Goal: Task Accomplishment & Management: Manage account settings

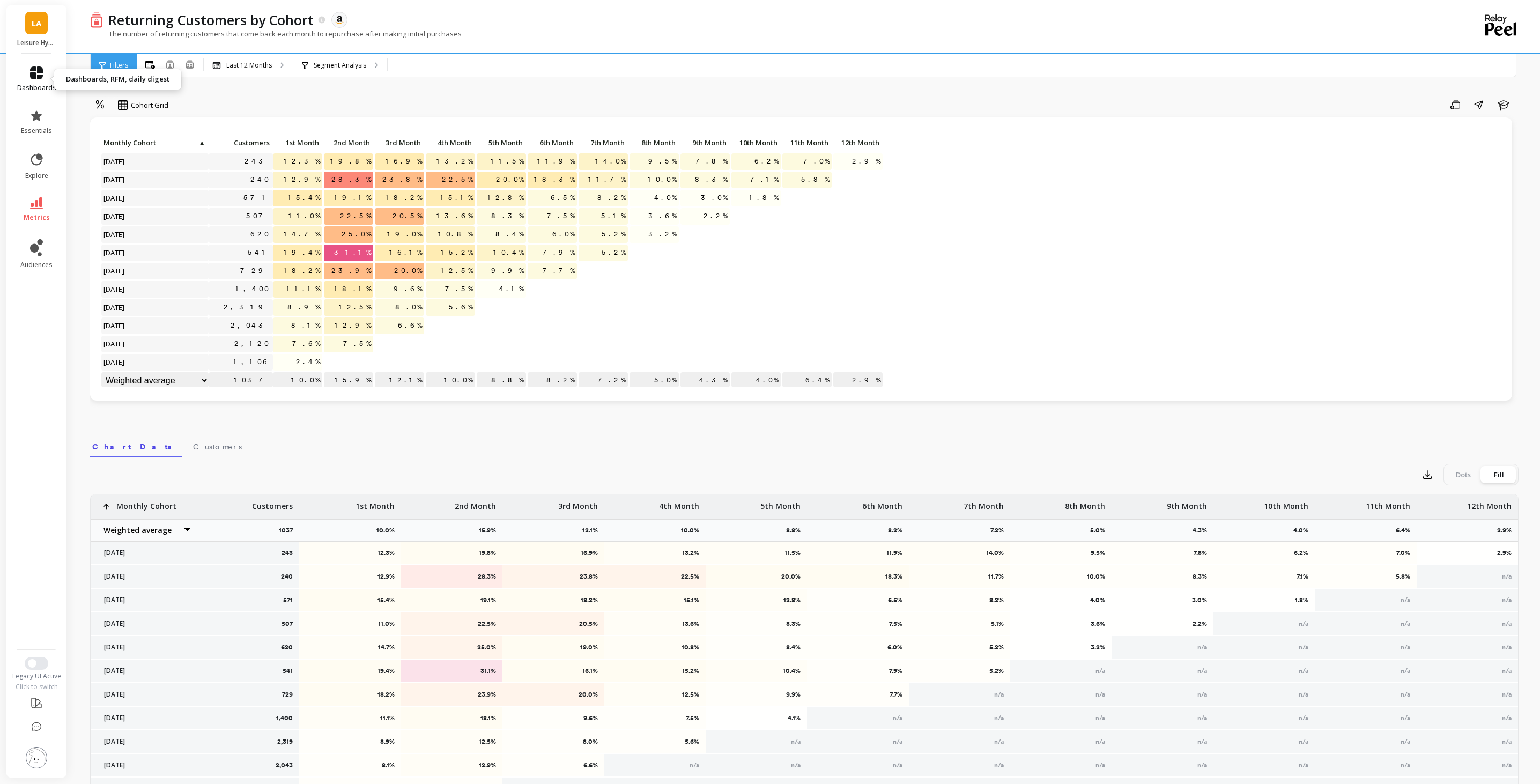
click at [46, 80] on link "dashboards" at bounding box center [37, 80] width 39 height 26
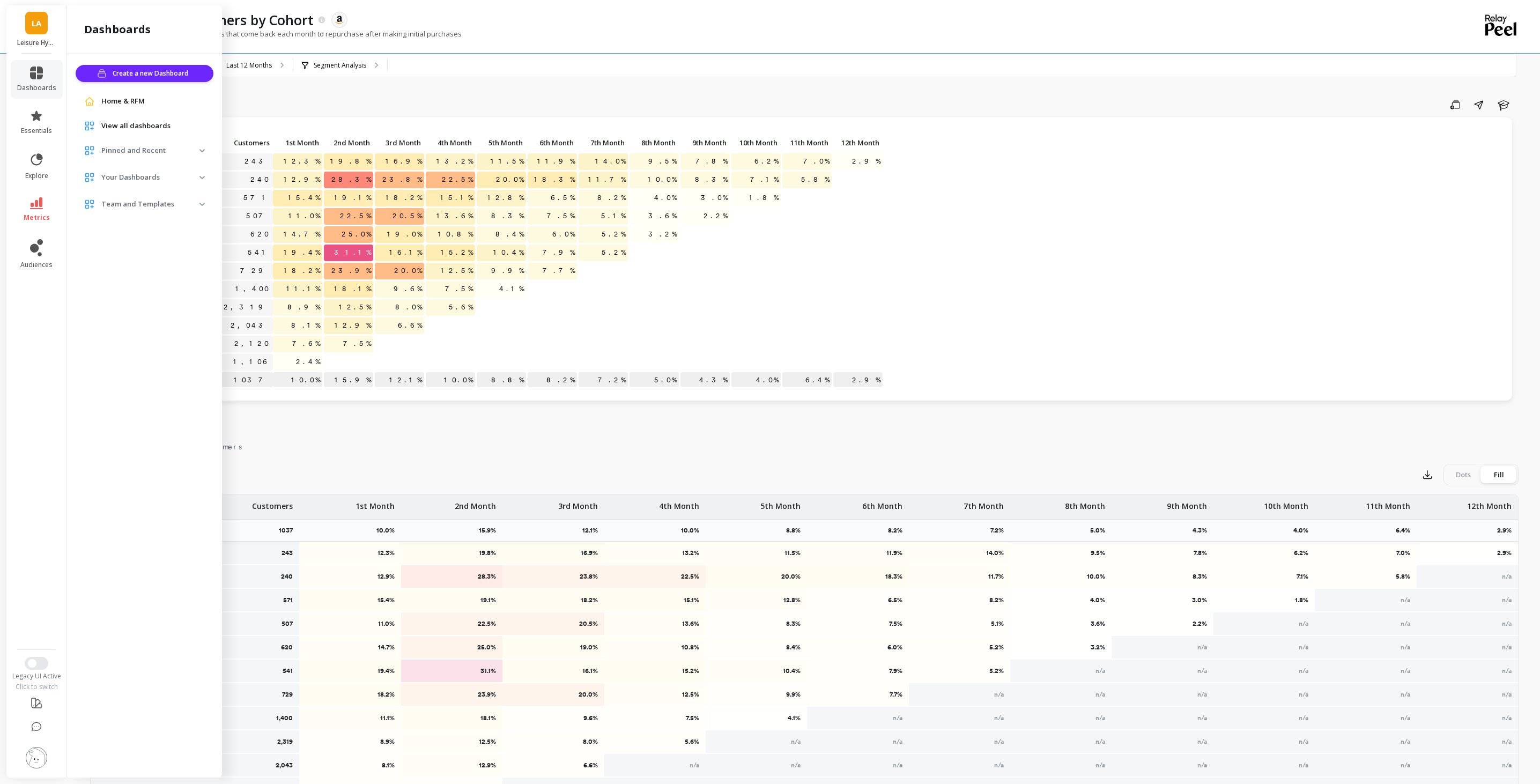
click at [348, 124] on div "Click to create an audience 243 12.3% 19.8% 16.9% 13.2% 11.5% 11.9% 14.0% 9.5% …" at bounding box center [801, 259] width 1422 height 283
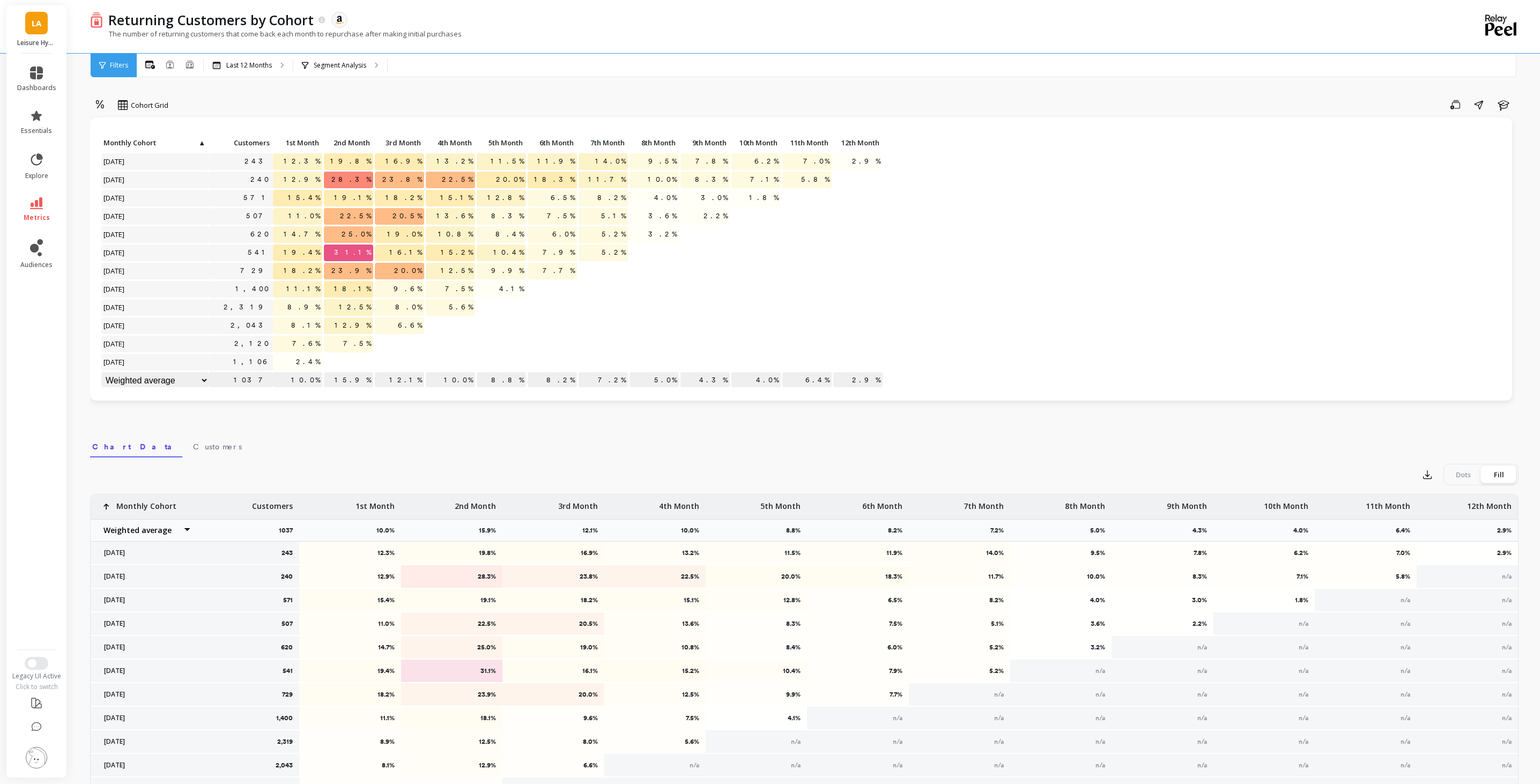
click at [121, 68] on span "Filters" at bounding box center [119, 65] width 18 height 8
click at [39, 202] on icon at bounding box center [36, 203] width 13 height 12
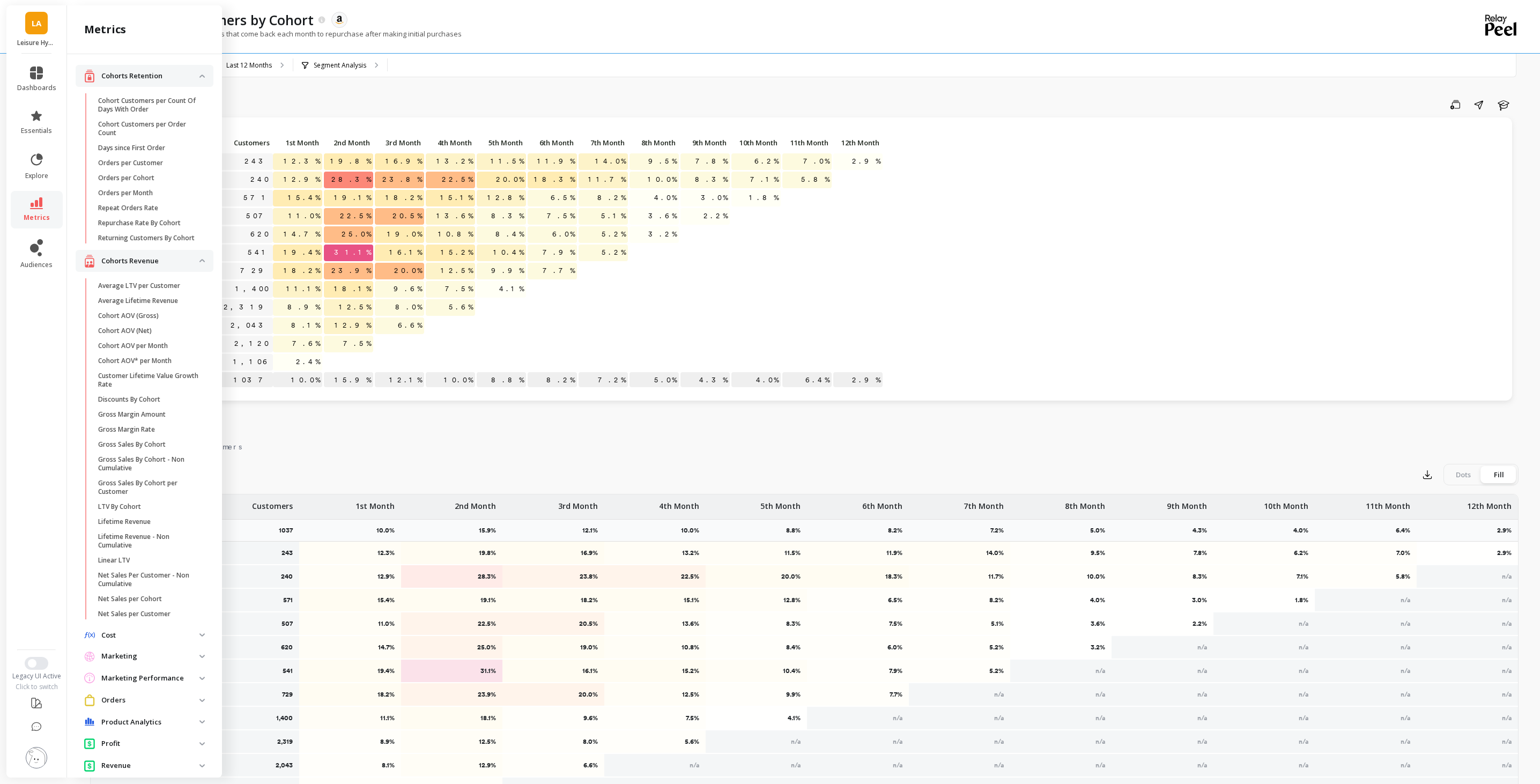
scroll to position [10, 0]
click at [185, 213] on span "Repurchase Rate By Cohort" at bounding box center [149, 213] width 102 height 8
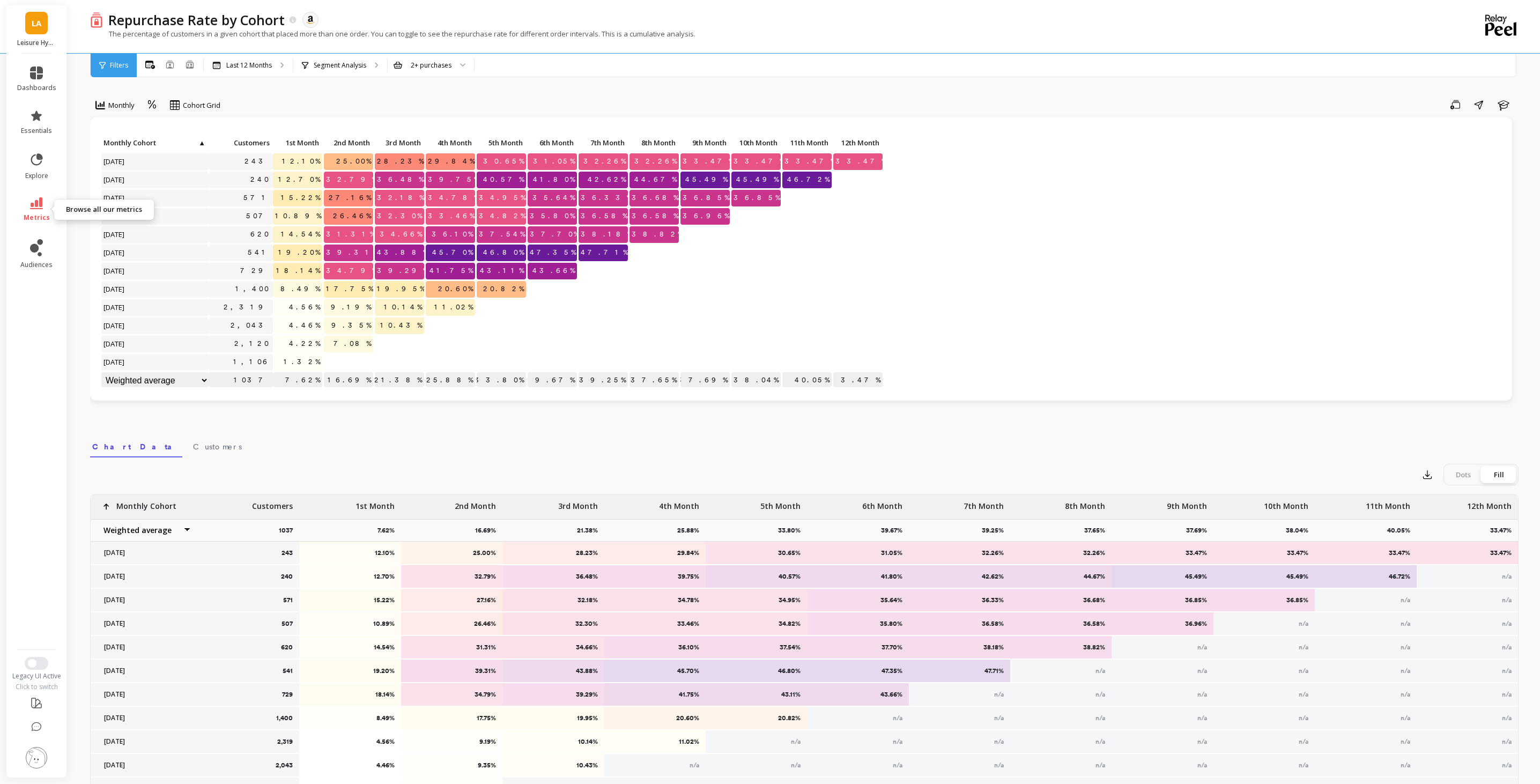
click at [37, 213] on span "metrics" at bounding box center [36, 217] width 27 height 8
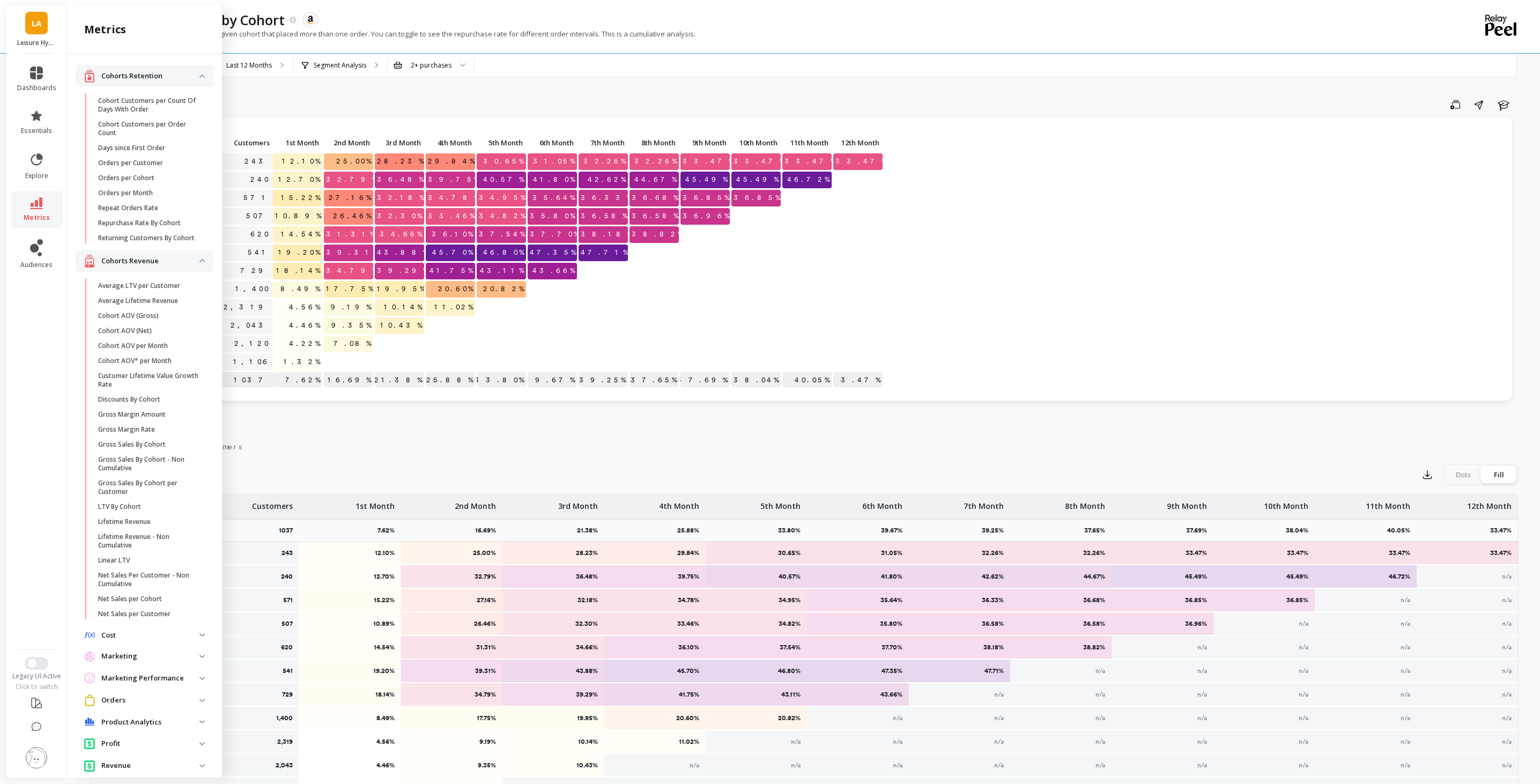
scroll to position [10, 0]
click at [166, 202] on span "Repeat Orders Rate" at bounding box center [149, 198] width 102 height 8
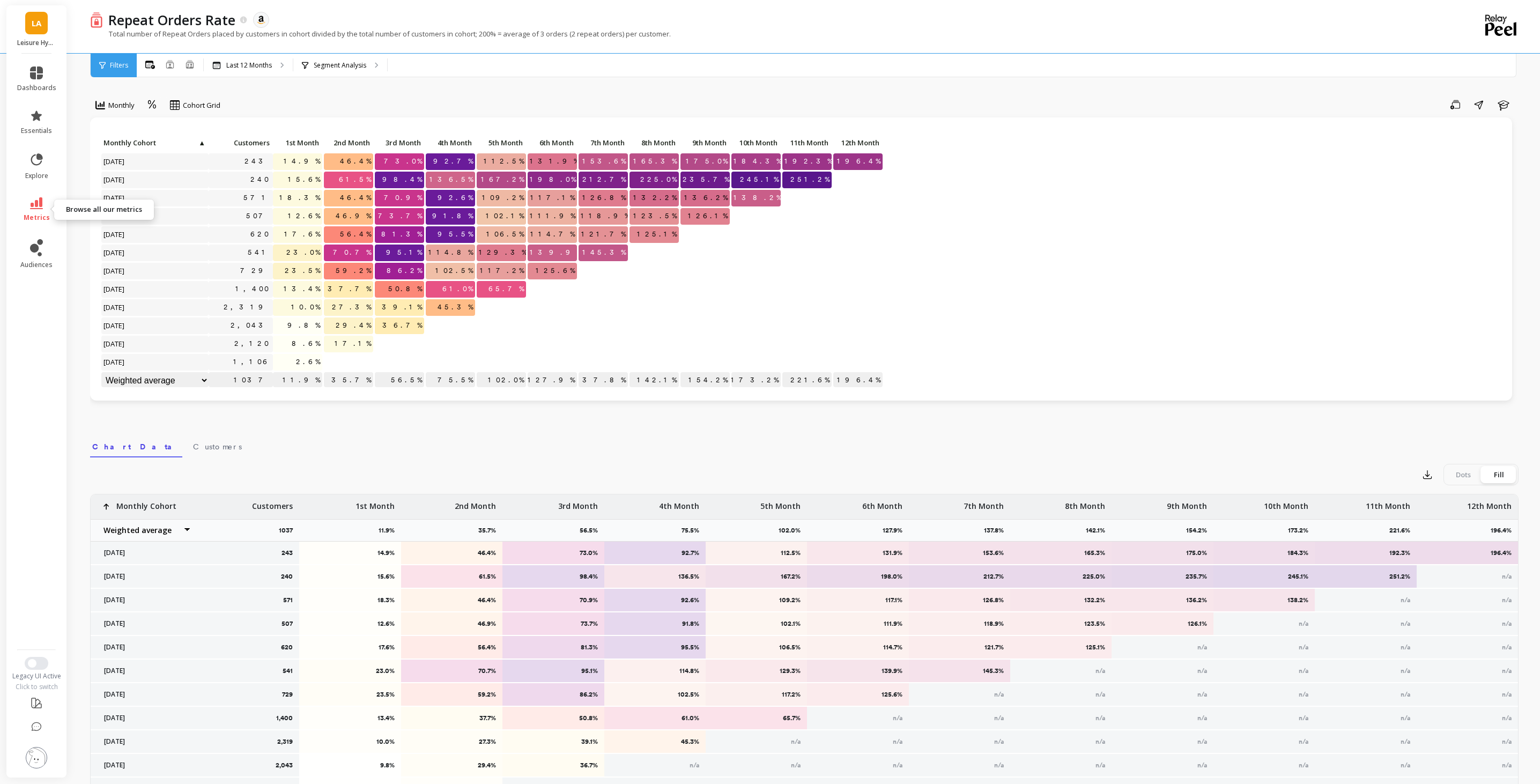
click at [40, 207] on icon at bounding box center [36, 203] width 13 height 12
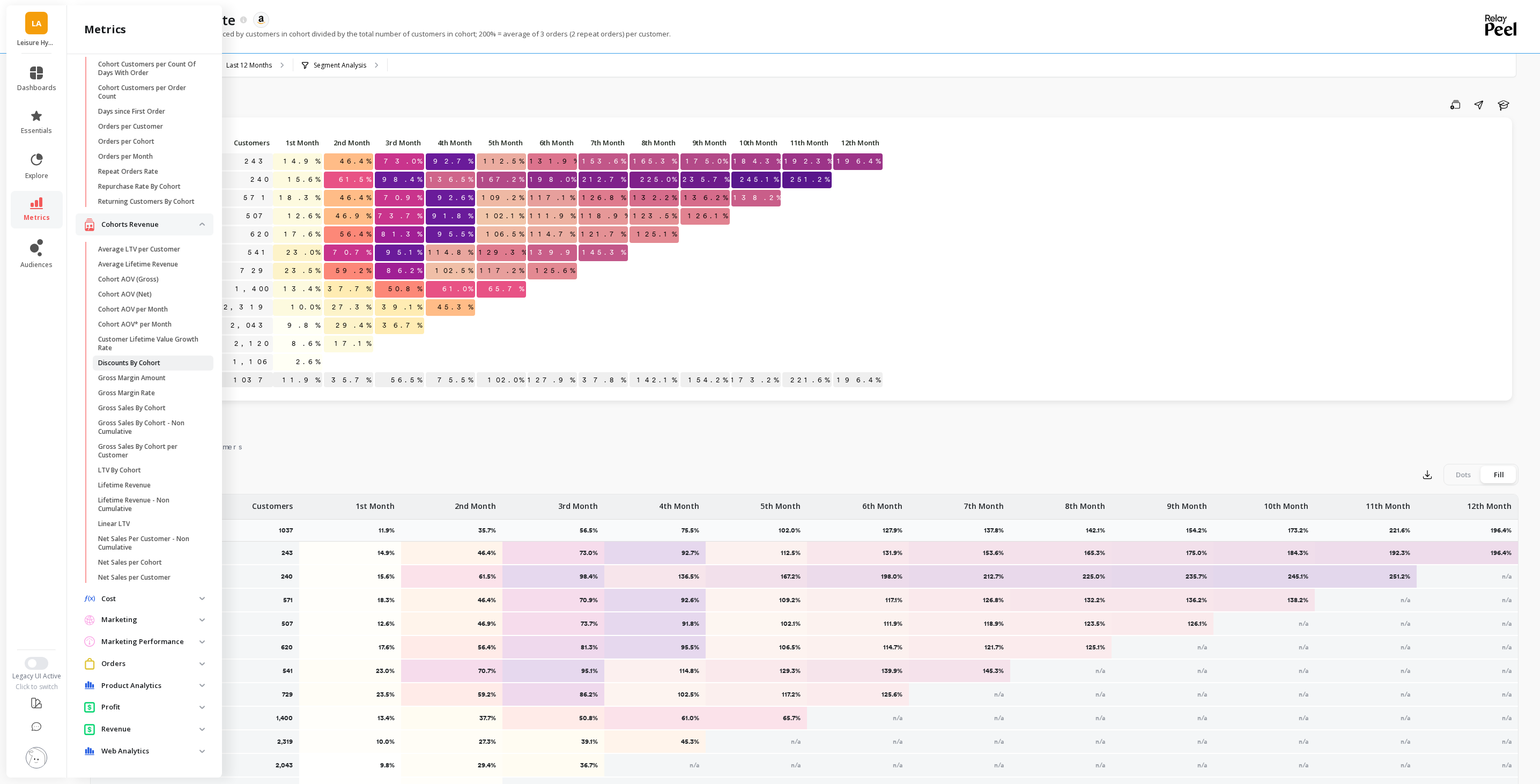
scroll to position [5, 0]
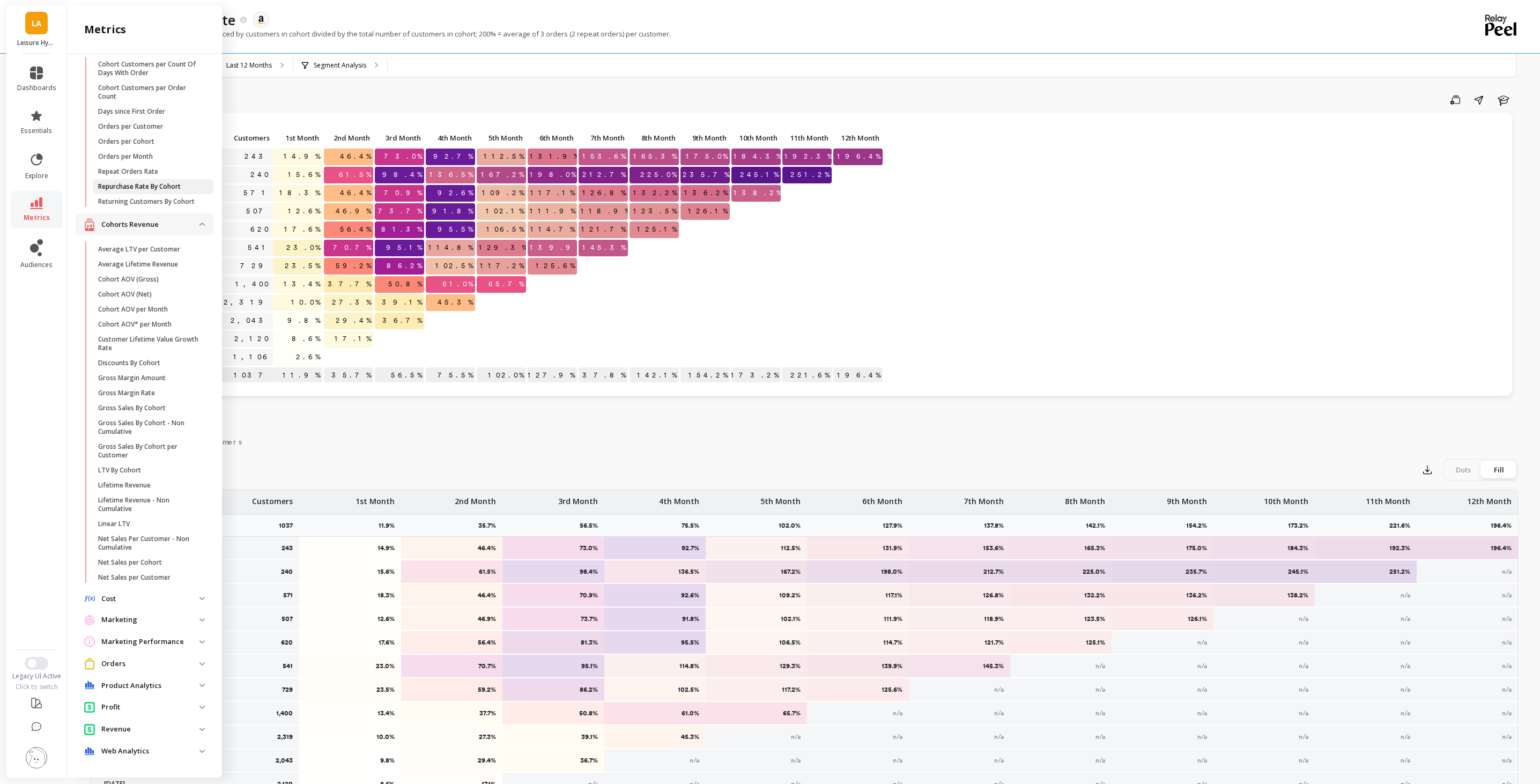
click at [194, 183] on span "Repurchase Rate By Cohort" at bounding box center [149, 186] width 102 height 8
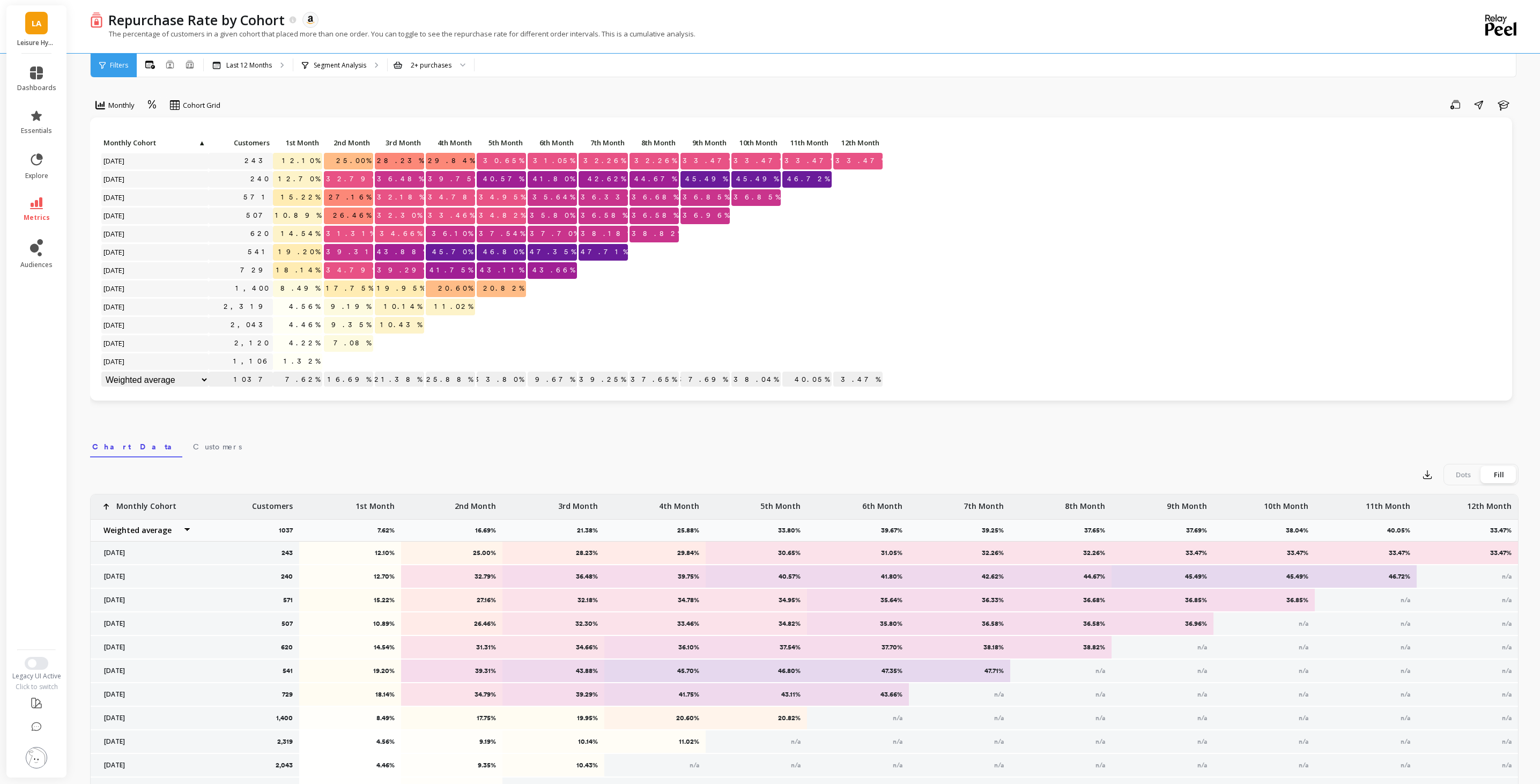
scroll to position [91, 0]
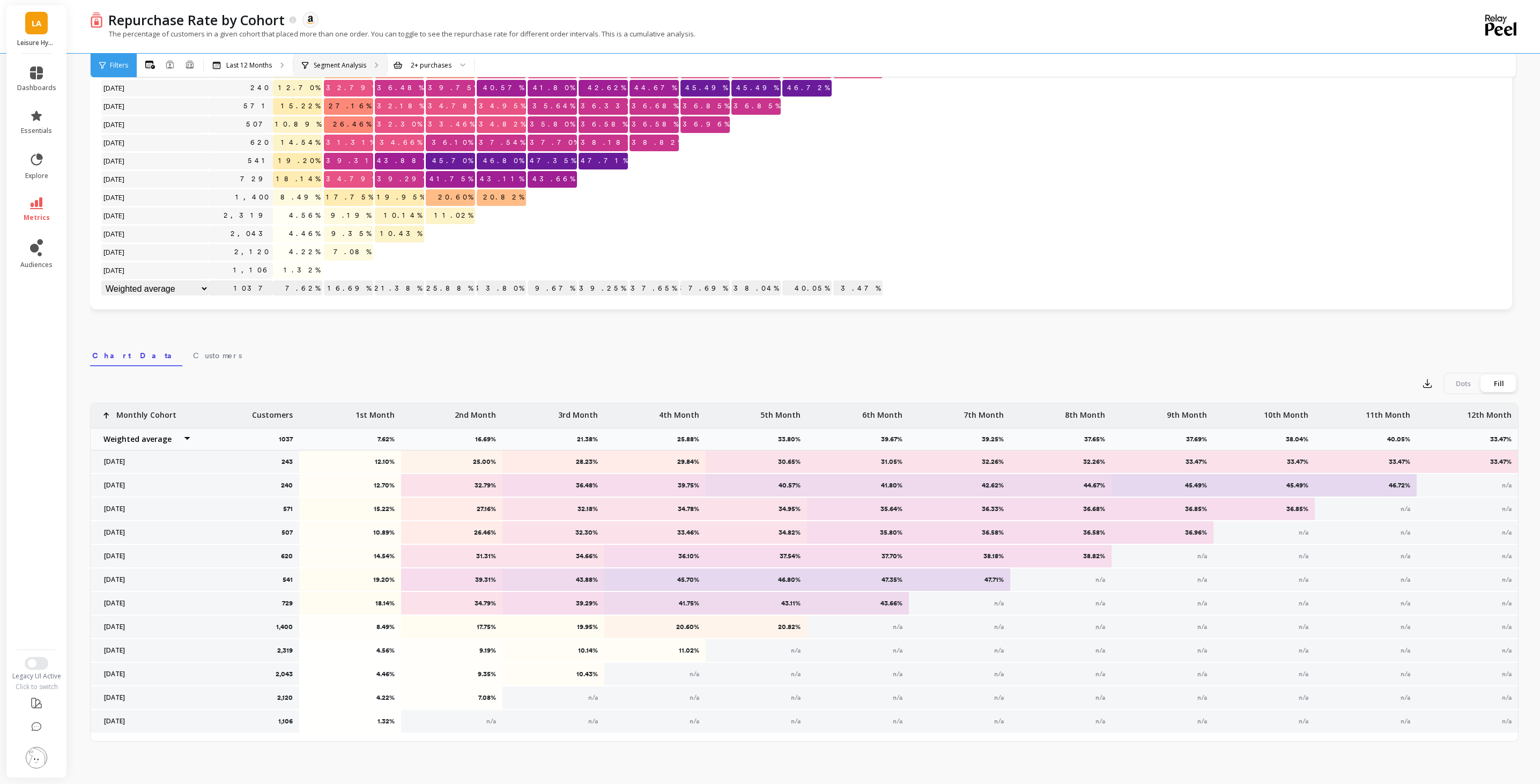
click at [323, 69] on p "Segment Analysis" at bounding box center [339, 65] width 52 height 8
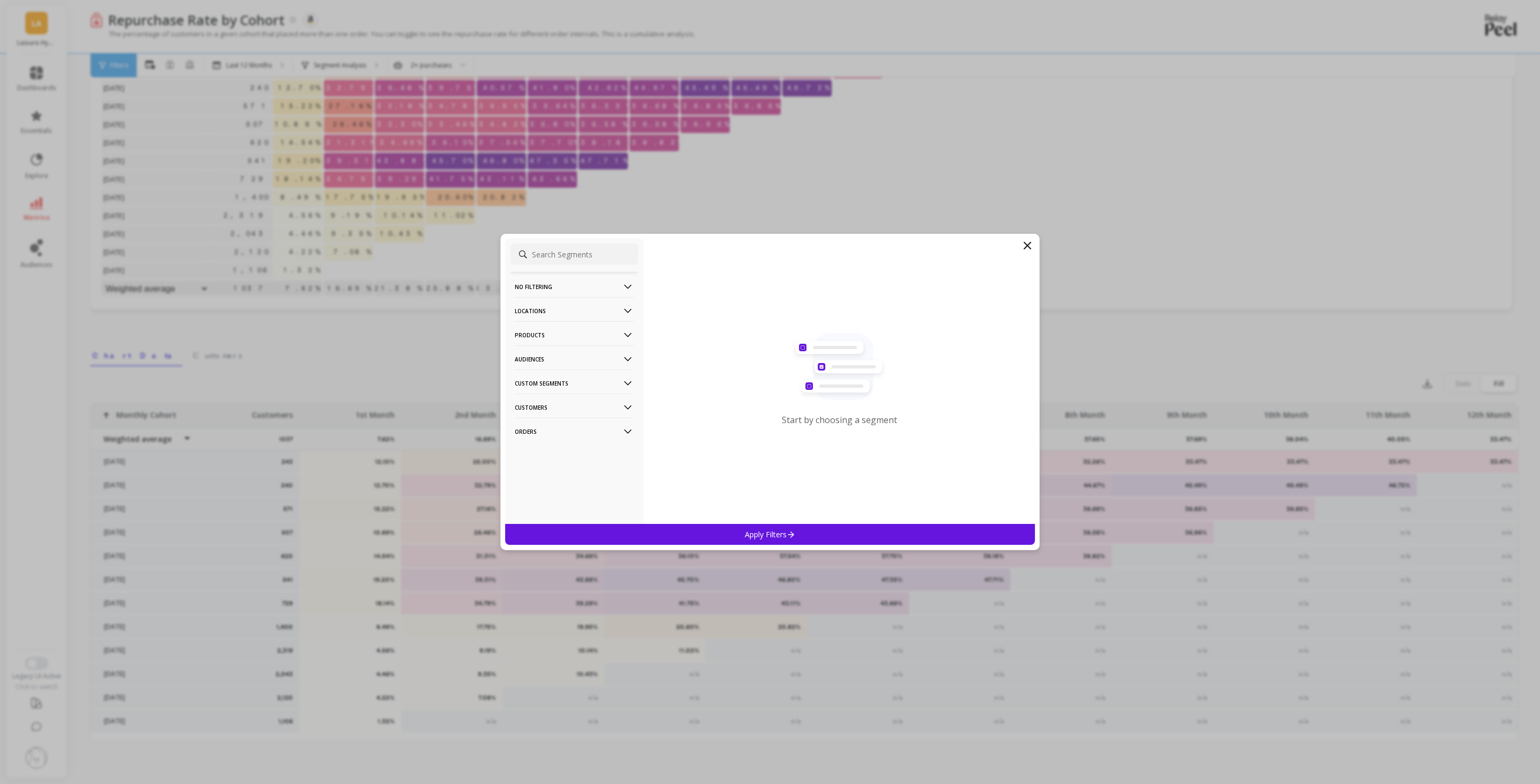
click at [583, 313] on p "Locations" at bounding box center [574, 310] width 119 height 27
click at [559, 405] on div "States" at bounding box center [574, 406] width 128 height 17
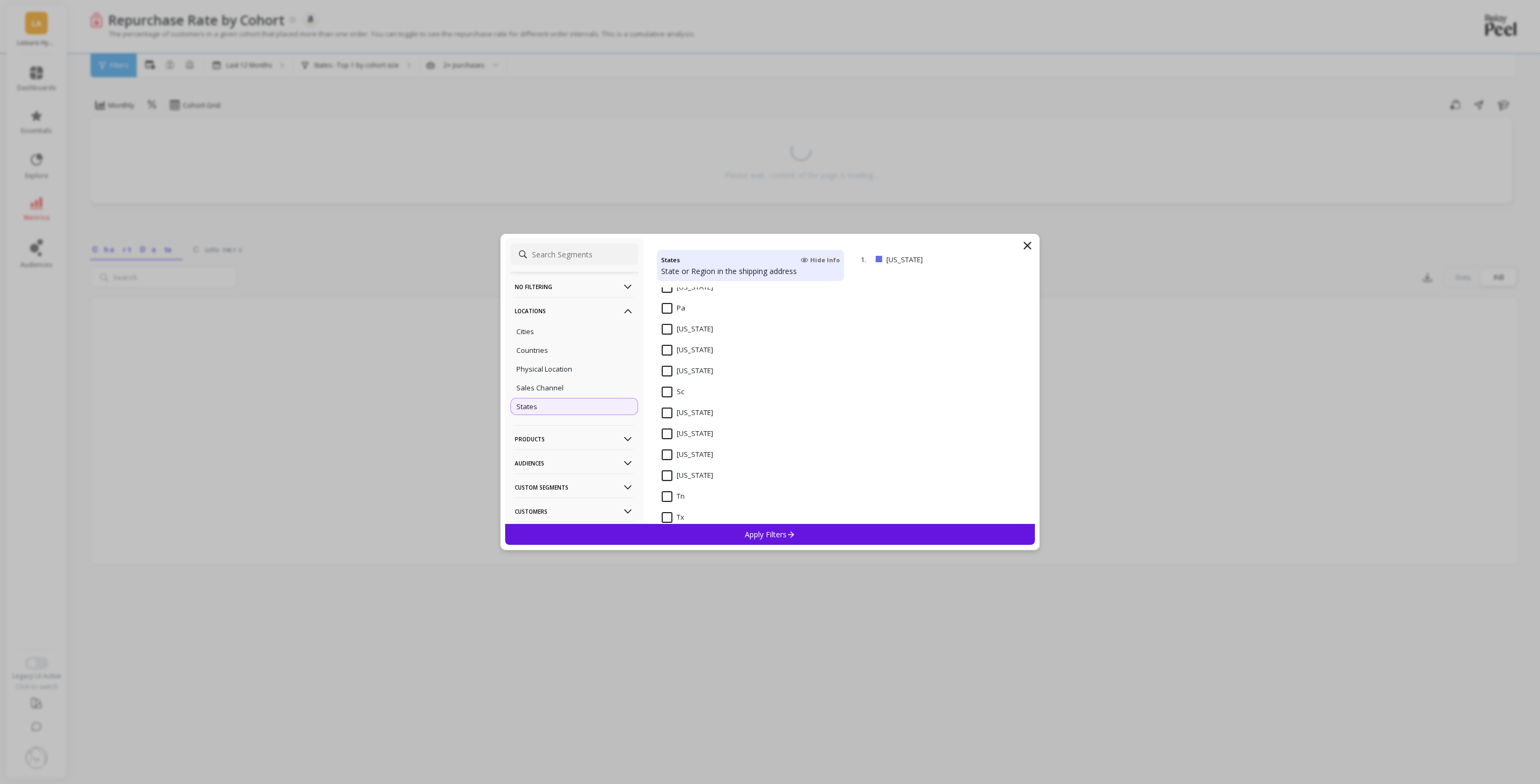
scroll to position [1401, 0]
click at [670, 472] on input "[US_STATE]" at bounding box center [688, 474] width 52 height 11
click at [750, 529] on p "Apply Filters" at bounding box center [770, 534] width 51 height 10
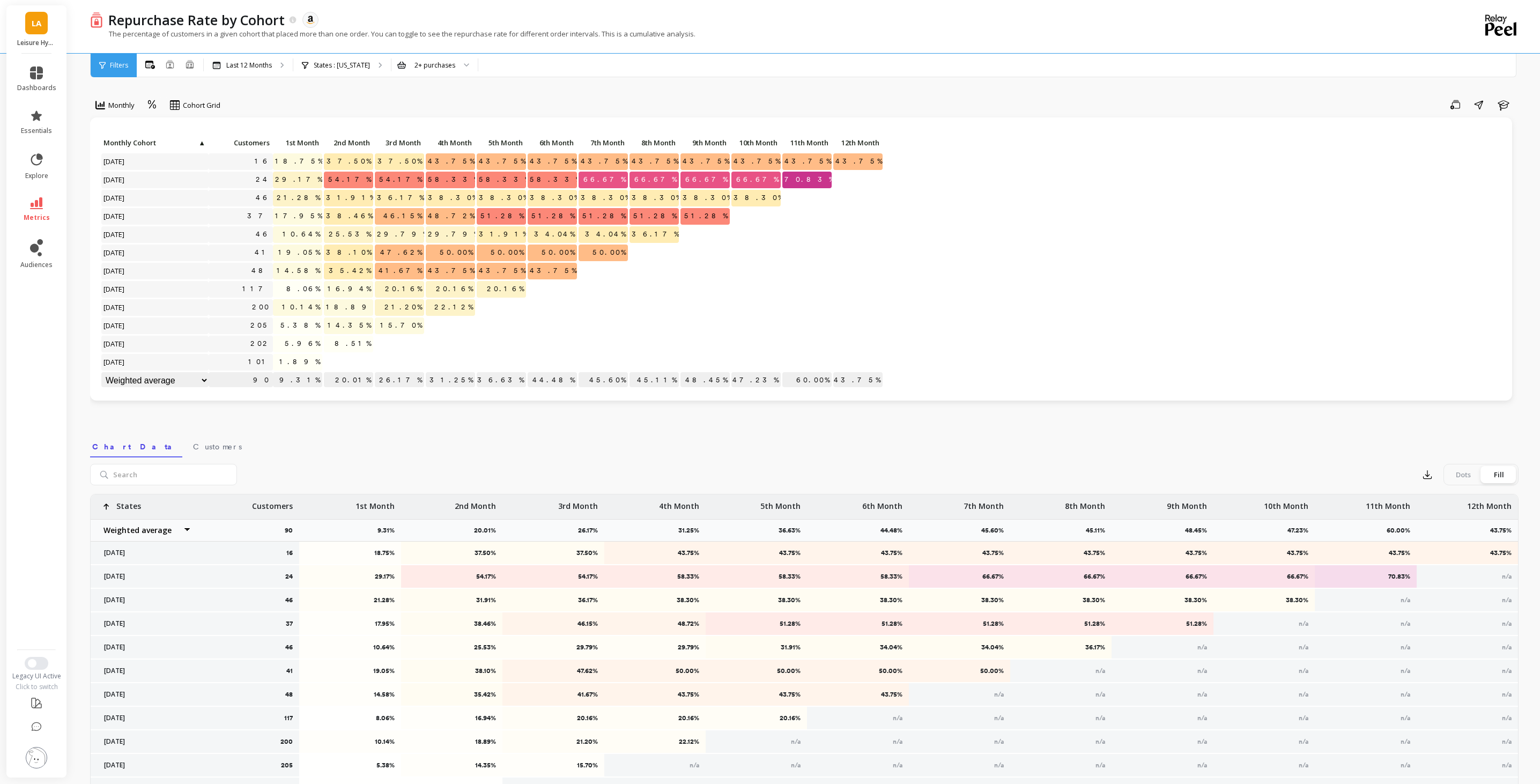
click at [202, 377] on select "Weighted average Weighted average excl. current month Sum [PERSON_NAME]" at bounding box center [154, 380] width 107 height 17
click at [197, 140] on span "▲" at bounding box center [201, 142] width 8 height 8
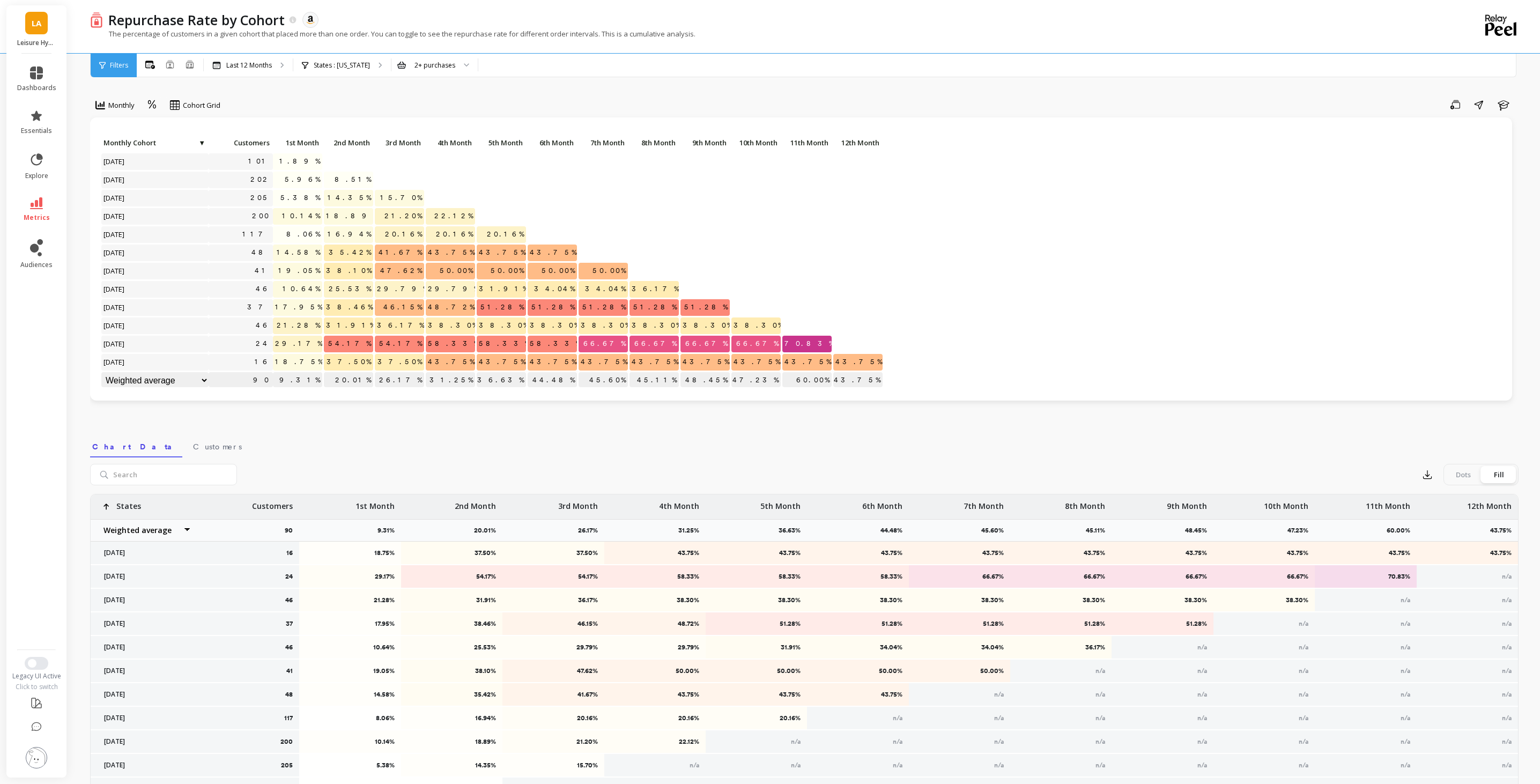
click at [200, 140] on span "▼" at bounding box center [201, 142] width 8 height 8
click at [476, 438] on nav "Chart Data Customers" at bounding box center [805, 445] width 1428 height 24
click at [340, 68] on p "States : [US_STATE]" at bounding box center [342, 65] width 56 height 8
click at [456, 67] on div at bounding box center [462, 65] width 13 height 24
click at [495, 102] on div "Save Share Learn" at bounding box center [873, 104] width 1290 height 17
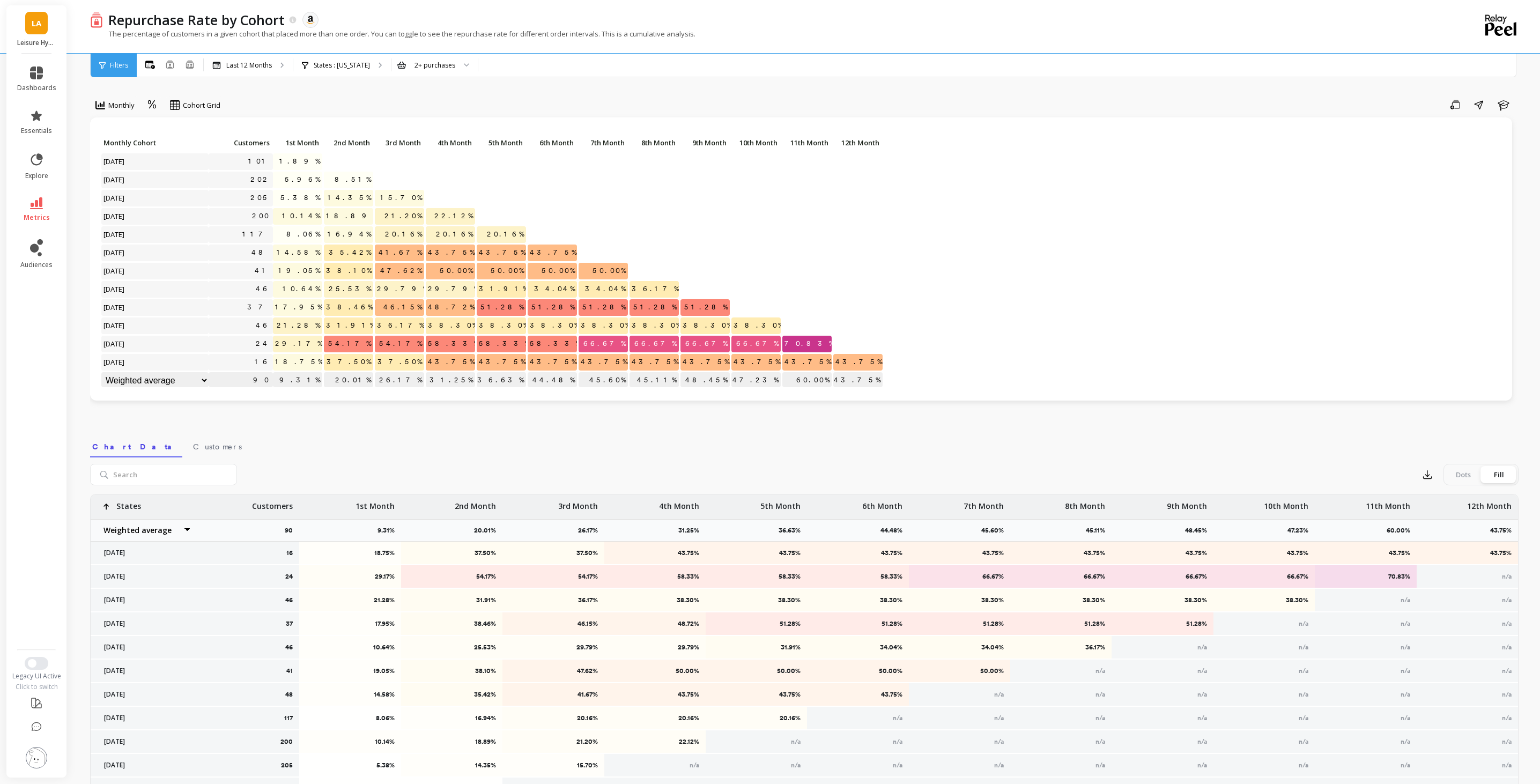
click at [340, 68] on p "States : [US_STATE]" at bounding box center [342, 65] width 56 height 8
click at [269, 69] on div "Last 12 Months" at bounding box center [247, 65] width 89 height 24
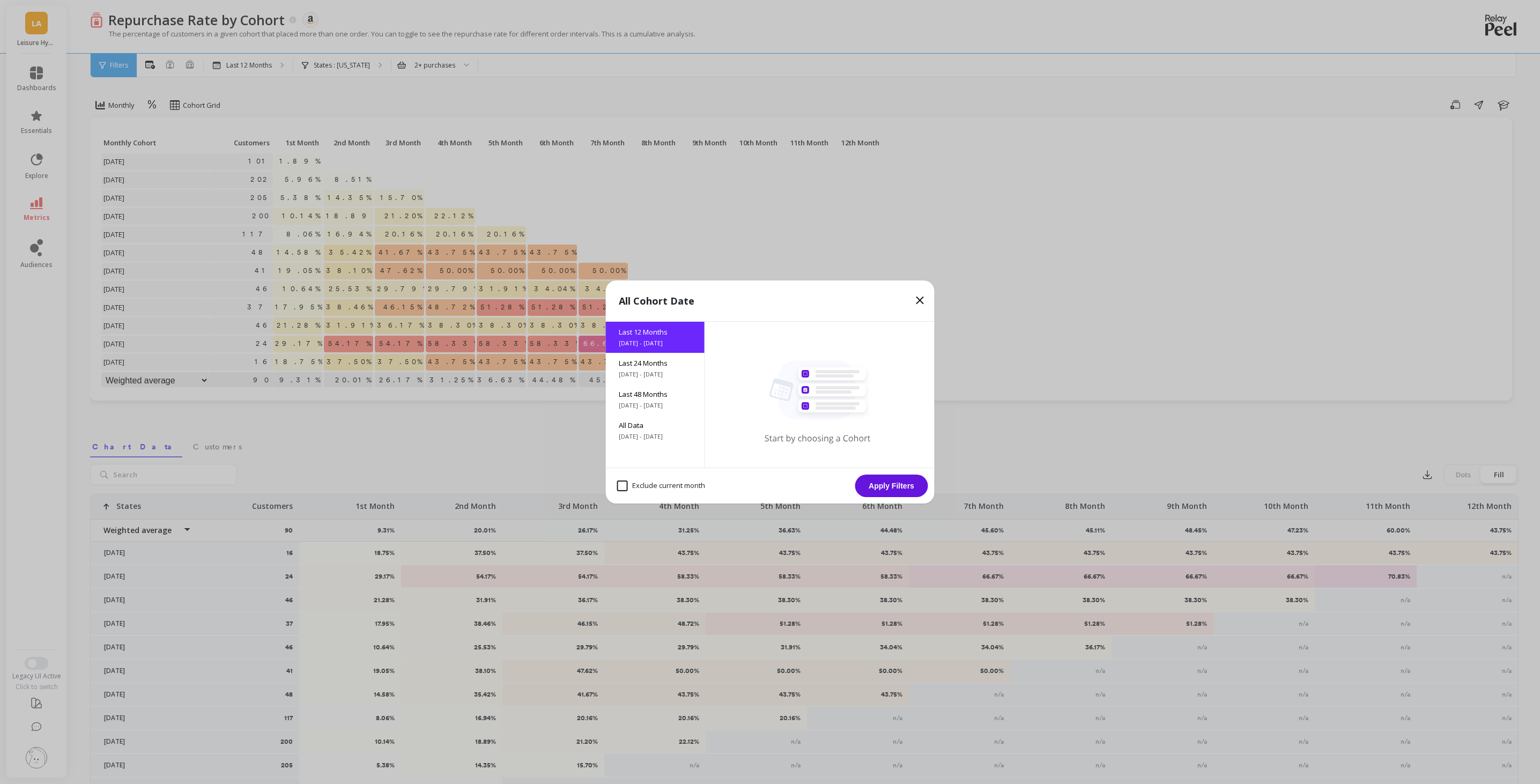
click at [621, 486] on month "Exclude current month" at bounding box center [661, 486] width 88 height 11
checkbox month "true"
click at [893, 488] on button "Apply Filters" at bounding box center [892, 486] width 73 height 23
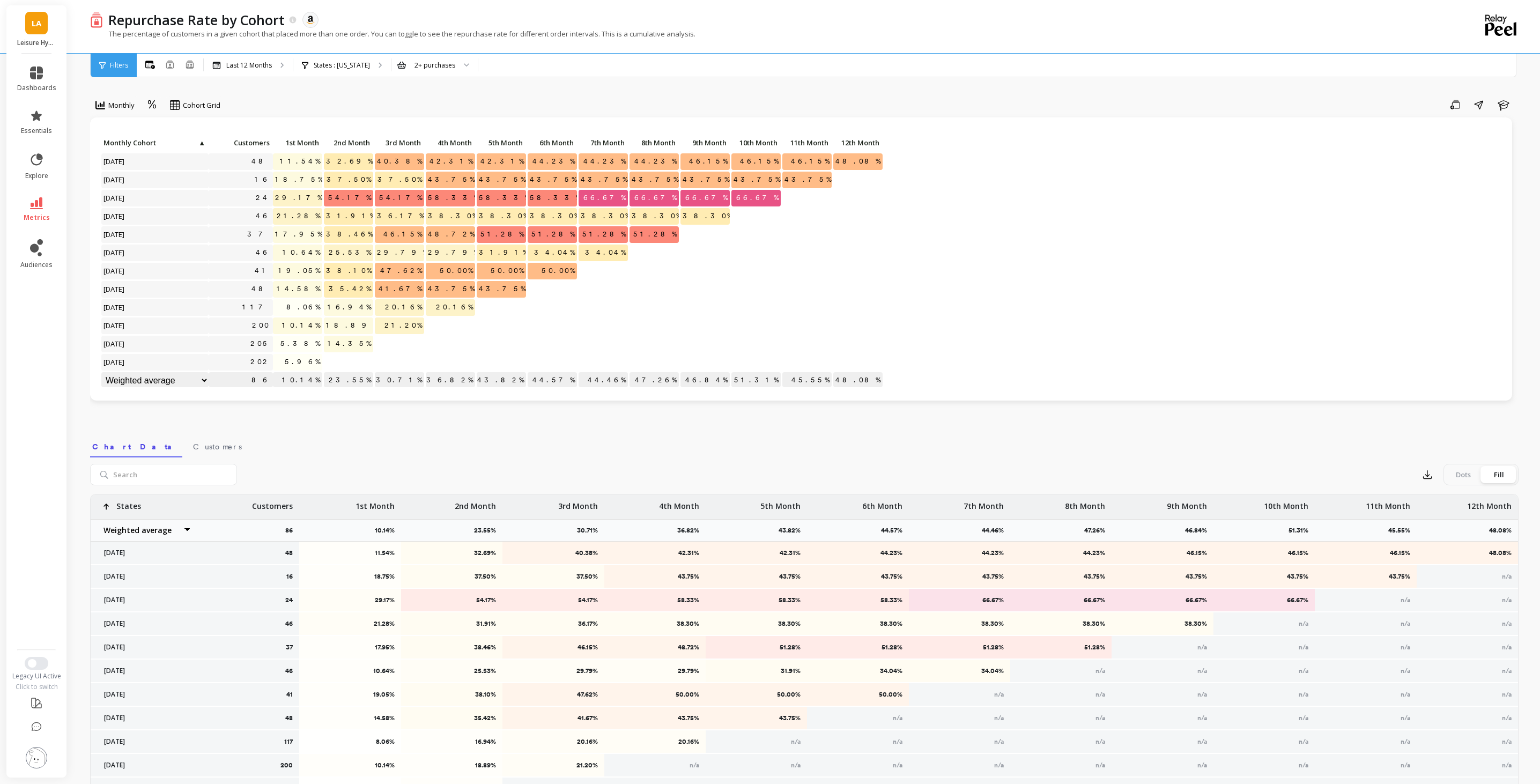
click at [353, 65] on p "States : [US_STATE]" at bounding box center [342, 65] width 56 height 8
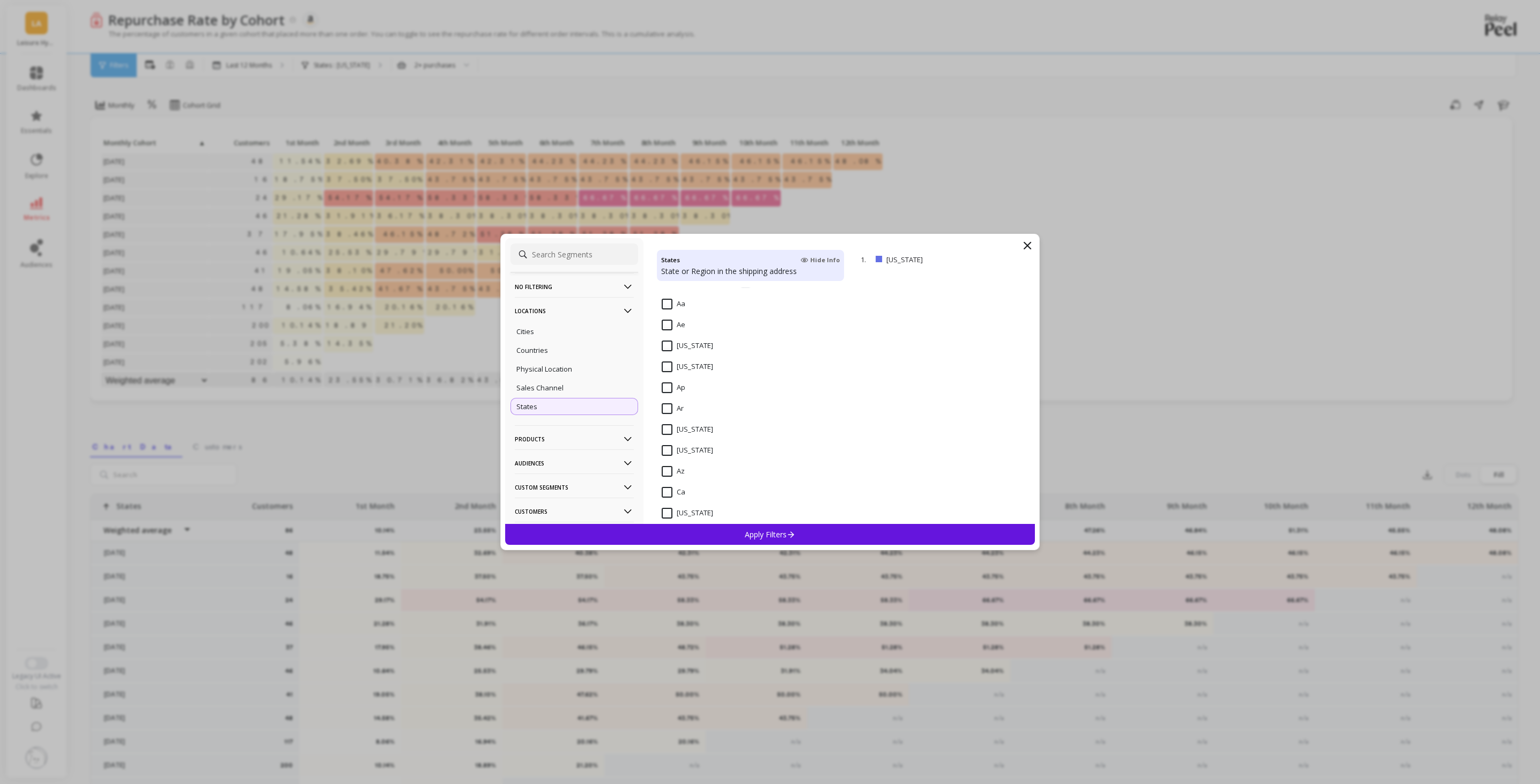
scroll to position [137, 0]
click at [668, 437] on input "[US_STATE]" at bounding box center [688, 442] width 52 height 11
click at [667, 410] on input "[US_STATE]" at bounding box center [688, 414] width 52 height 11
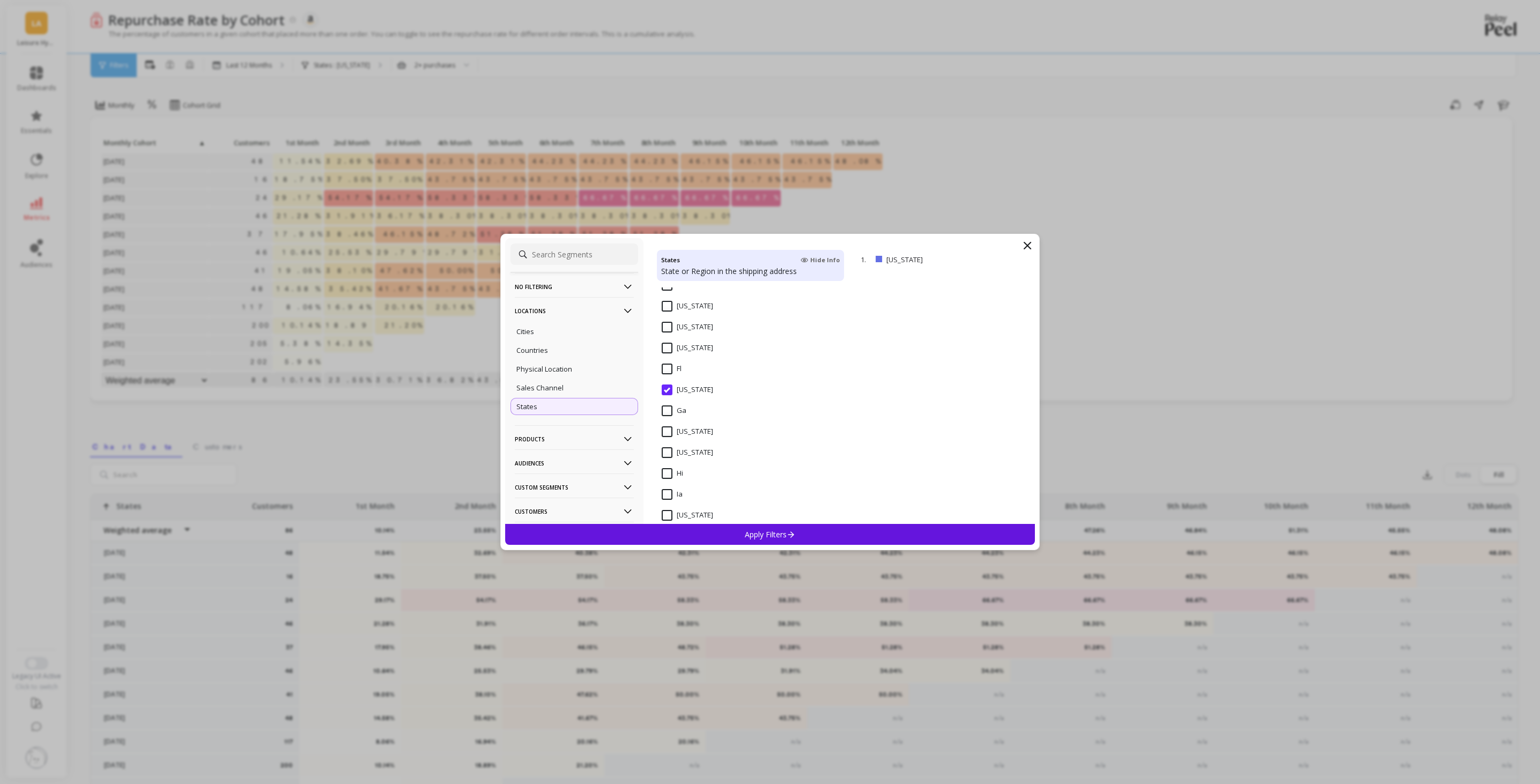
click at [666, 429] on input "[US_STATE]" at bounding box center [688, 432] width 52 height 11
click at [667, 348] on input "[US_STATE]" at bounding box center [688, 345] width 52 height 11
click at [668, 458] on div "[US_STATE]" at bounding box center [750, 471] width 187 height 32
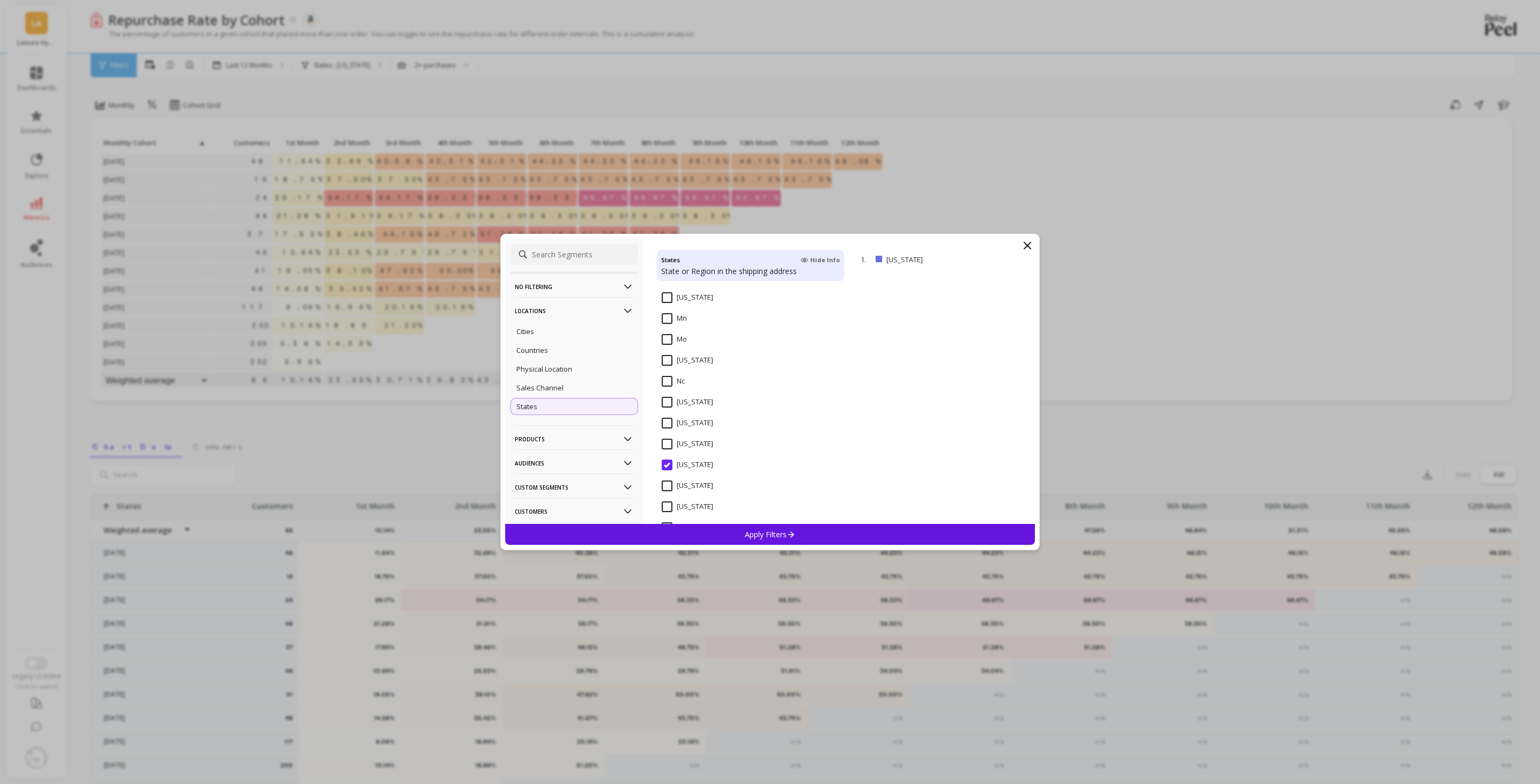
click at [669, 502] on York "[US_STATE]" at bounding box center [688, 506] width 52 height 11
click at [666, 361] on Jersey "[US_STATE]" at bounding box center [688, 360] width 52 height 11
click at [663, 398] on York "[US_STATE]" at bounding box center [688, 401] width 52 height 11
click at [726, 528] on div "Apply Filters" at bounding box center [770, 534] width 530 height 21
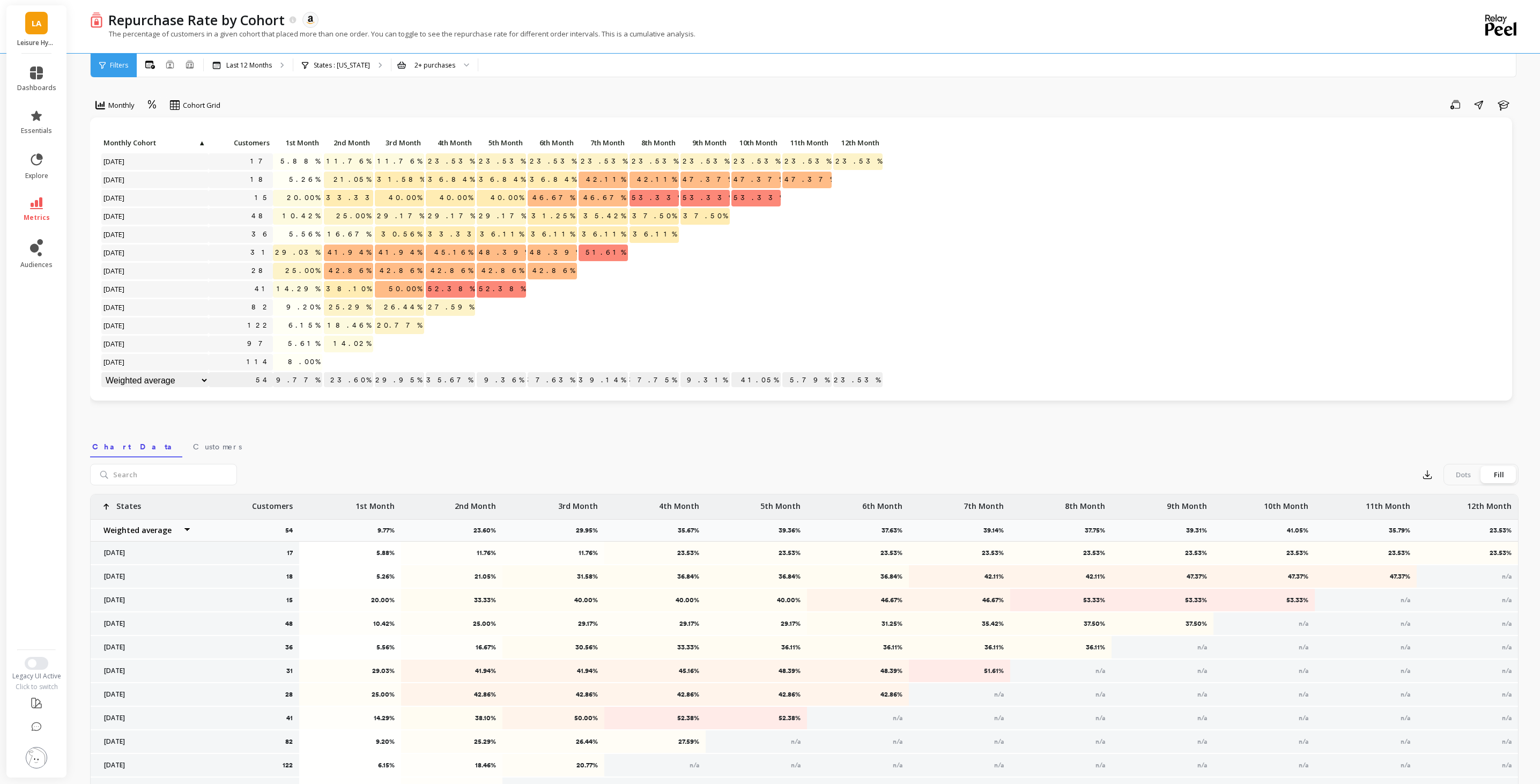
scroll to position [1, 0]
click at [370, 61] on div "States : [US_STATE]" at bounding box center [342, 65] width 98 height 24
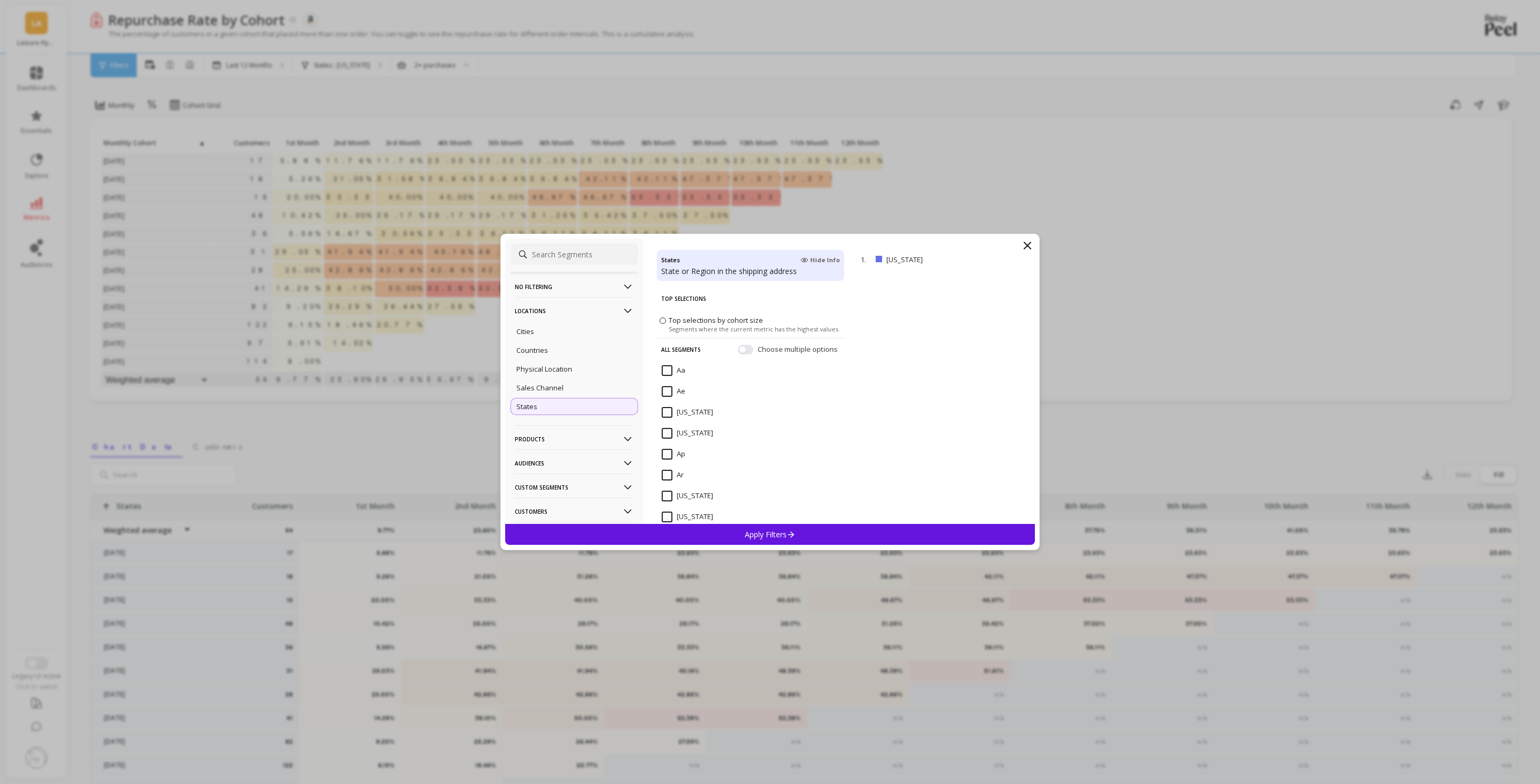
click at [691, 322] on span "Top selections by cohort size" at bounding box center [716, 320] width 94 height 10
click at [0, 0] on input "Top selections by cohort size Segments where the current metric has the highest…" at bounding box center [0, 0] width 0 height 0
click at [773, 531] on p "Apply Filters" at bounding box center [770, 534] width 51 height 10
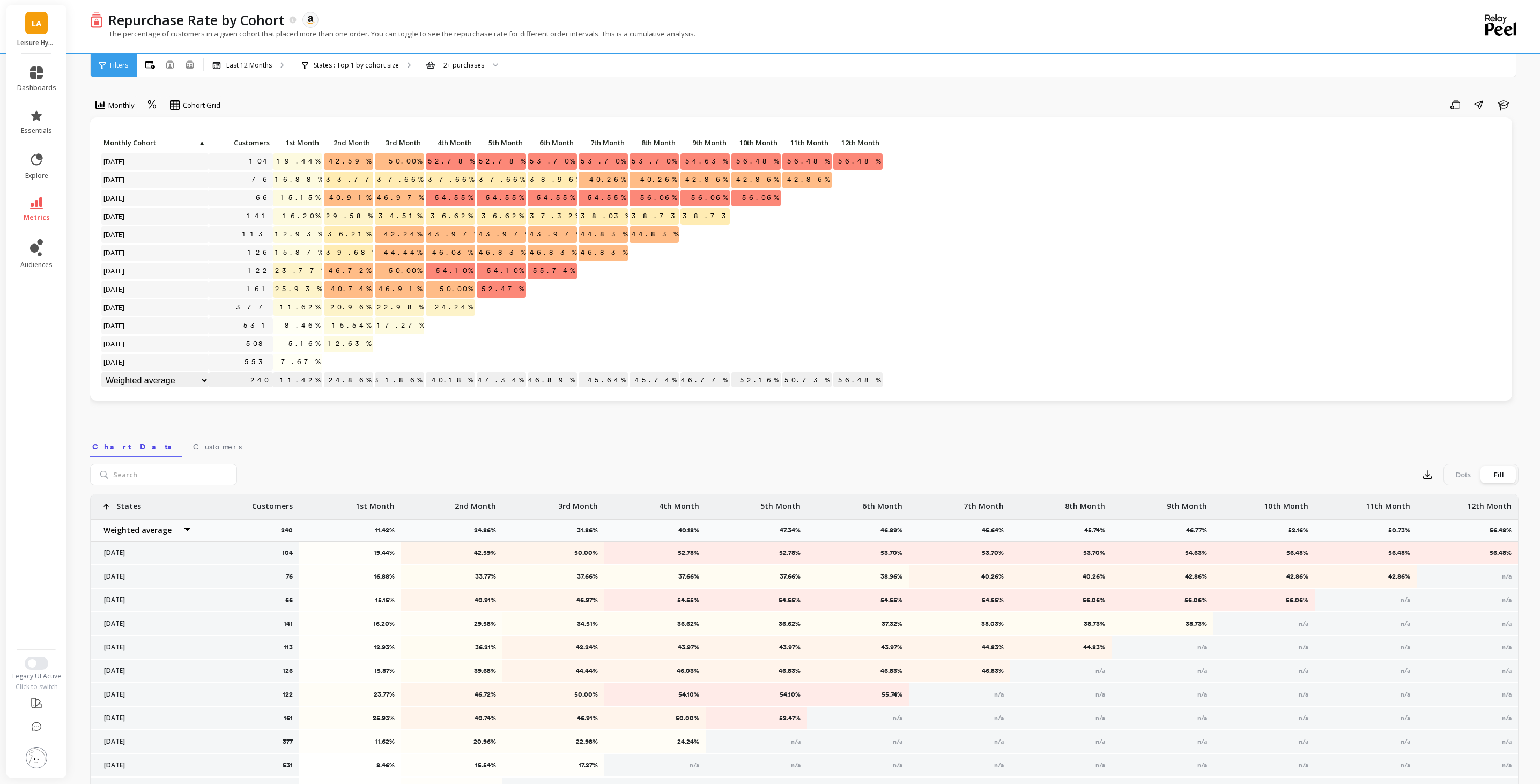
scroll to position [1, 0]
click at [392, 66] on p "States : Top 1 by cohort size" at bounding box center [356, 65] width 85 height 8
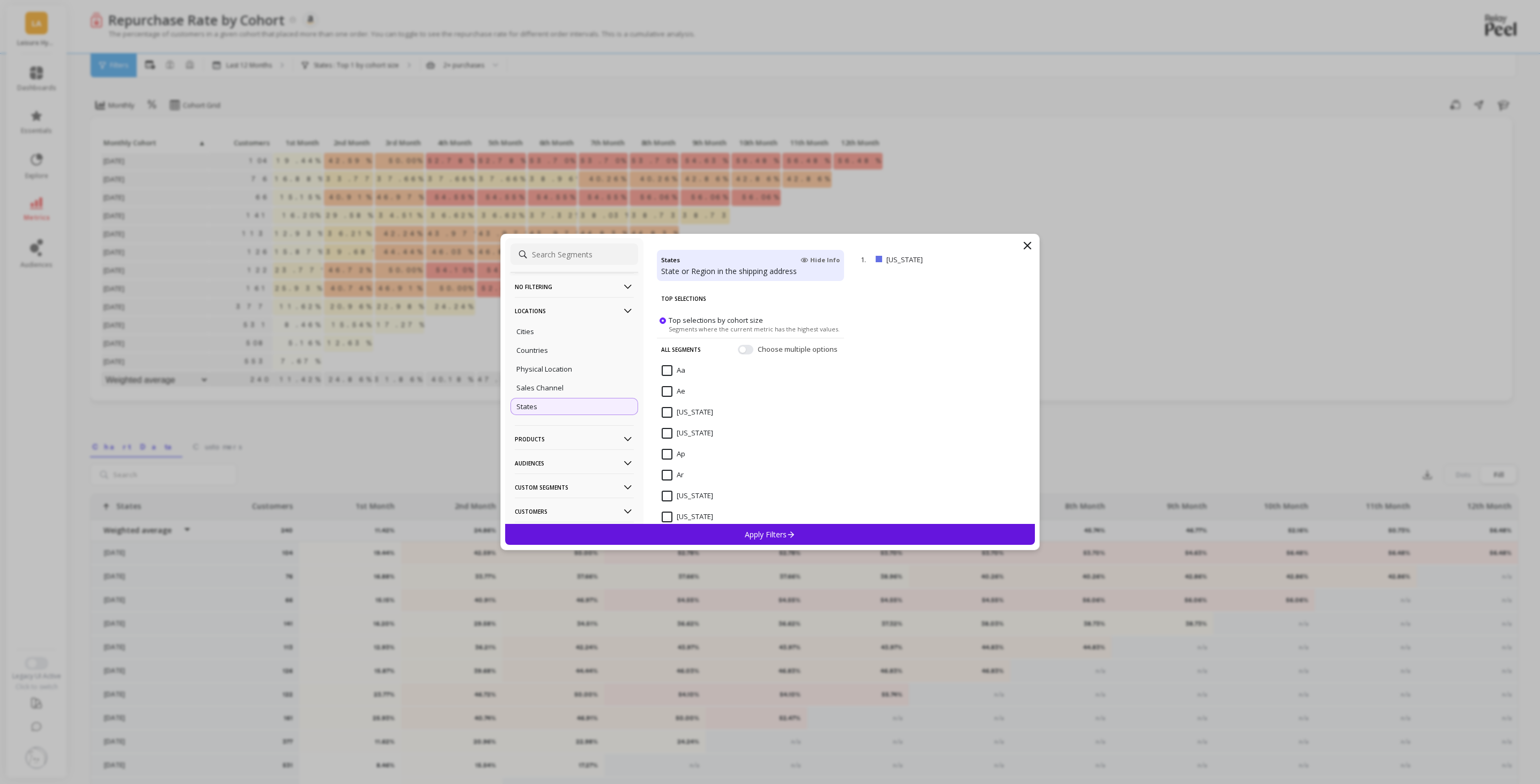
click at [664, 320] on span at bounding box center [663, 320] width 6 height 6
click at [0, 0] on input "Top selections by cohort size Segments where the current metric has the highest…" at bounding box center [0, 0] width 0 height 0
click at [664, 319] on span at bounding box center [663, 320] width 6 height 6
click at [0, 0] on input "Top selections by cohort size Segments where the current metric has the highest…" at bounding box center [0, 0] width 0 height 0
click at [745, 348] on button "button" at bounding box center [745, 349] width 15 height 10
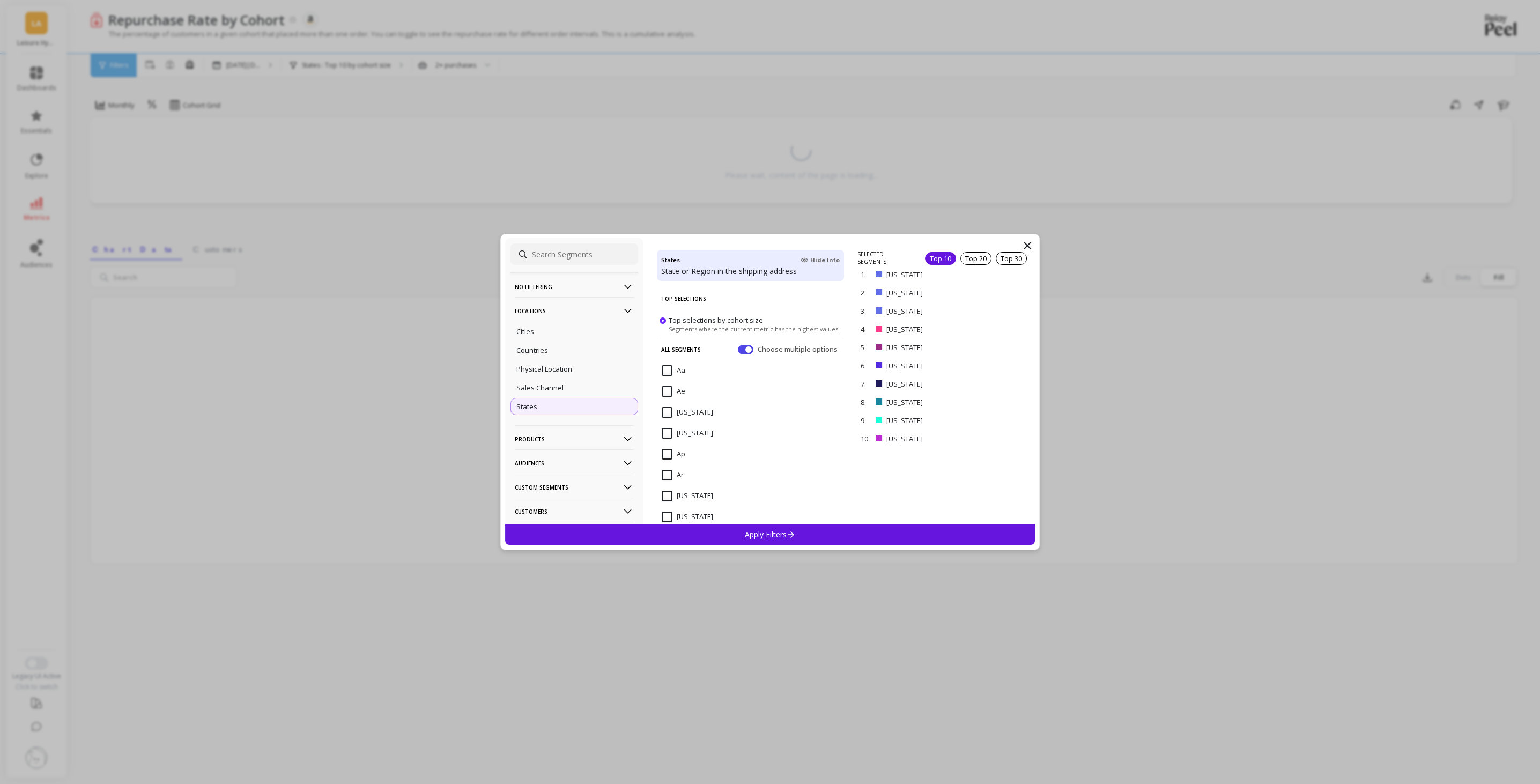
click at [663, 319] on span at bounding box center [663, 320] width 6 height 6
click at [0, 0] on input "Top selections by cohort size Segments where the current metric has the highest…" at bounding box center [0, 0] width 0 height 0
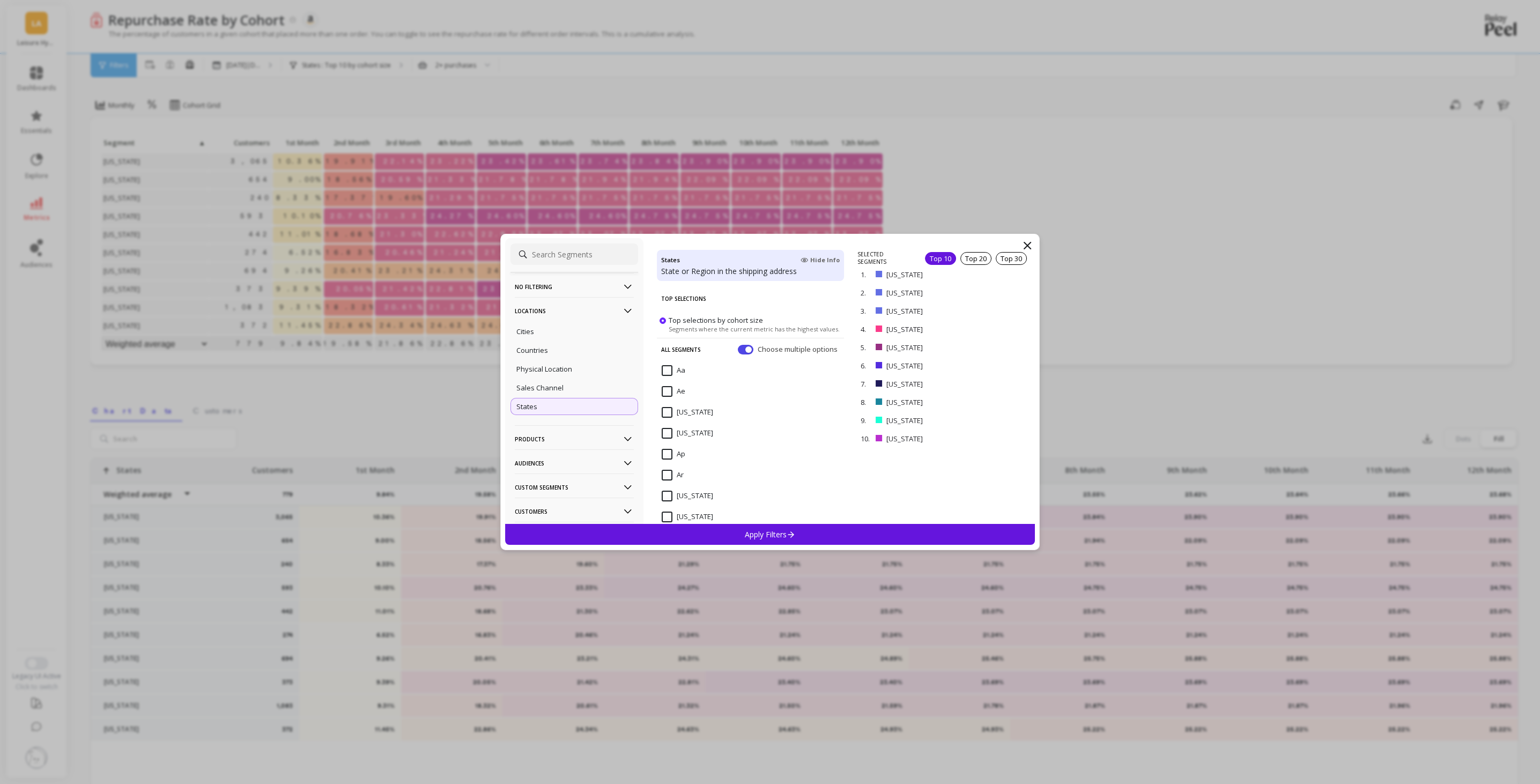
click at [760, 532] on p "Apply Filters" at bounding box center [770, 534] width 51 height 10
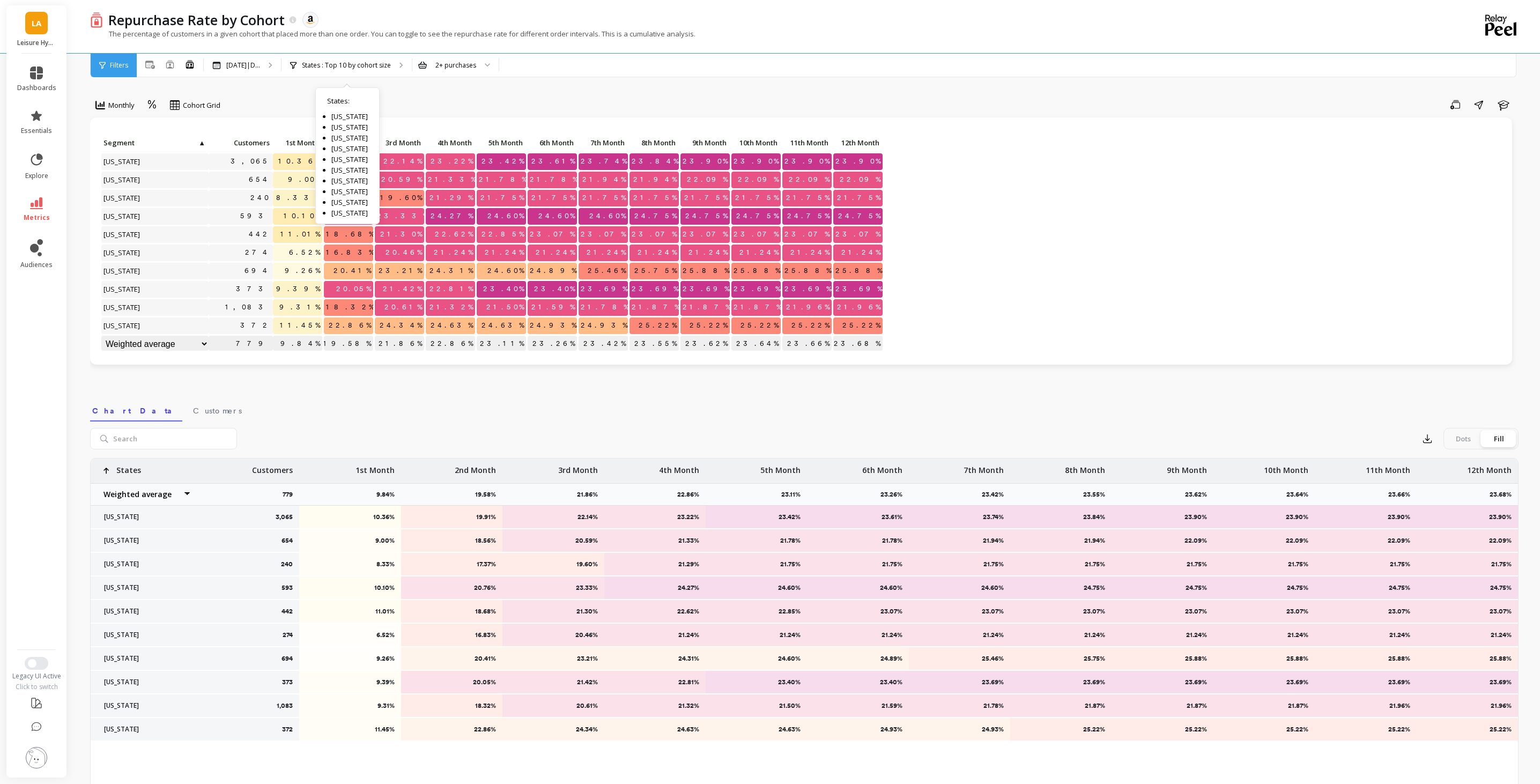
click at [315, 62] on p "States : Top 10 by cohort size" at bounding box center [346, 65] width 89 height 8
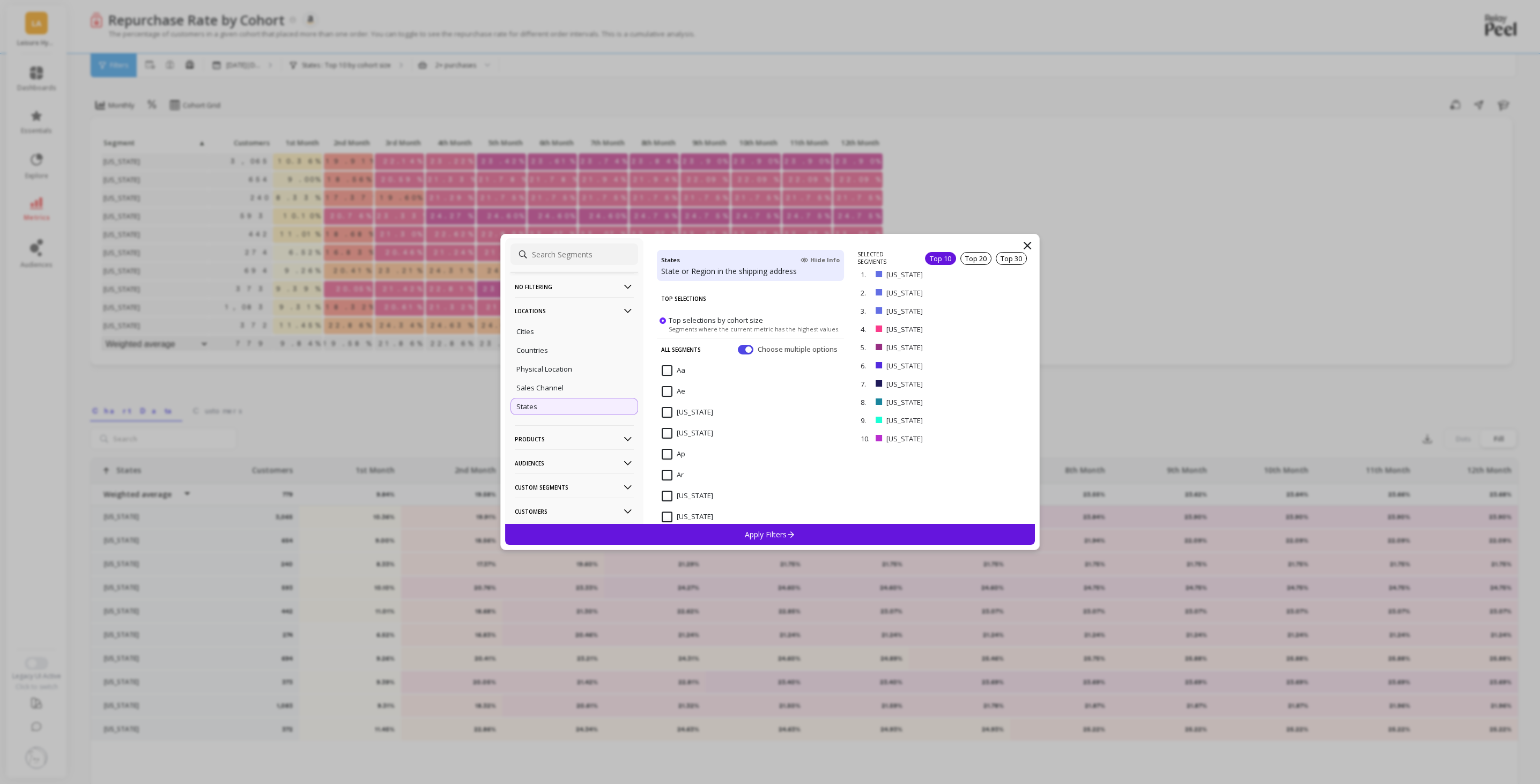
click at [1023, 241] on icon at bounding box center [1027, 245] width 13 height 13
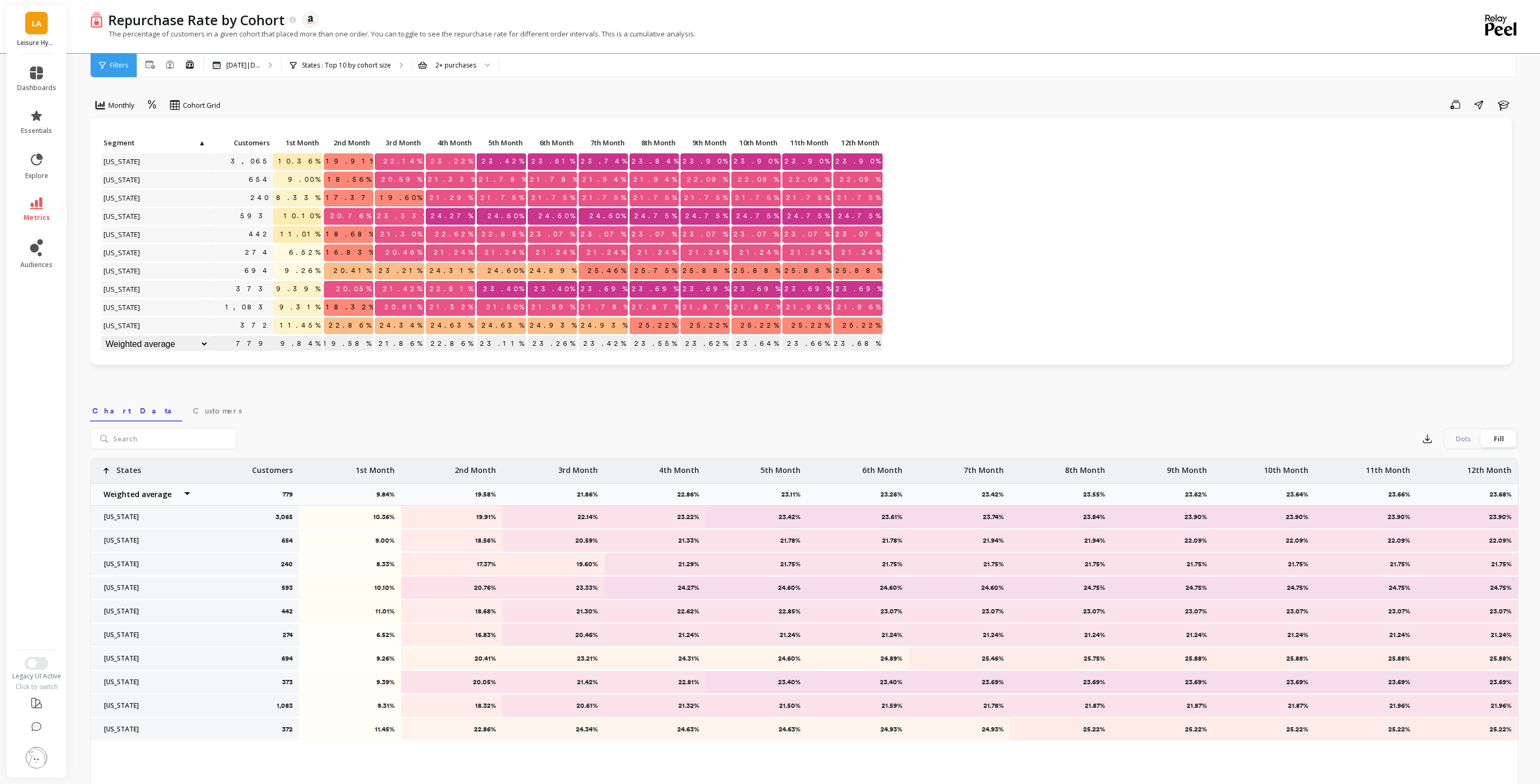
click at [390, 59] on div "States : Top 10 by cohort size States : [US_STATE] [US_STATE] [US_STATE] [US_ST…" at bounding box center [347, 65] width 131 height 24
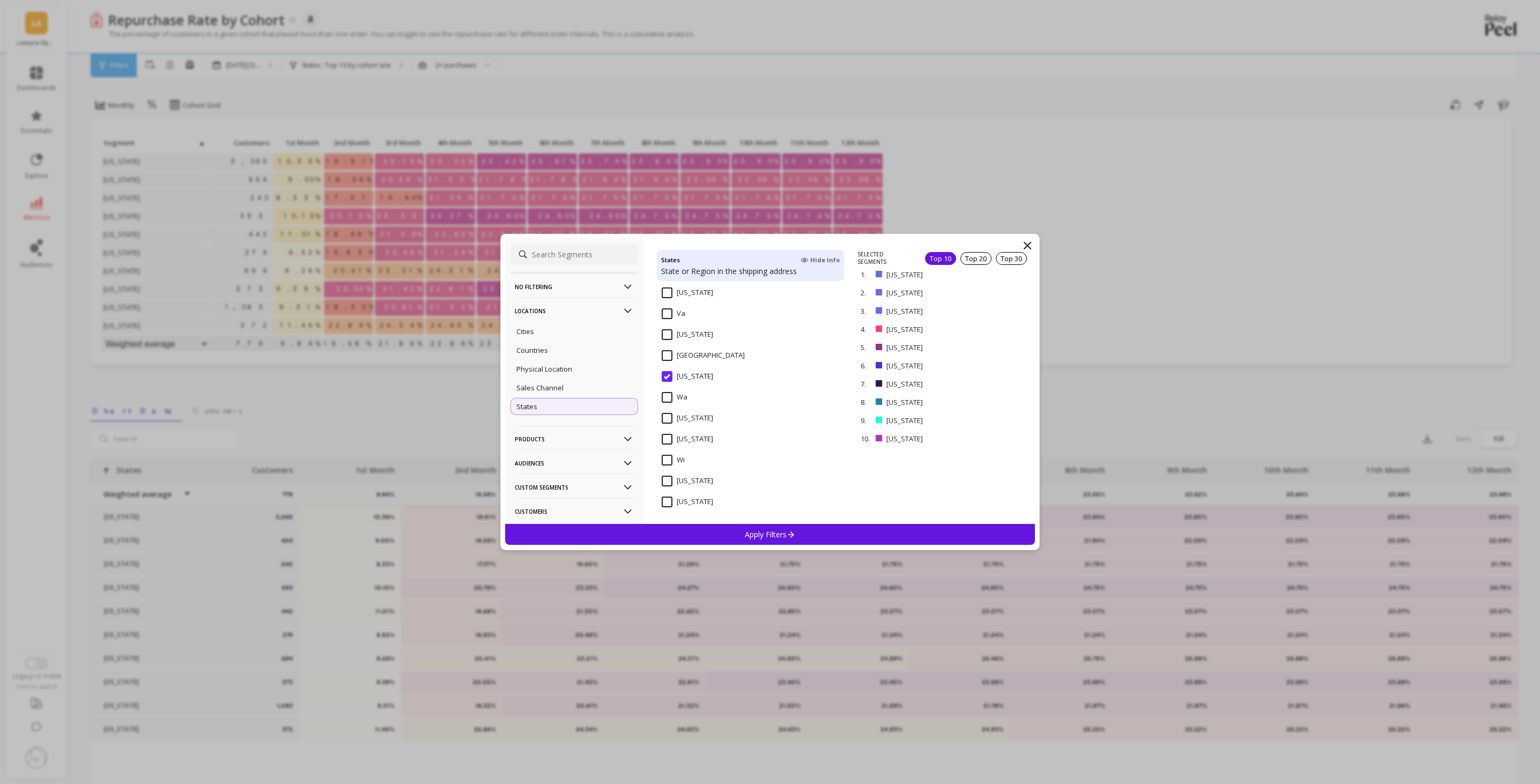
click at [556, 355] on div "Countries" at bounding box center [574, 350] width 128 height 17
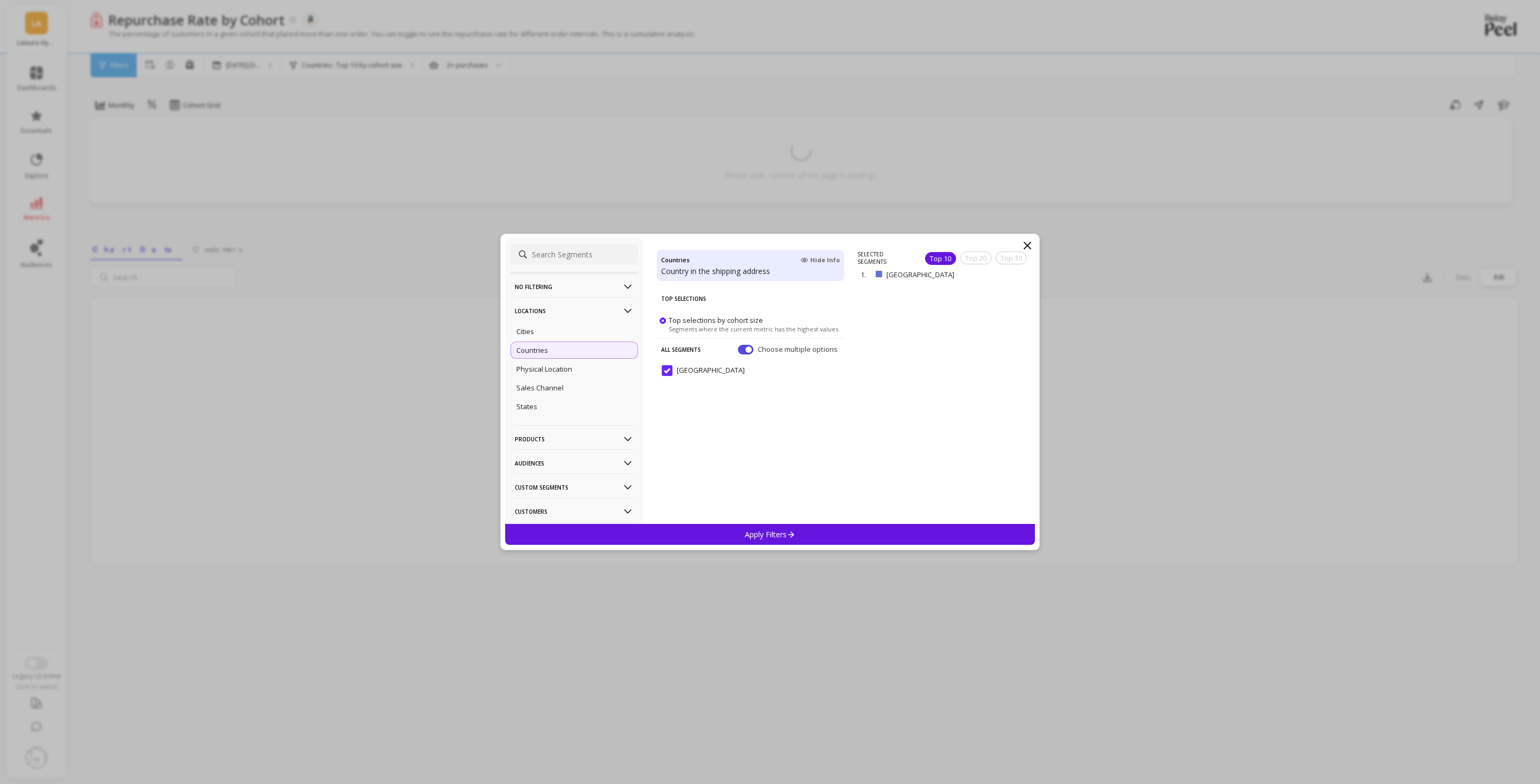
click at [1031, 245] on icon at bounding box center [1027, 245] width 13 height 13
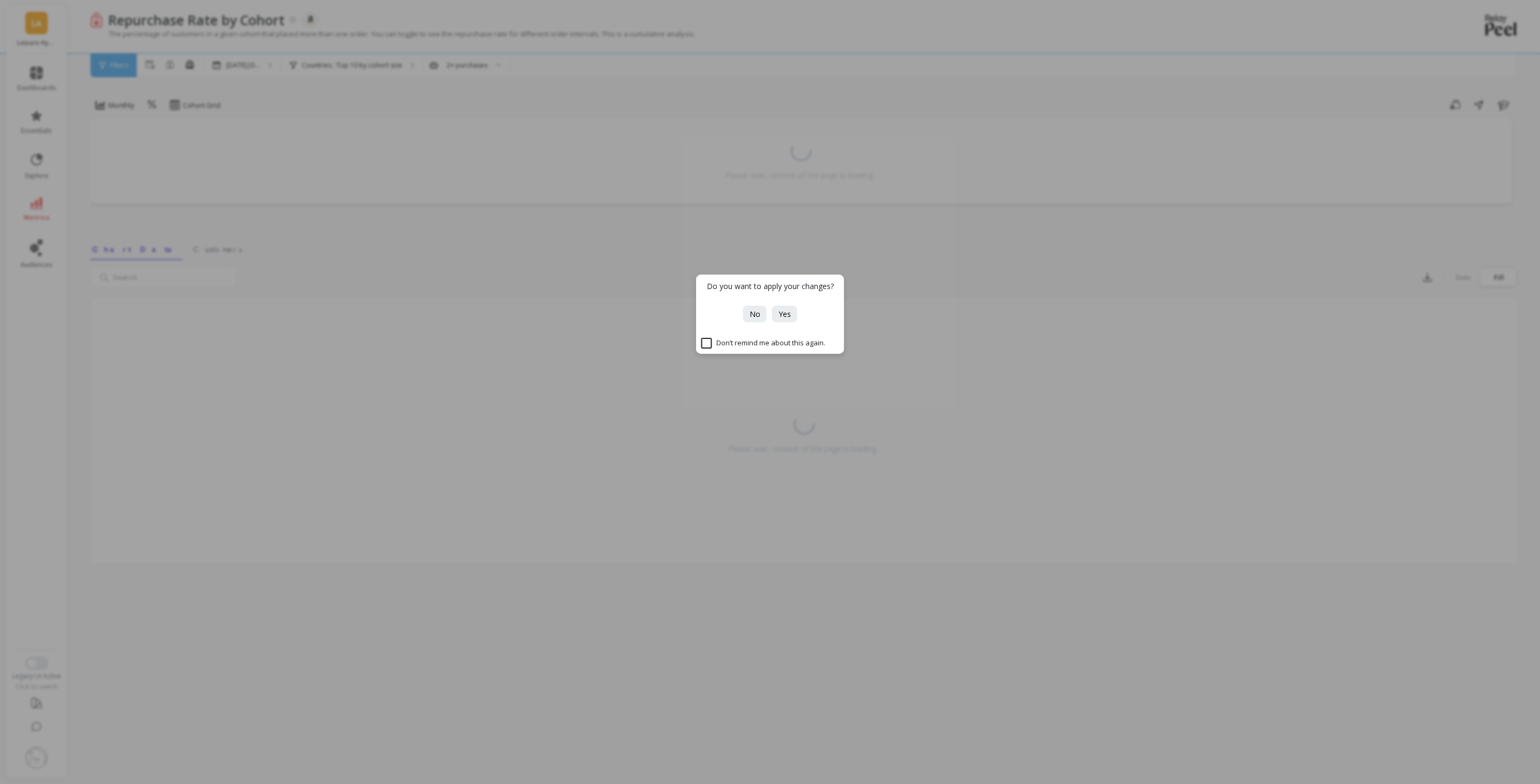
click at [775, 313] on button "Yes" at bounding box center [784, 314] width 25 height 17
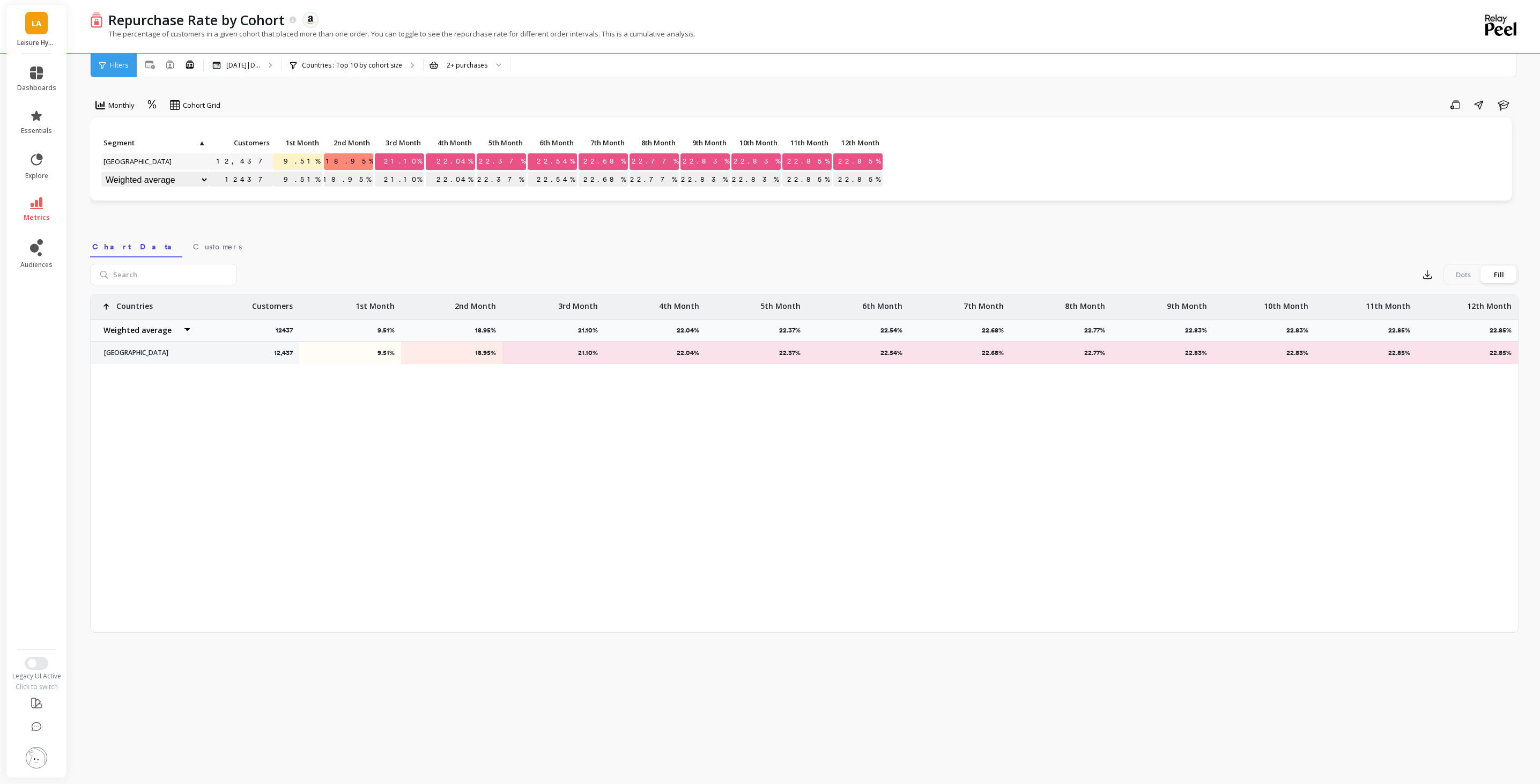
click at [368, 61] on p "Countries : Top 10 by cohort size" at bounding box center [352, 65] width 100 height 8
click at [50, 204] on link "metrics" at bounding box center [37, 209] width 39 height 24
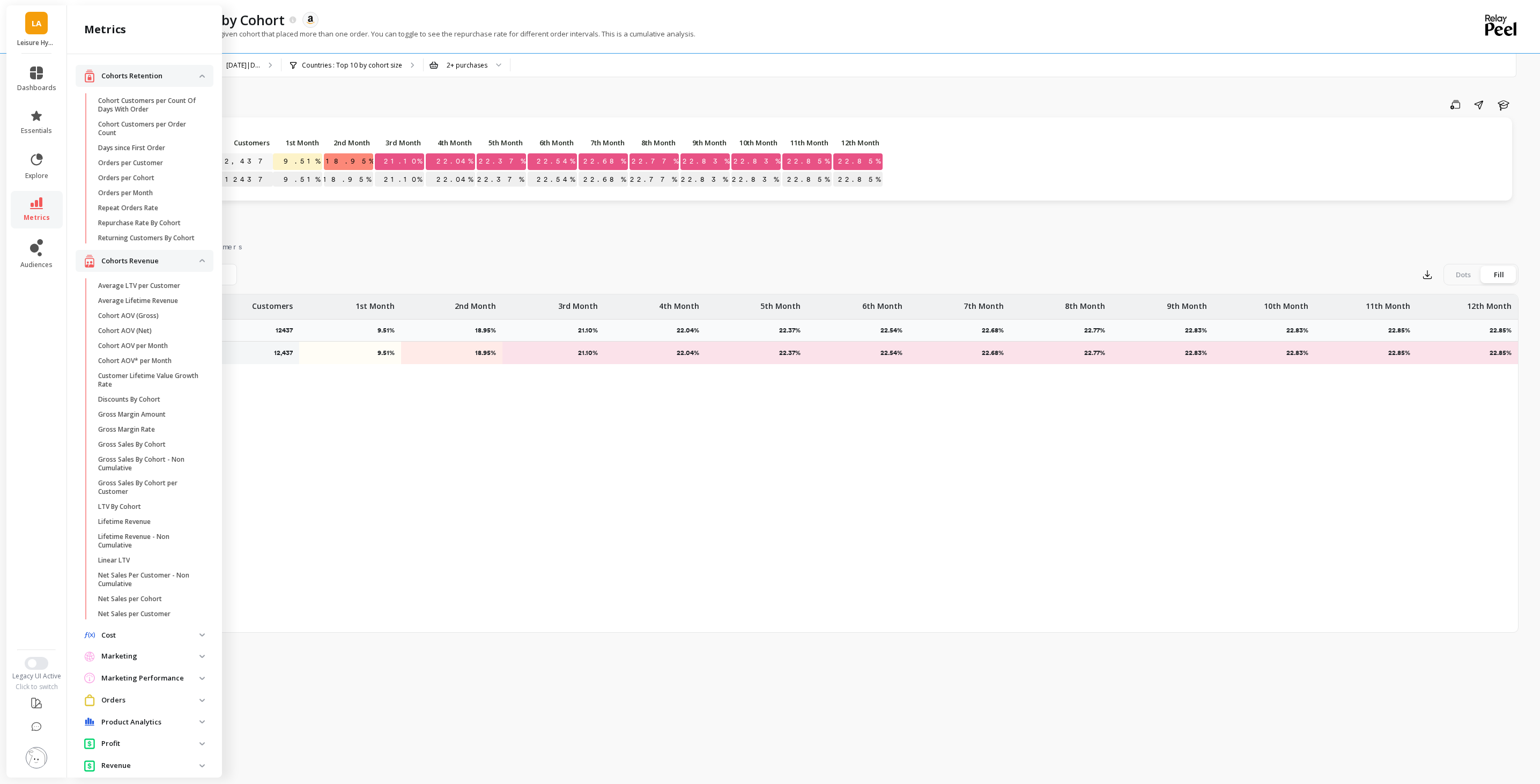
scroll to position [36, 0]
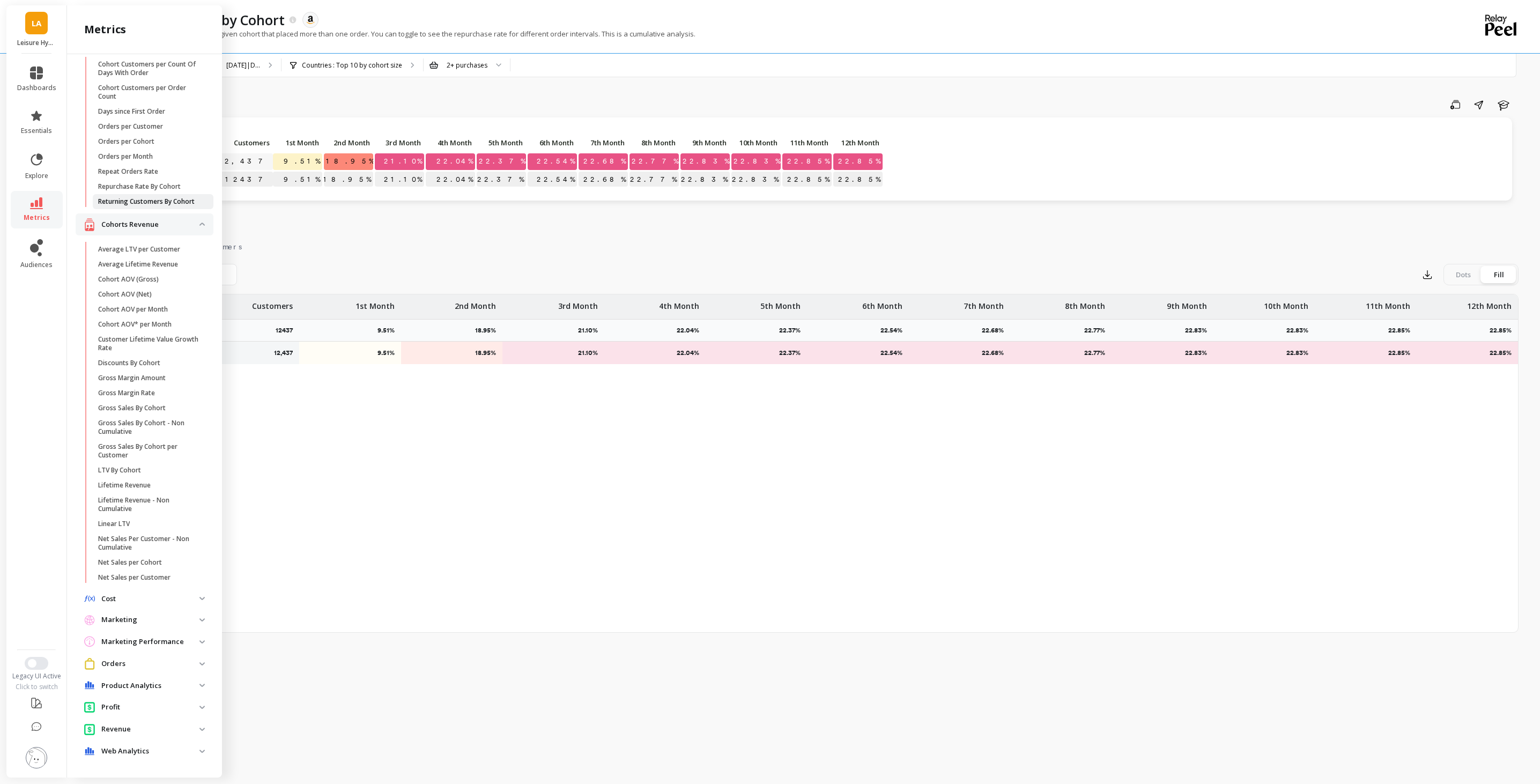
click at [143, 198] on p "Returning Customers By Cohort" at bounding box center [146, 201] width 96 height 8
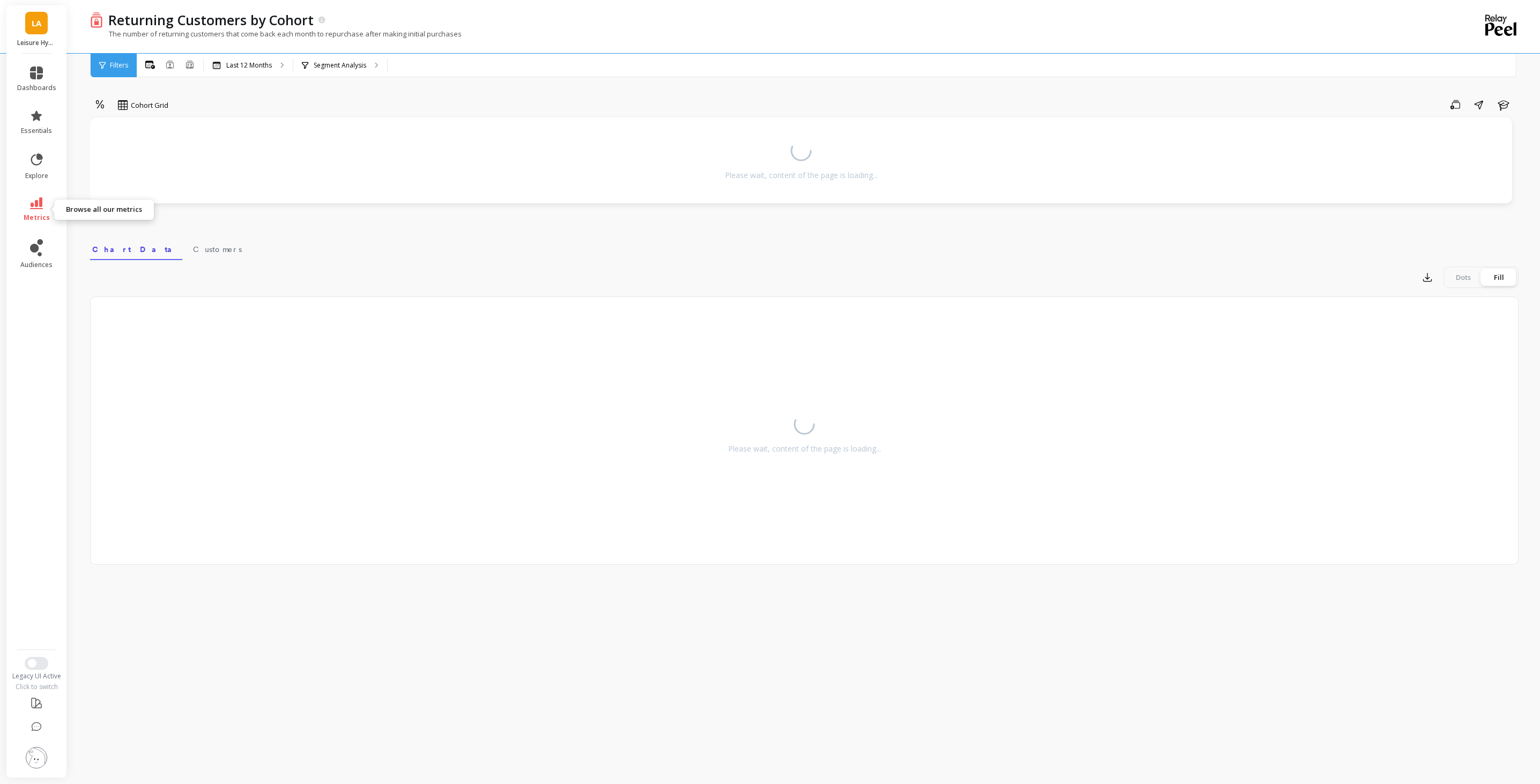
click at [36, 203] on icon at bounding box center [36, 203] width 13 height 12
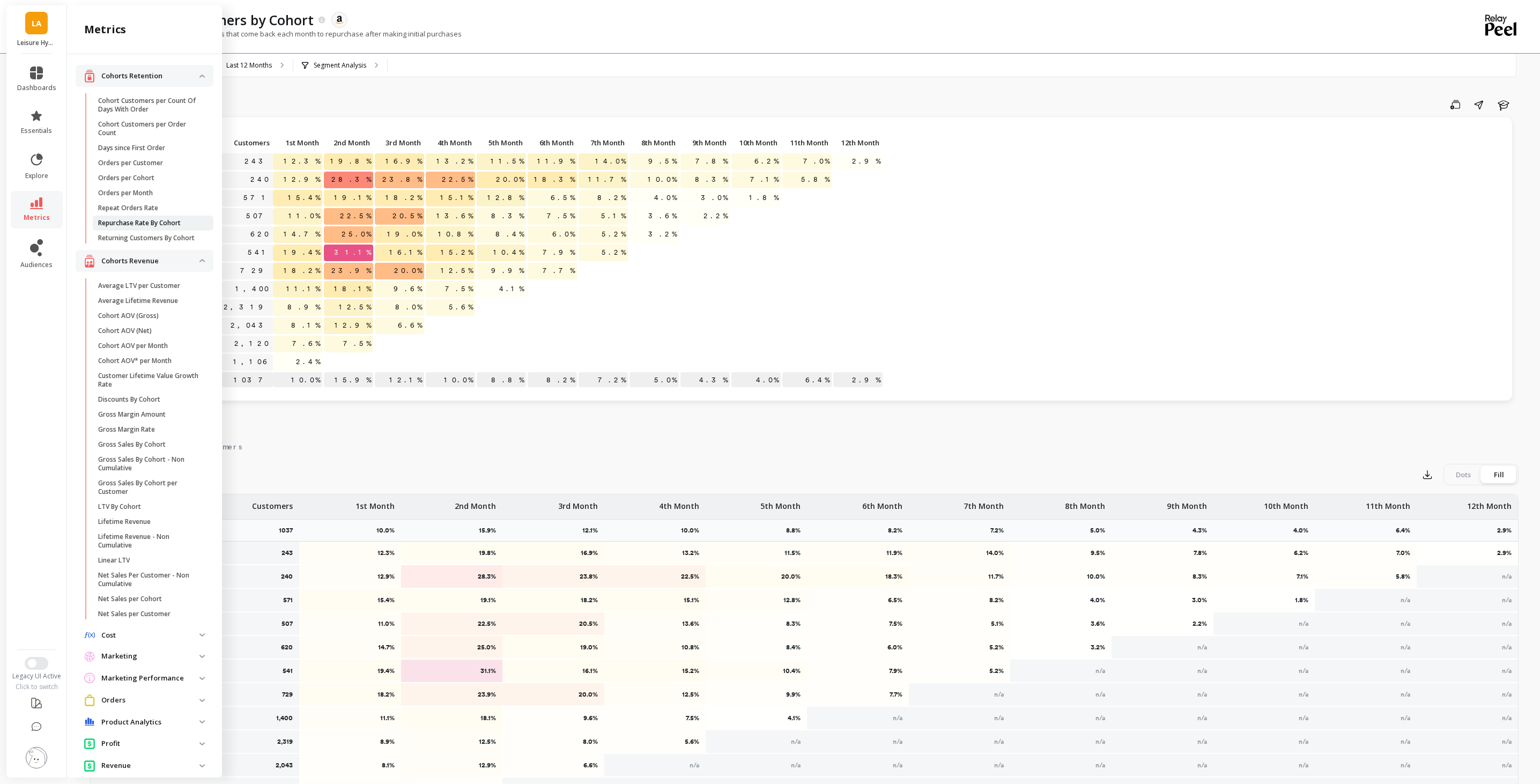
scroll to position [36, 0]
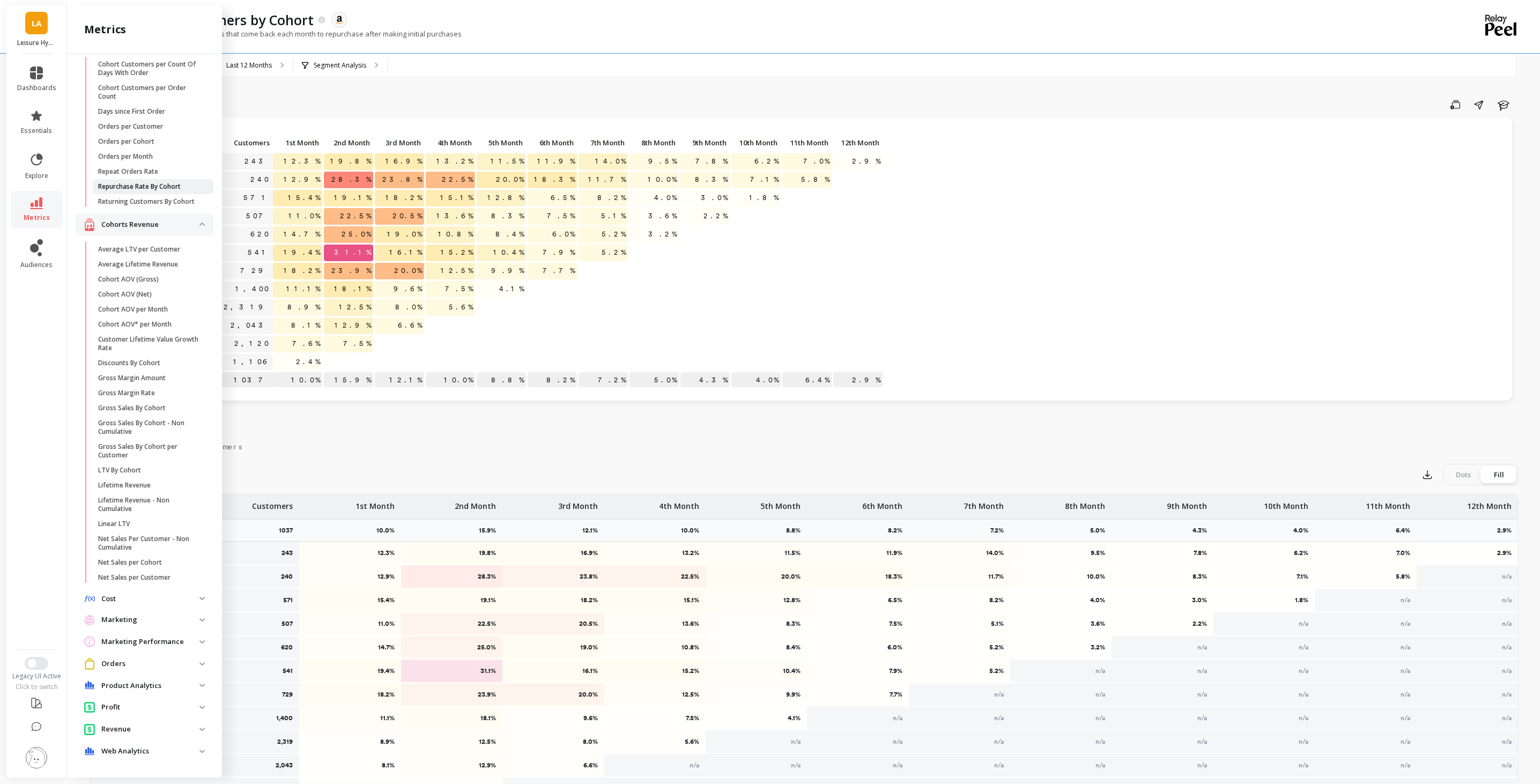
click at [187, 180] on link "Repurchase Rate By Cohort" at bounding box center [153, 187] width 121 height 15
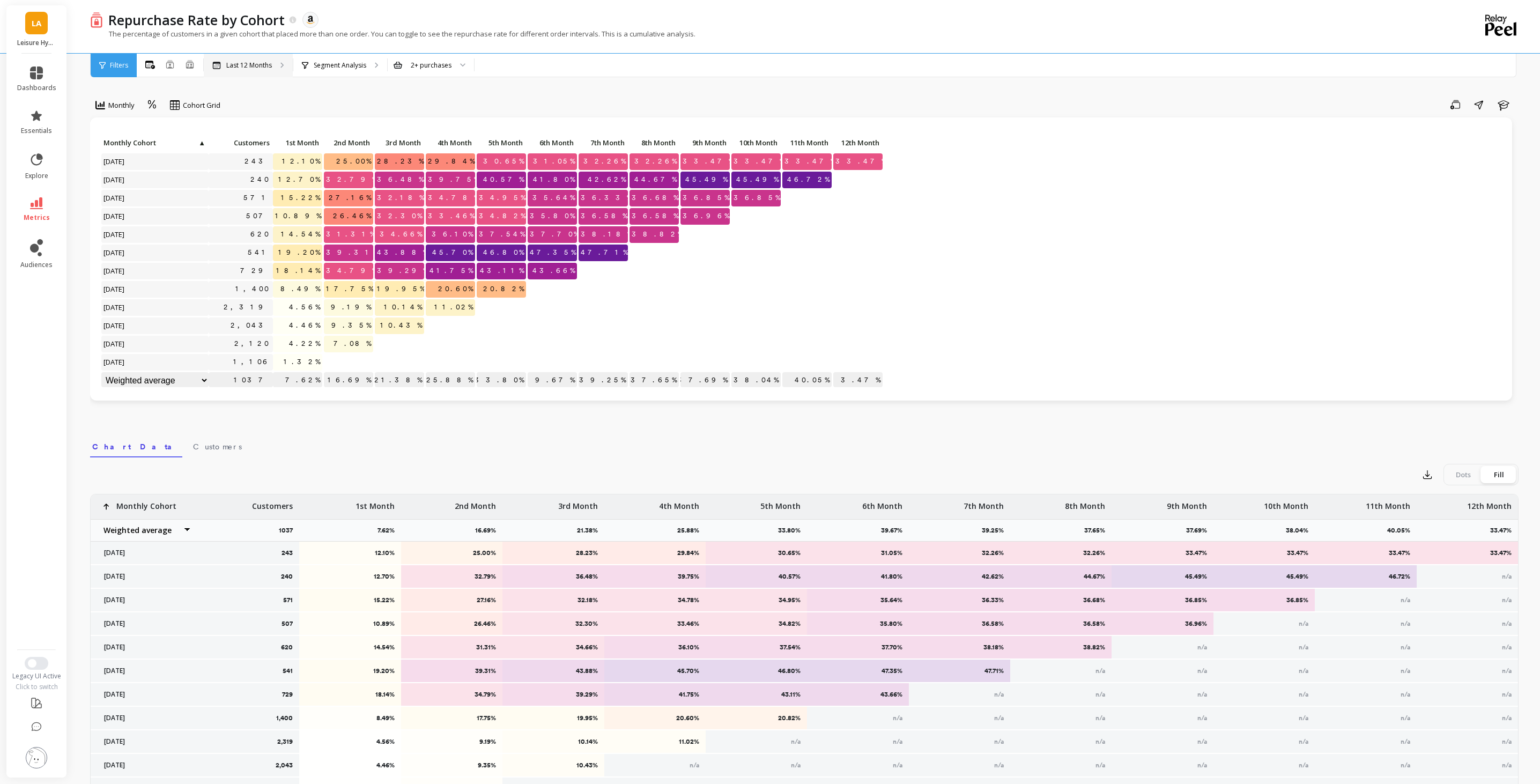
click at [258, 68] on p "Last 12 Months" at bounding box center [249, 65] width 46 height 8
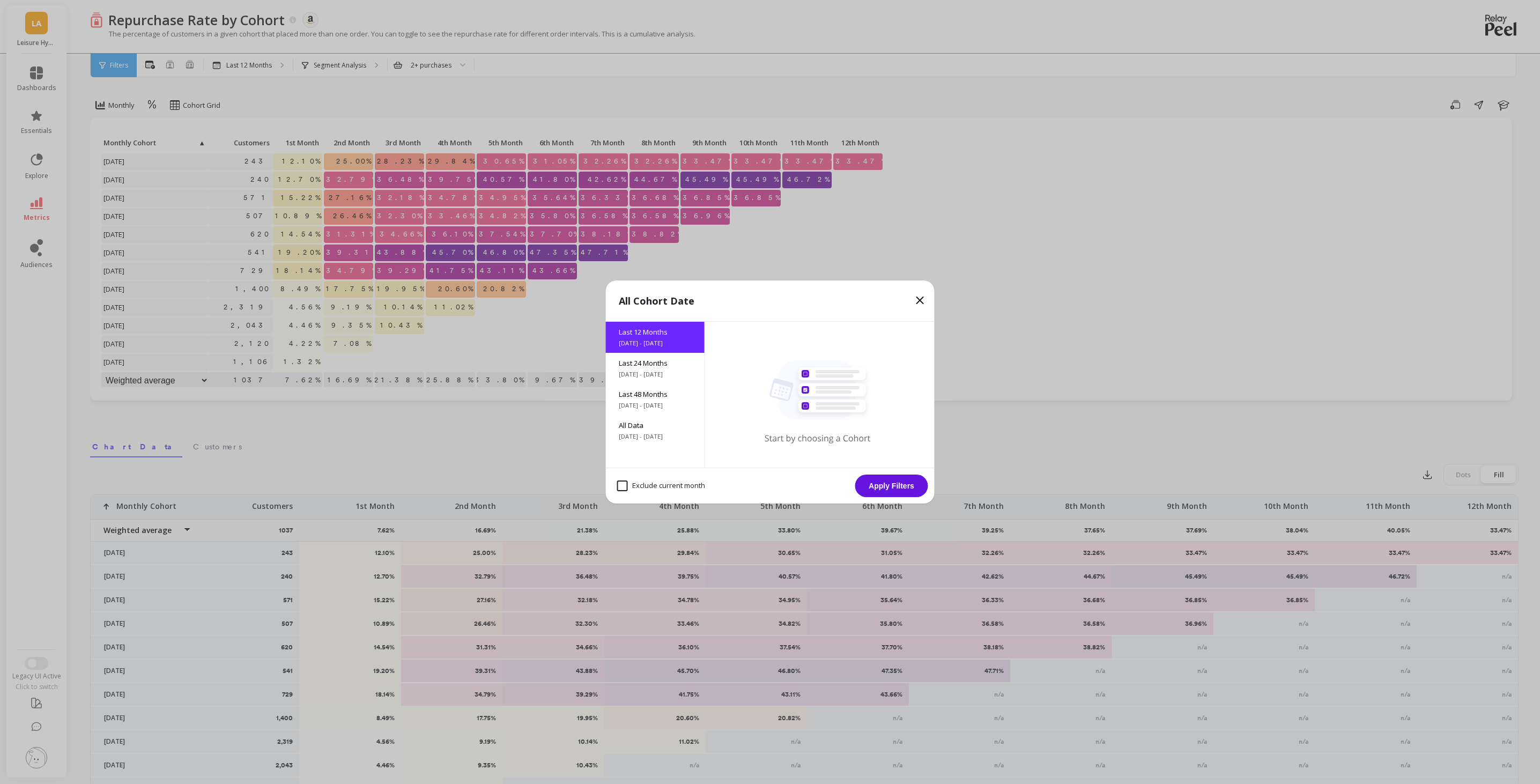
click at [631, 485] on month "Exclude current month" at bounding box center [661, 486] width 88 height 11
checkbox month "true"
click at [902, 479] on button "Apply Filters" at bounding box center [892, 486] width 73 height 23
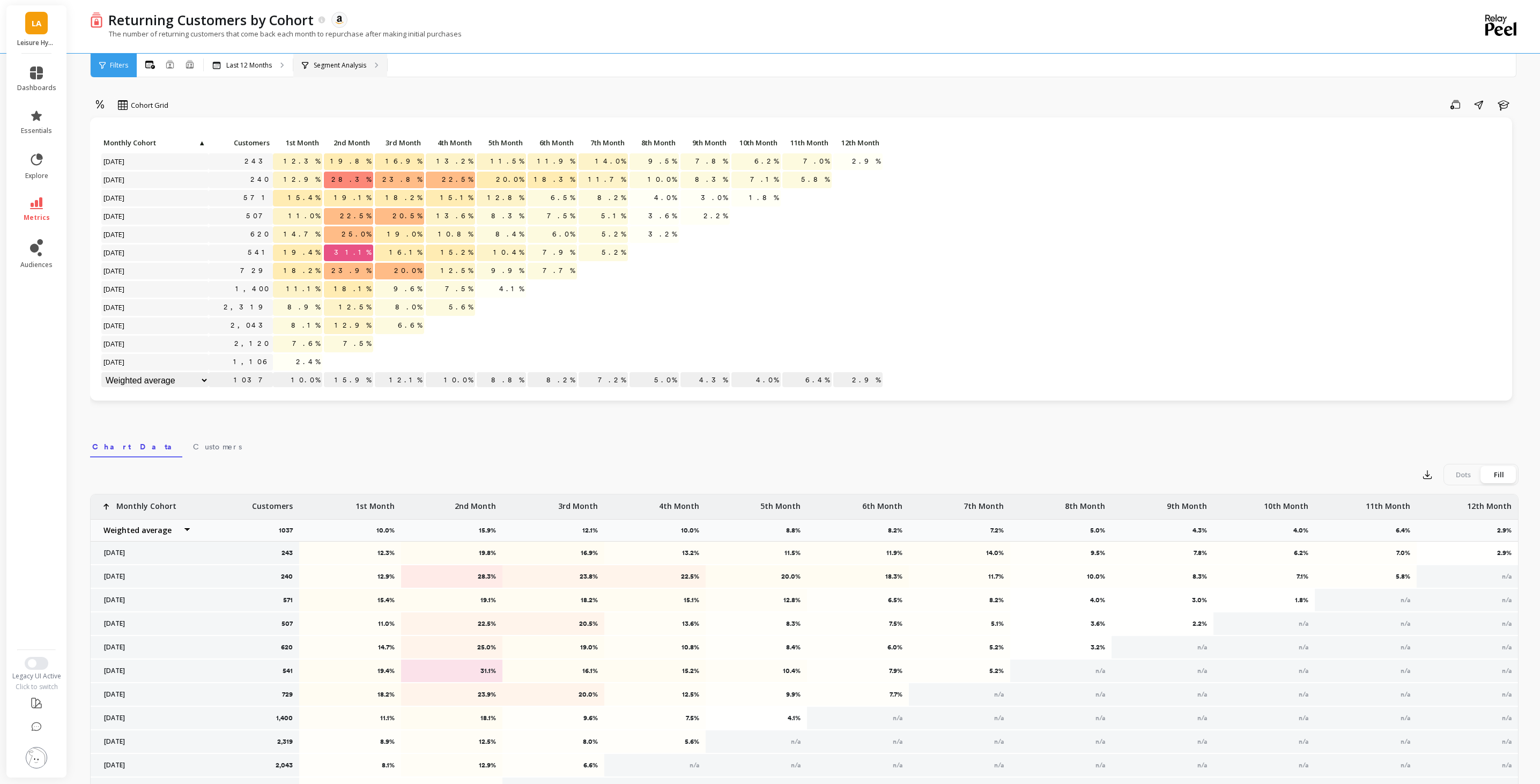
click at [320, 69] on p "Segment Analysis" at bounding box center [339, 65] width 52 height 8
click at [250, 71] on div "Last 12 Months" at bounding box center [247, 65] width 89 height 24
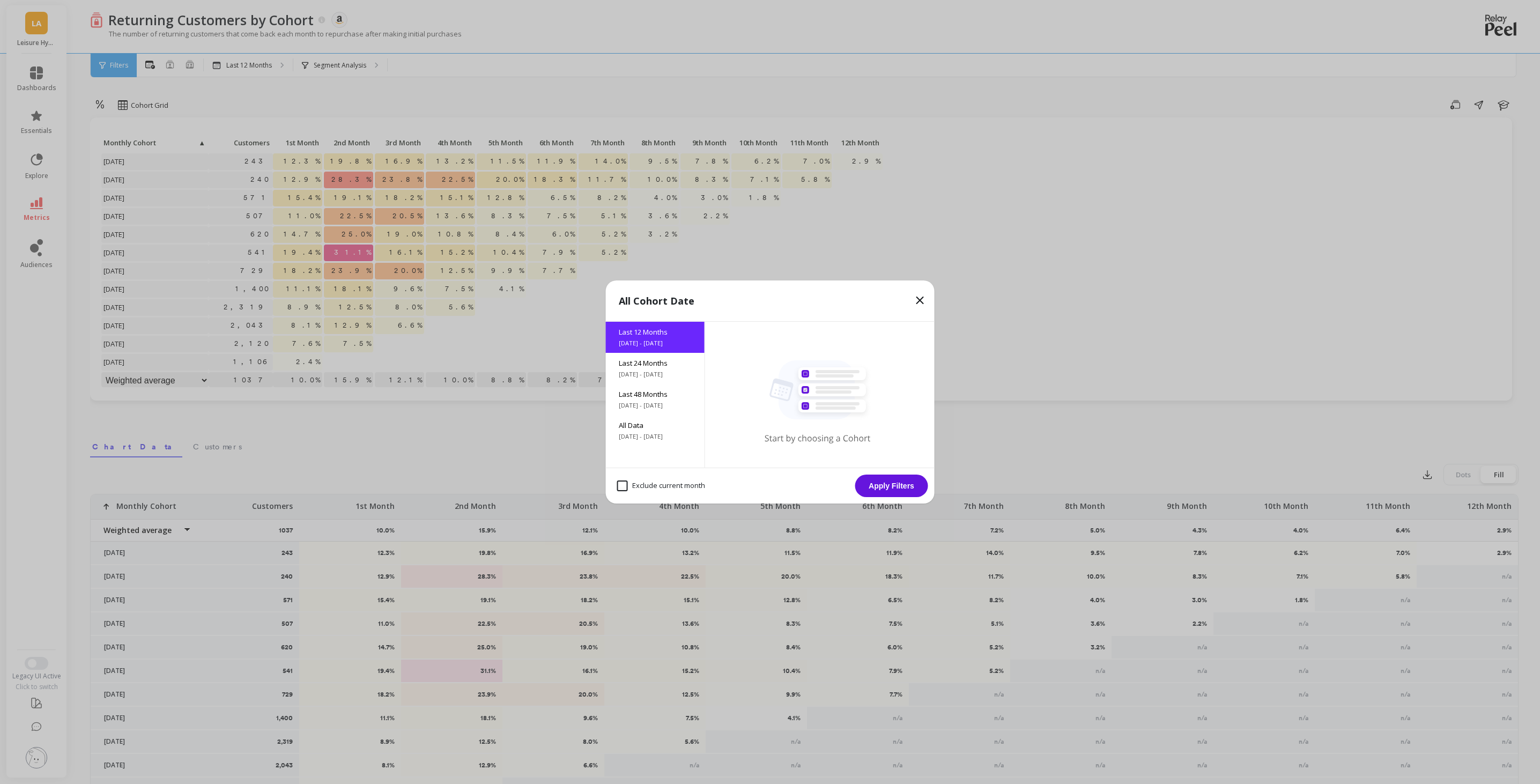
click at [618, 483] on month "Exclude current month" at bounding box center [661, 486] width 88 height 11
checkbox month "true"
click at [890, 482] on button "Apply Filters" at bounding box center [892, 486] width 73 height 23
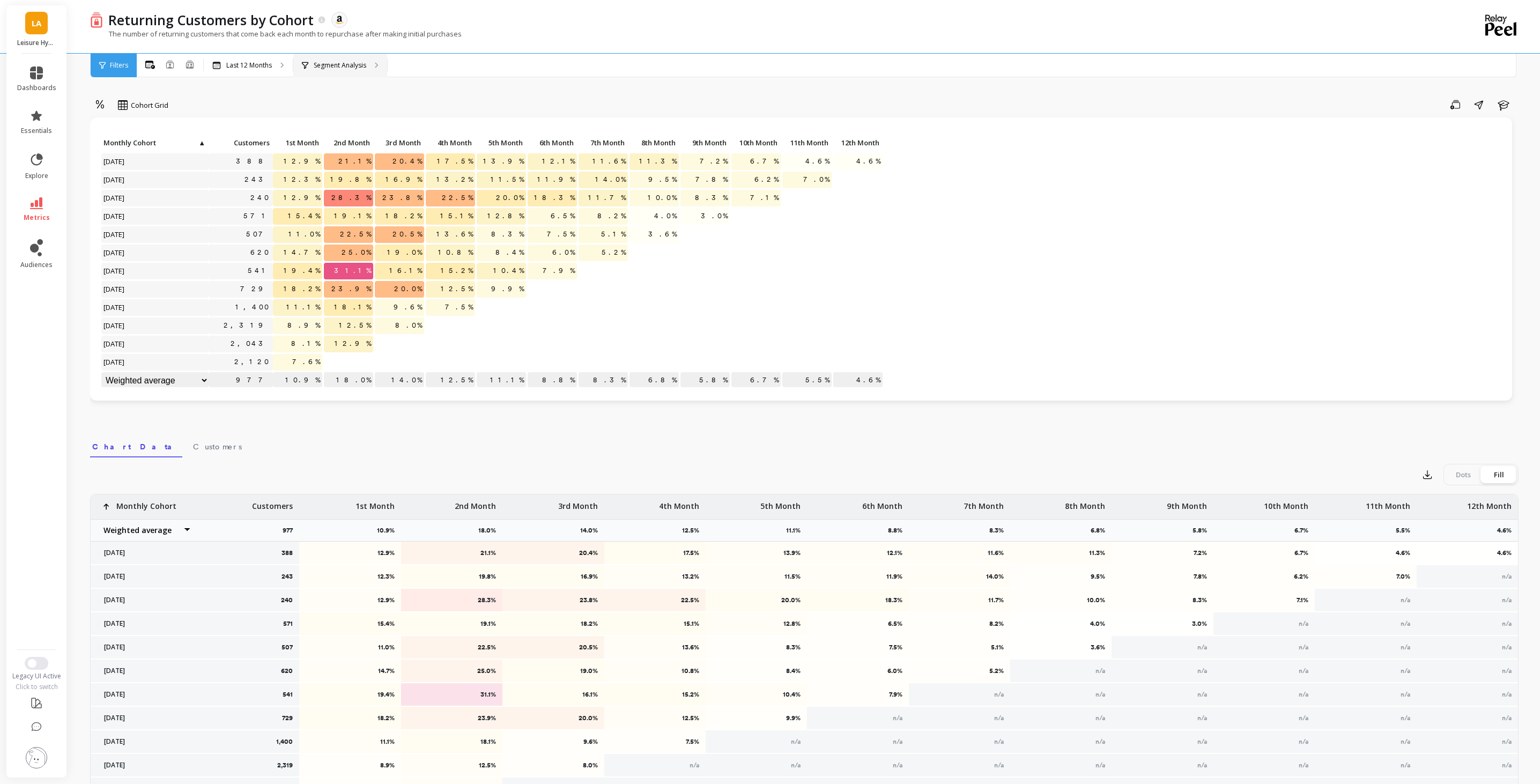
click at [345, 67] on p "Segment Analysis" at bounding box center [339, 65] width 52 height 8
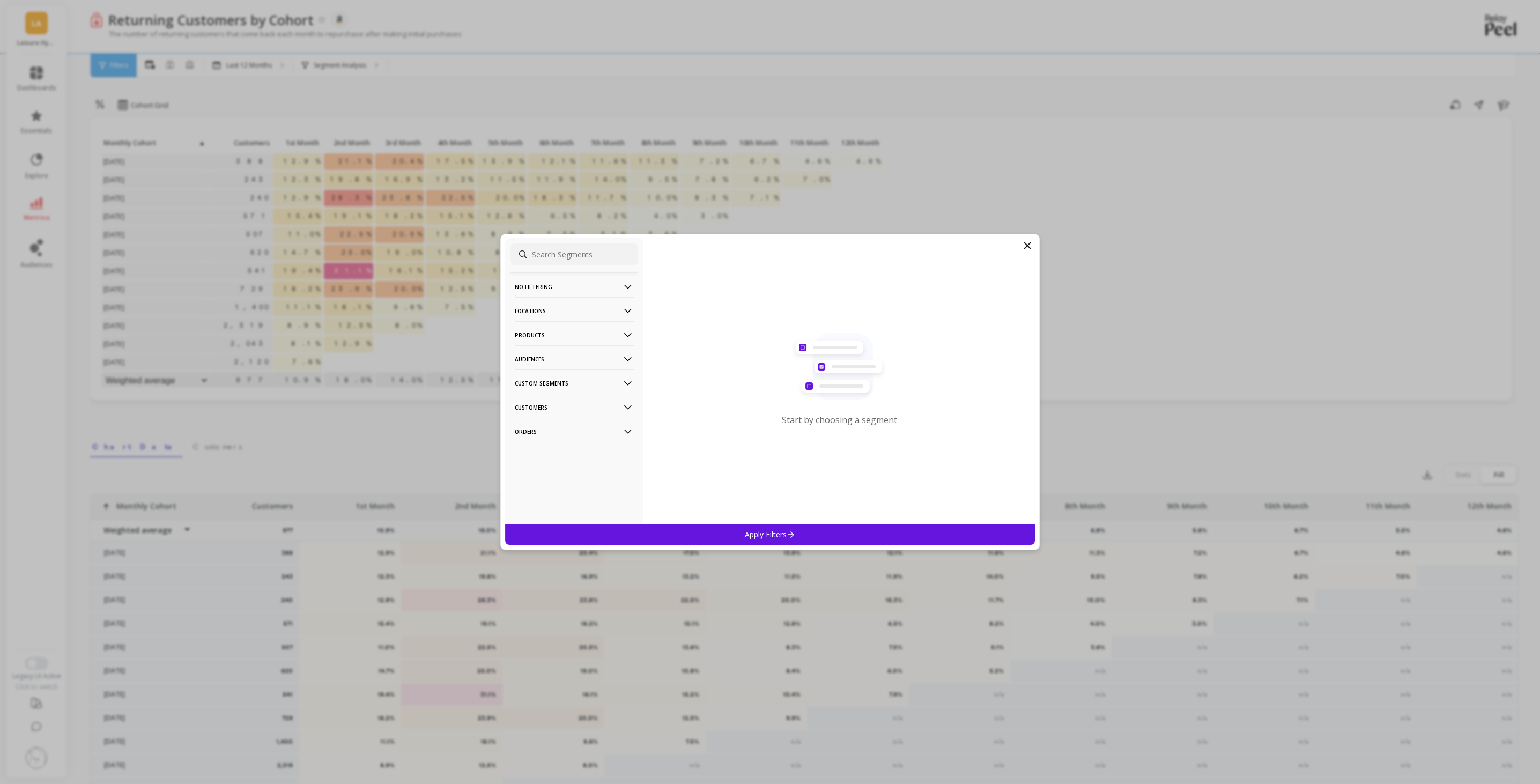
click at [545, 314] on p "Locations" at bounding box center [574, 310] width 119 height 27
click at [549, 406] on div "States" at bounding box center [574, 406] width 128 height 17
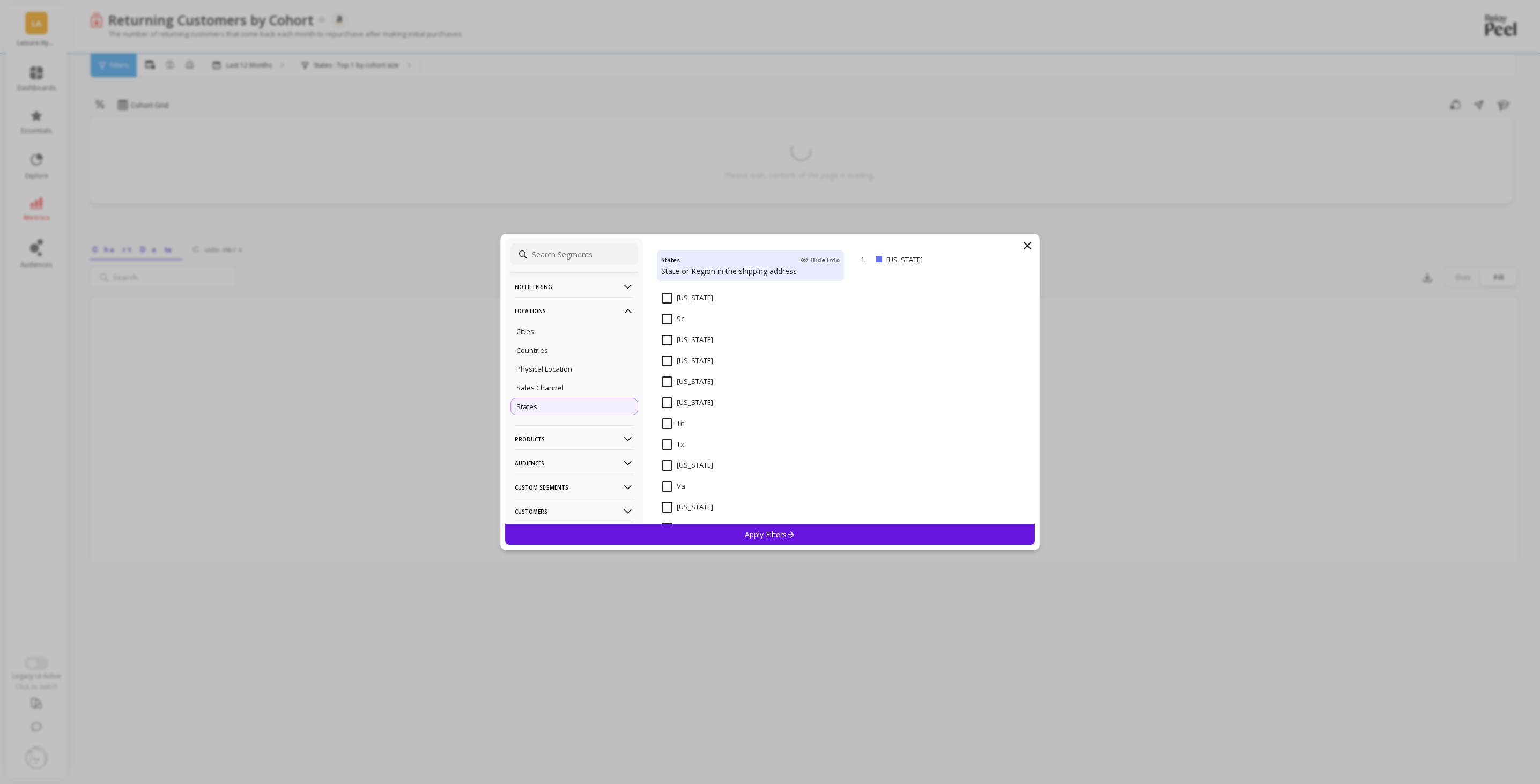
scroll to position [1484, 0]
click at [669, 389] on input "[US_STATE]" at bounding box center [688, 392] width 52 height 11
click at [811, 537] on div "Apply Filters" at bounding box center [770, 534] width 530 height 21
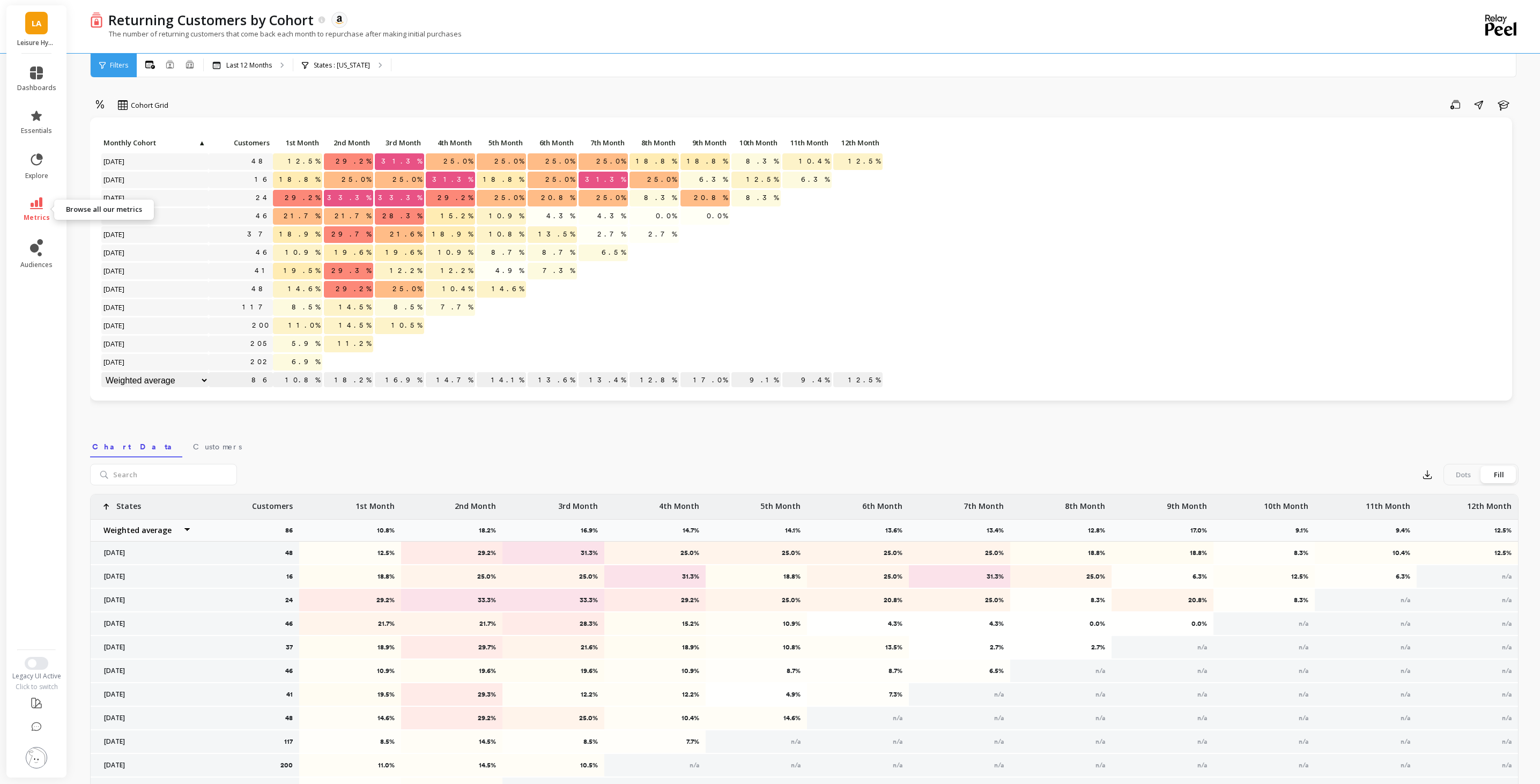
click at [30, 201] on icon at bounding box center [36, 203] width 13 height 12
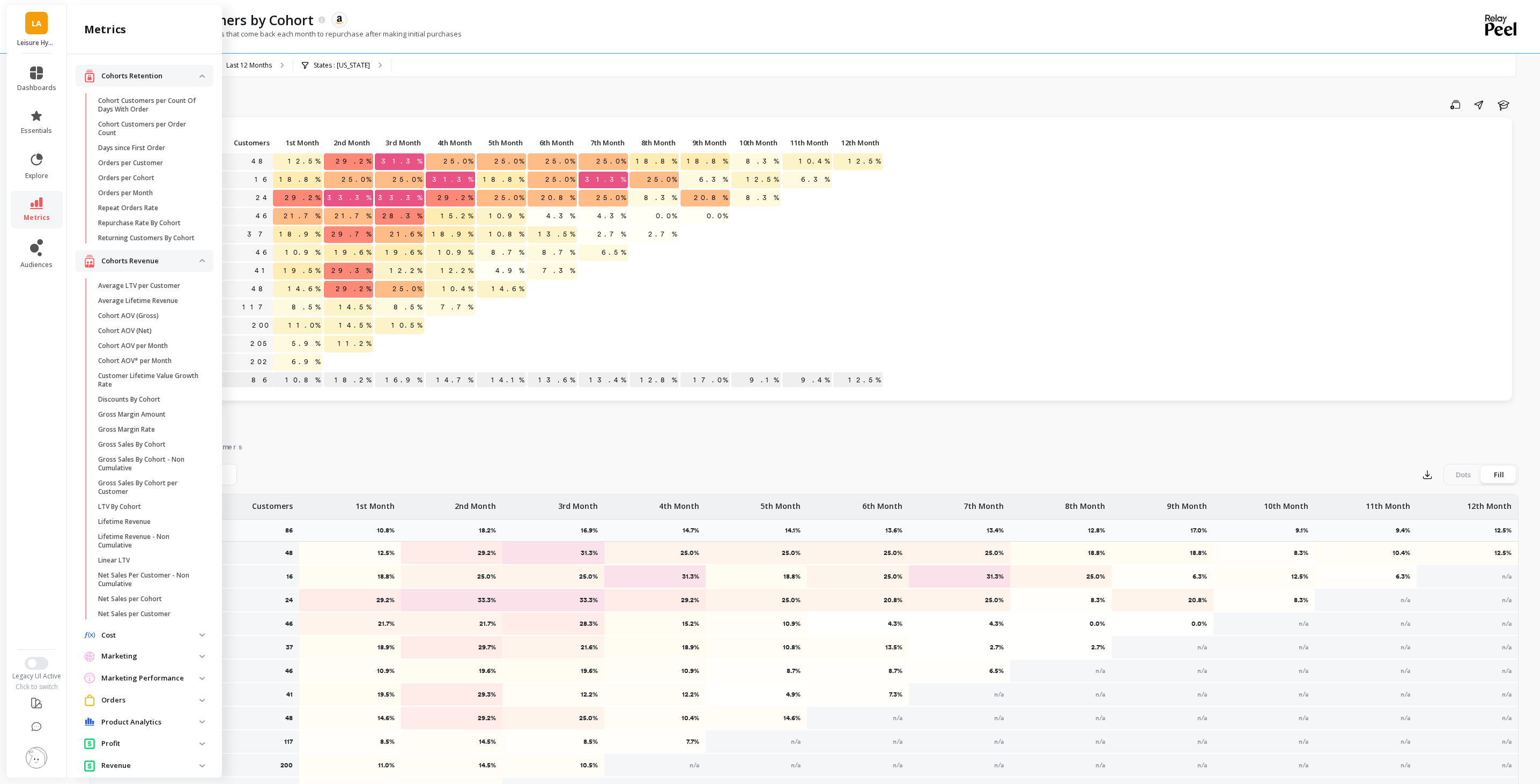
scroll to position [36, 0]
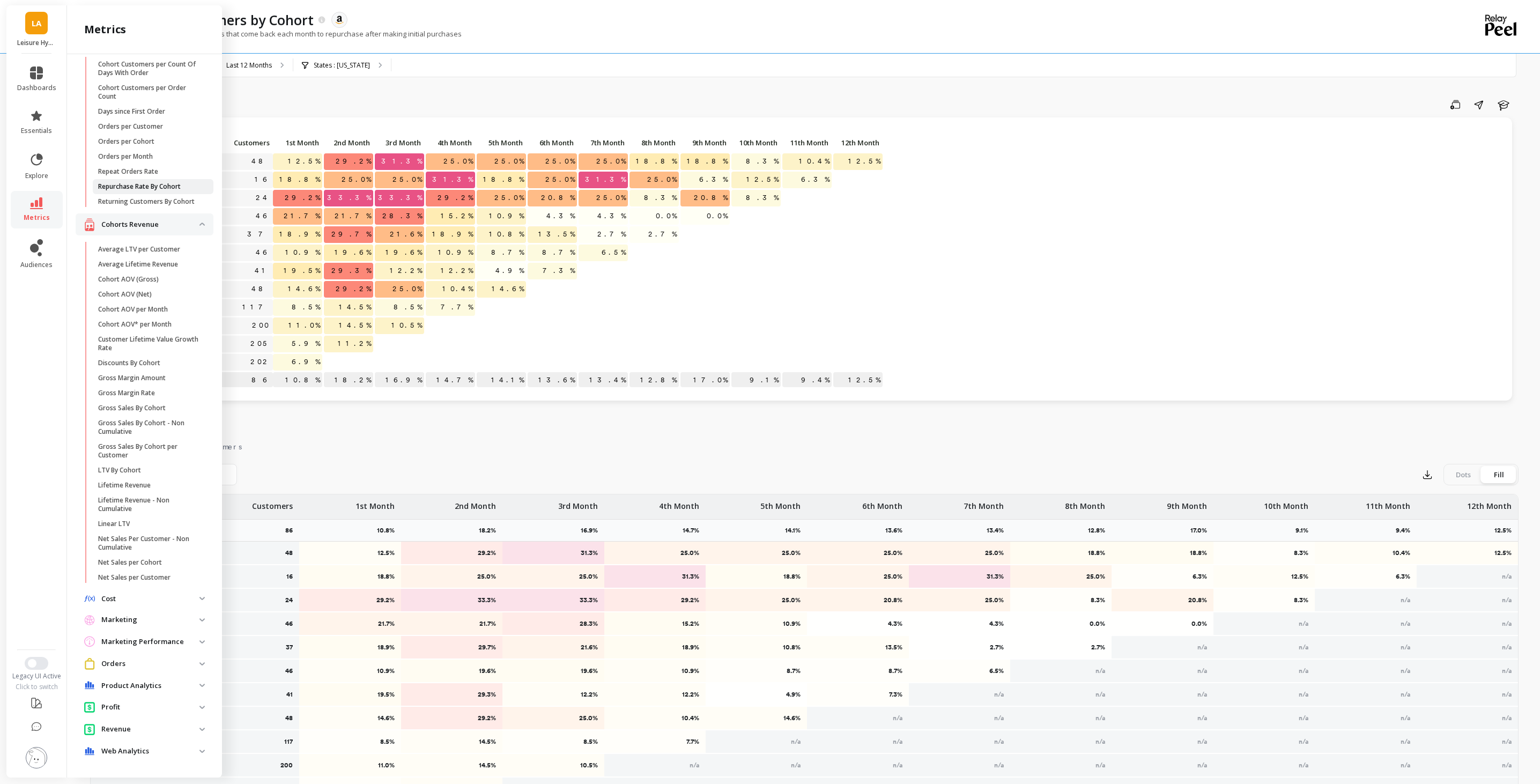
click at [168, 184] on p "Repurchase Rate By Cohort" at bounding box center [139, 186] width 83 height 8
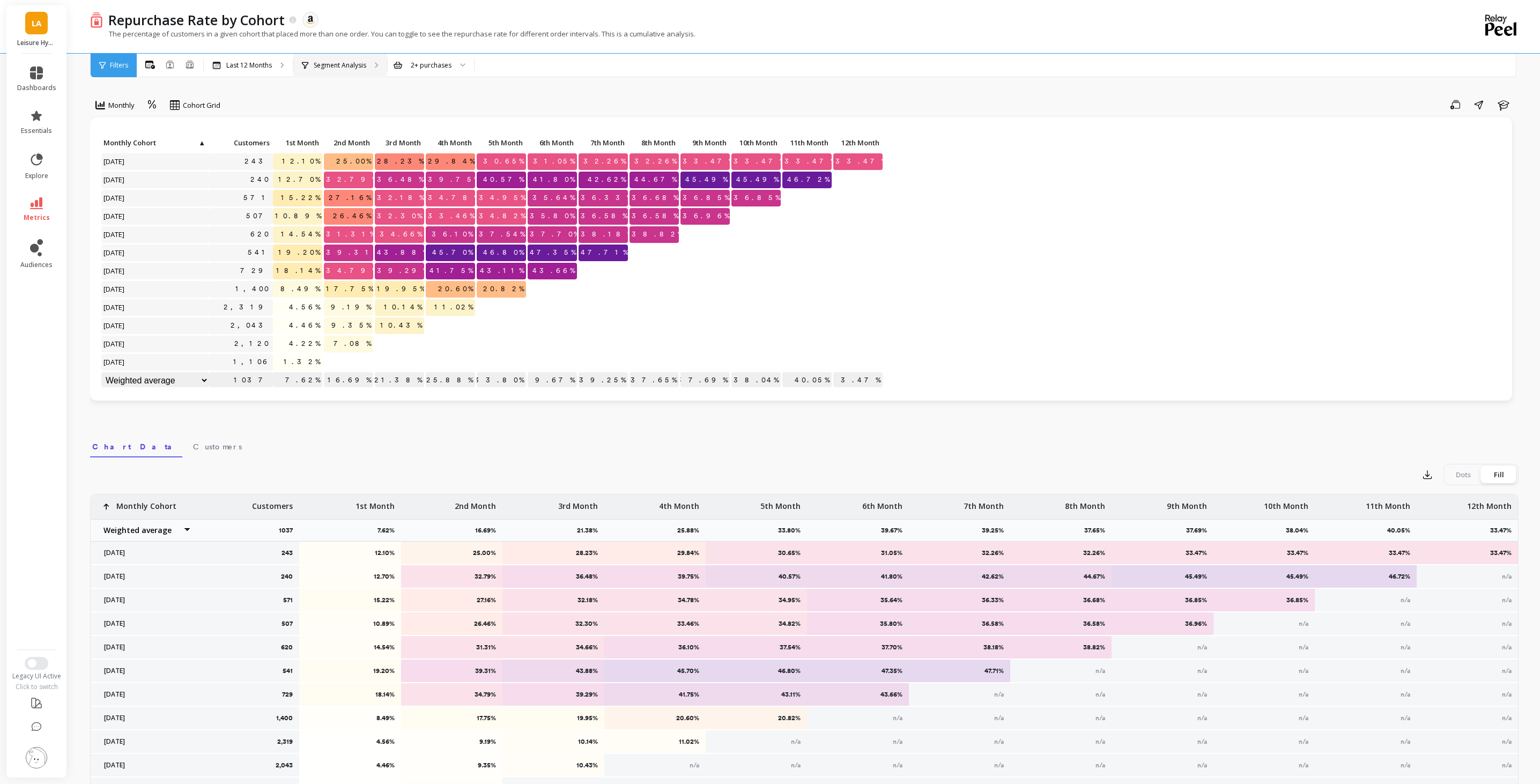
click at [351, 66] on p "Segment Analysis" at bounding box center [339, 65] width 52 height 8
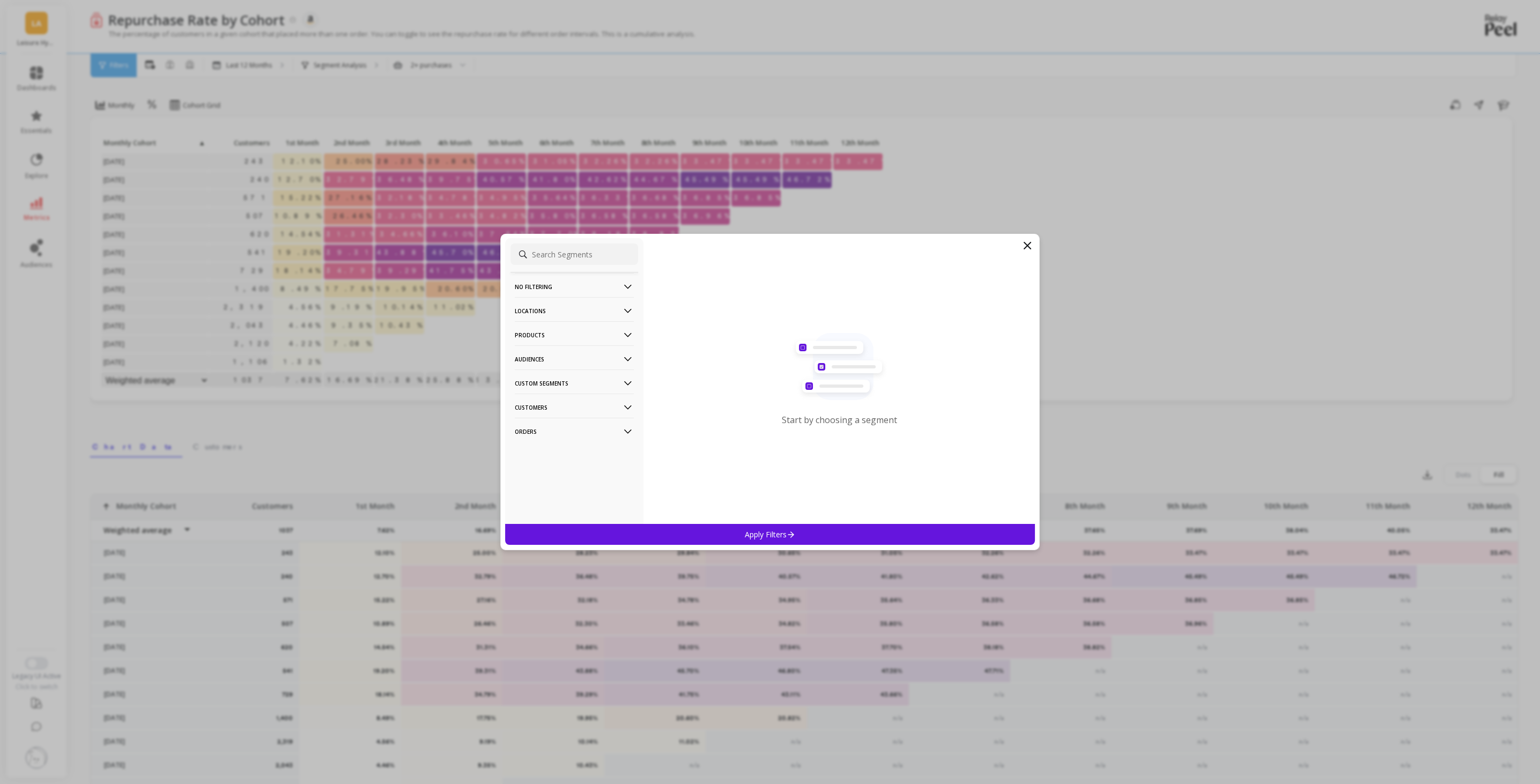
click at [564, 304] on p "Locations" at bounding box center [574, 310] width 119 height 27
click at [546, 408] on div "States" at bounding box center [574, 406] width 128 height 17
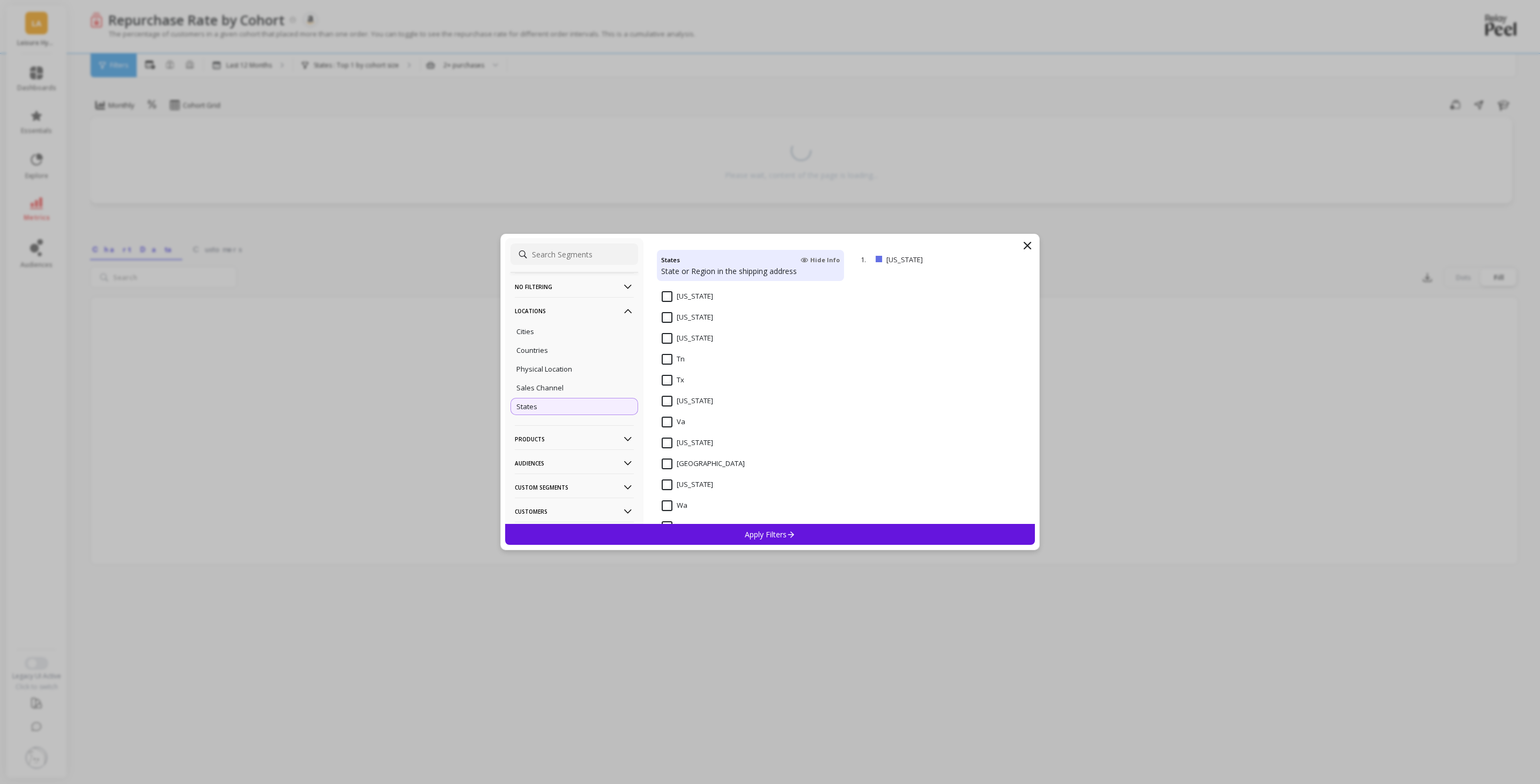
scroll to position [1518, 0]
click at [666, 358] on input "[US_STATE]" at bounding box center [688, 357] width 52 height 11
click at [783, 527] on div "Apply Filters" at bounding box center [770, 534] width 530 height 21
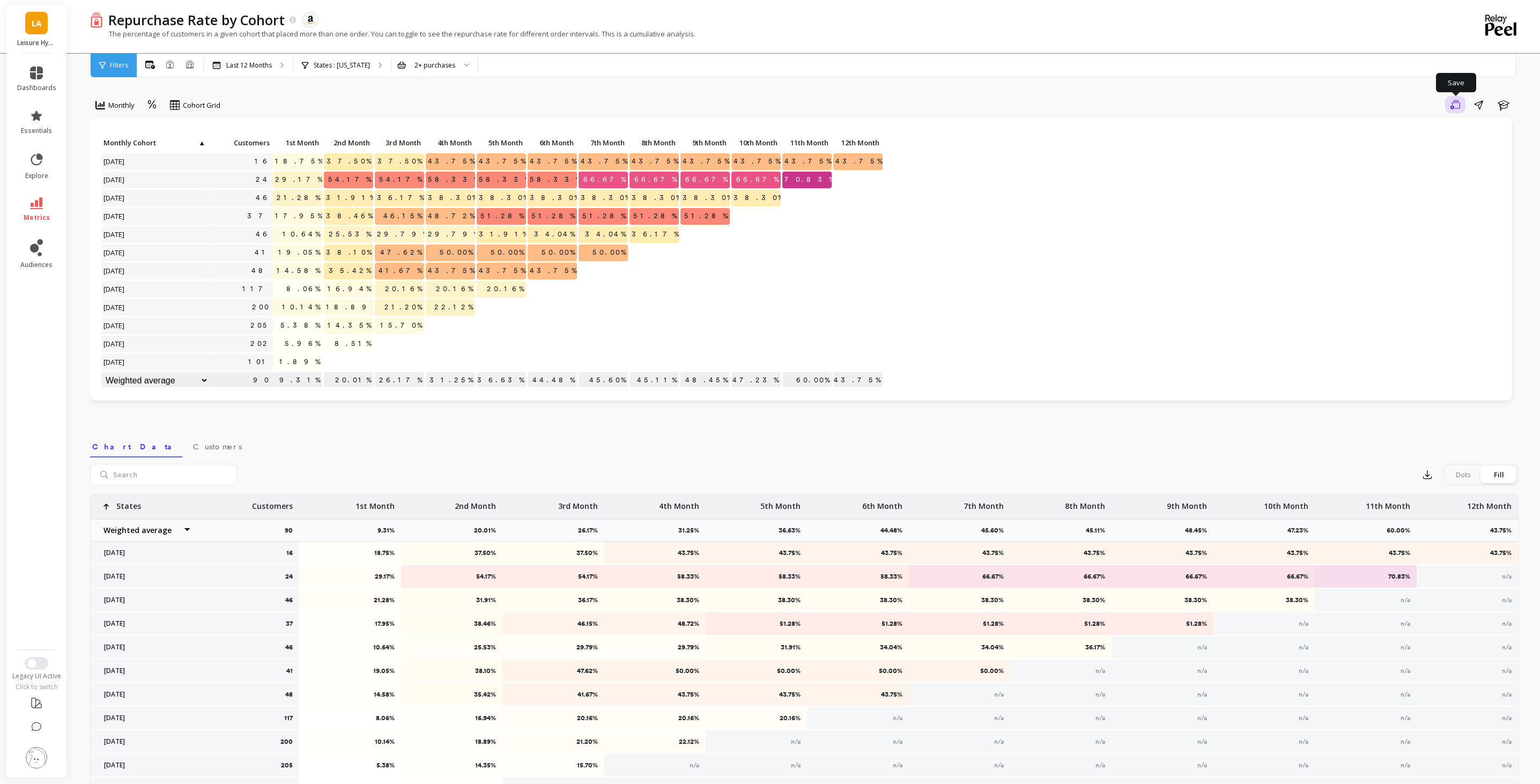
click at [1450, 107] on icon "button" at bounding box center [1455, 104] width 10 height 10
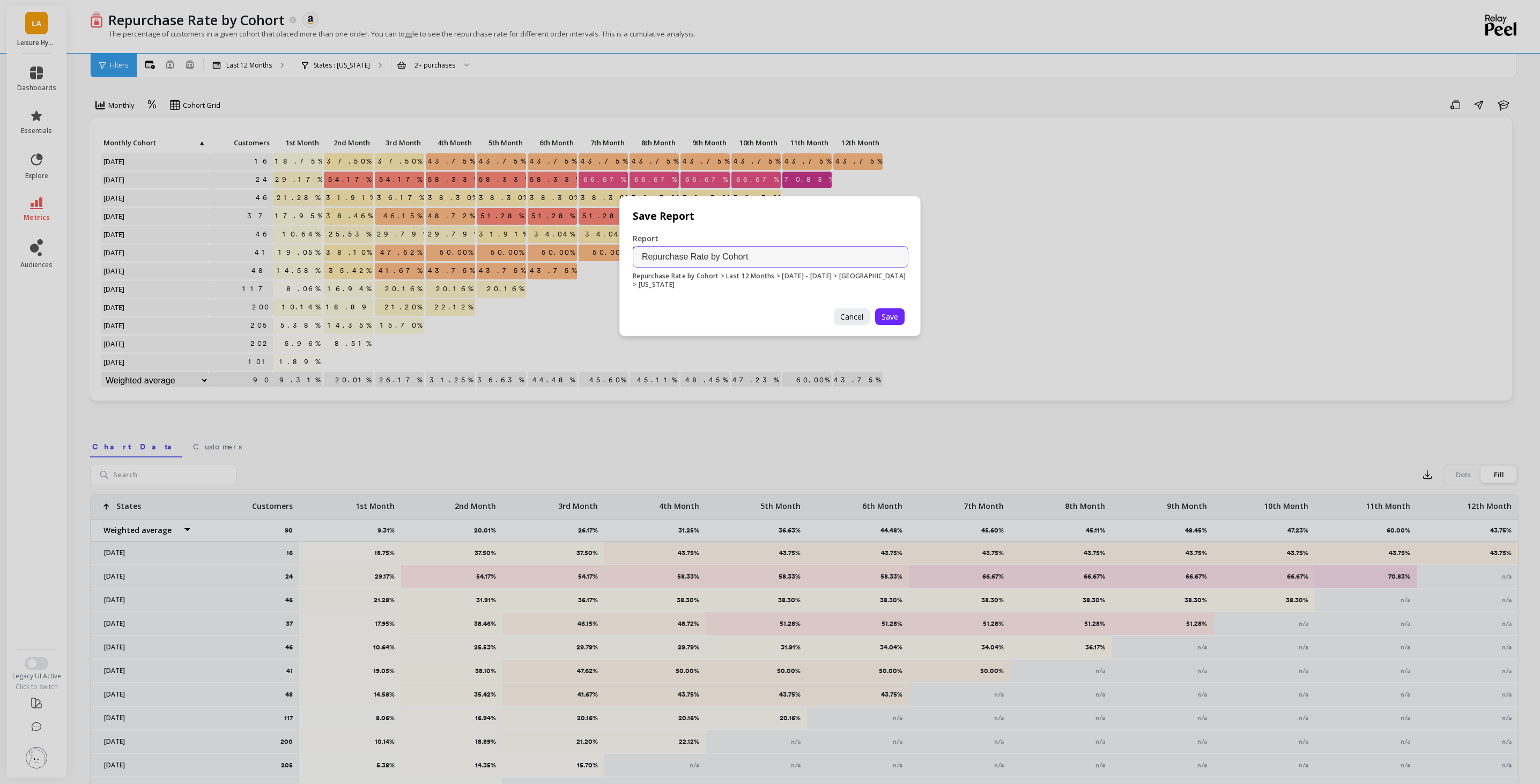
click at [783, 258] on input "Repurchase Rate by Cohort" at bounding box center [770, 257] width 276 height 21
type input "H"
type input "Texas Repeat P12M"
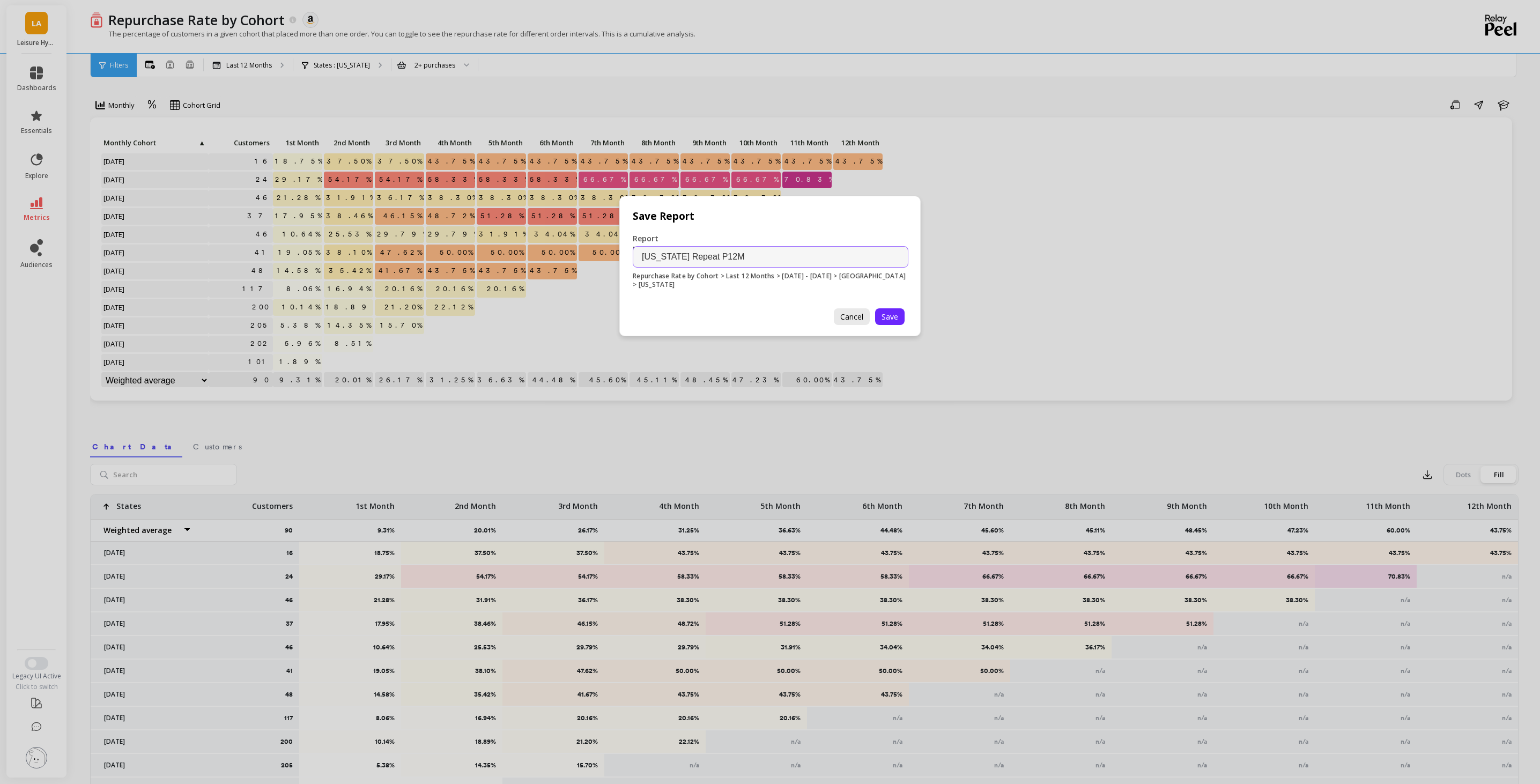
click at [852, 311] on span "Cancel" at bounding box center [852, 316] width 23 height 10
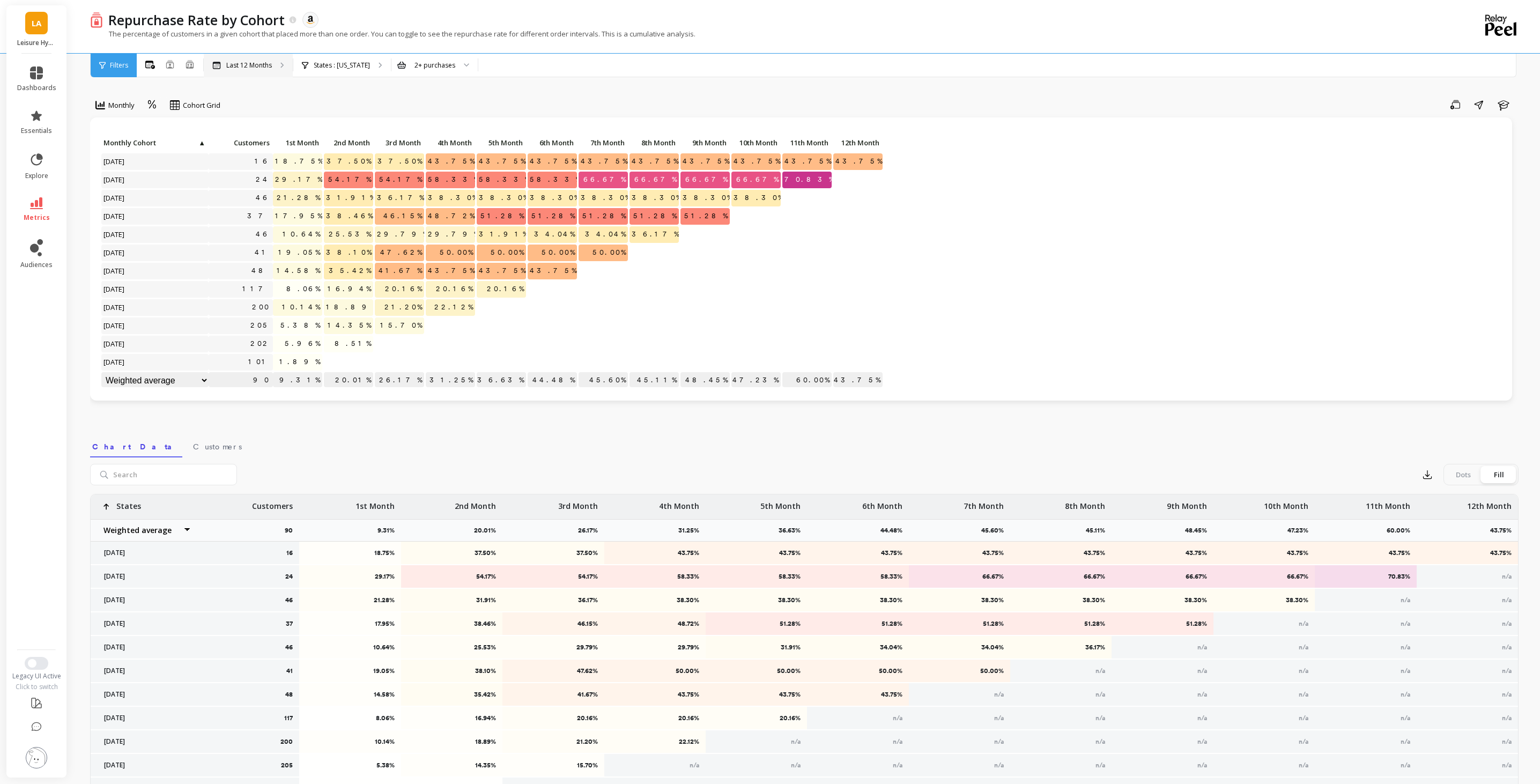
click at [263, 64] on p "Last 12 Months" at bounding box center [249, 65] width 46 height 8
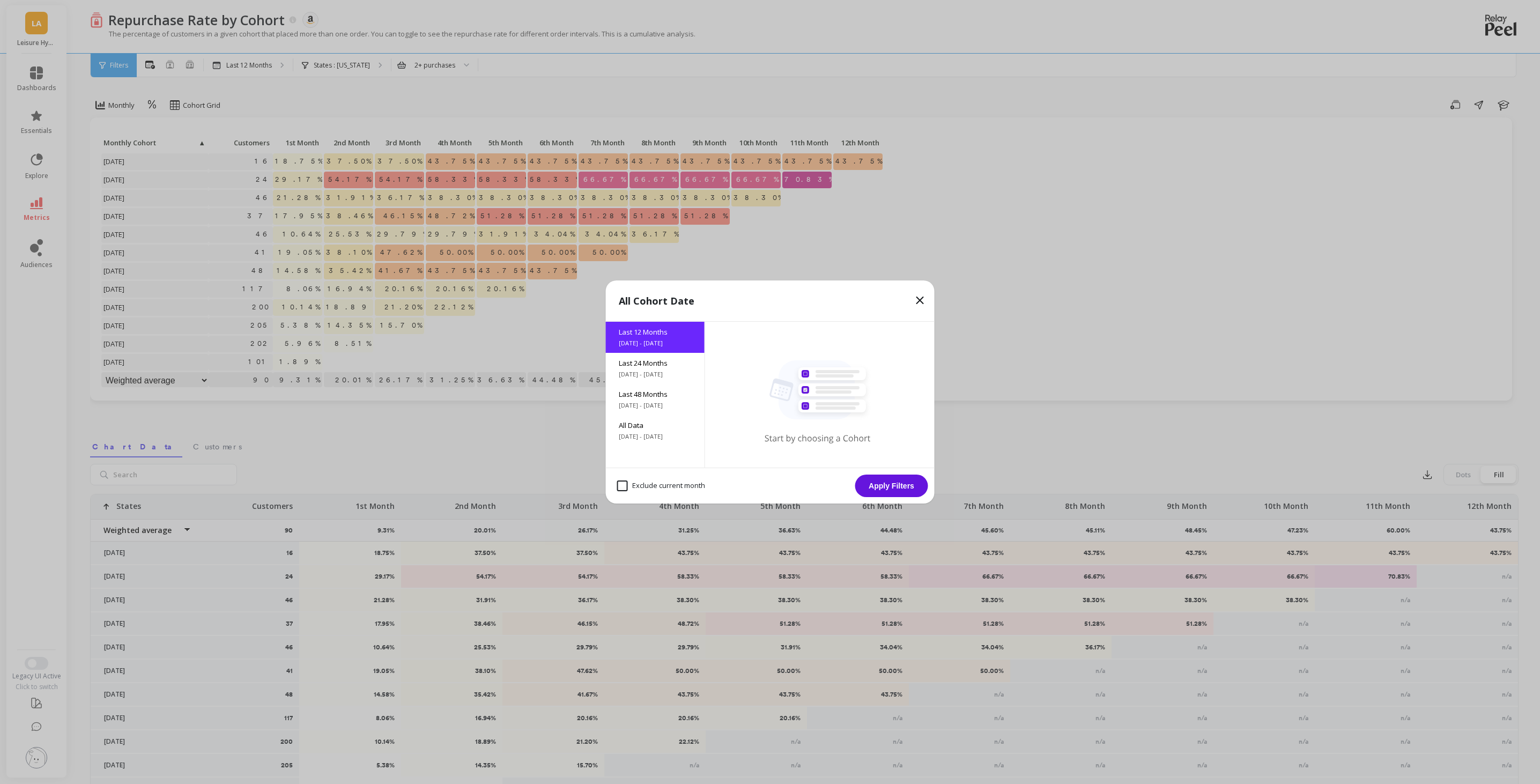
click at [622, 485] on month "Exclude current month" at bounding box center [661, 486] width 88 height 11
checkbox month "true"
click at [884, 483] on button "Apply Filters" at bounding box center [892, 486] width 73 height 23
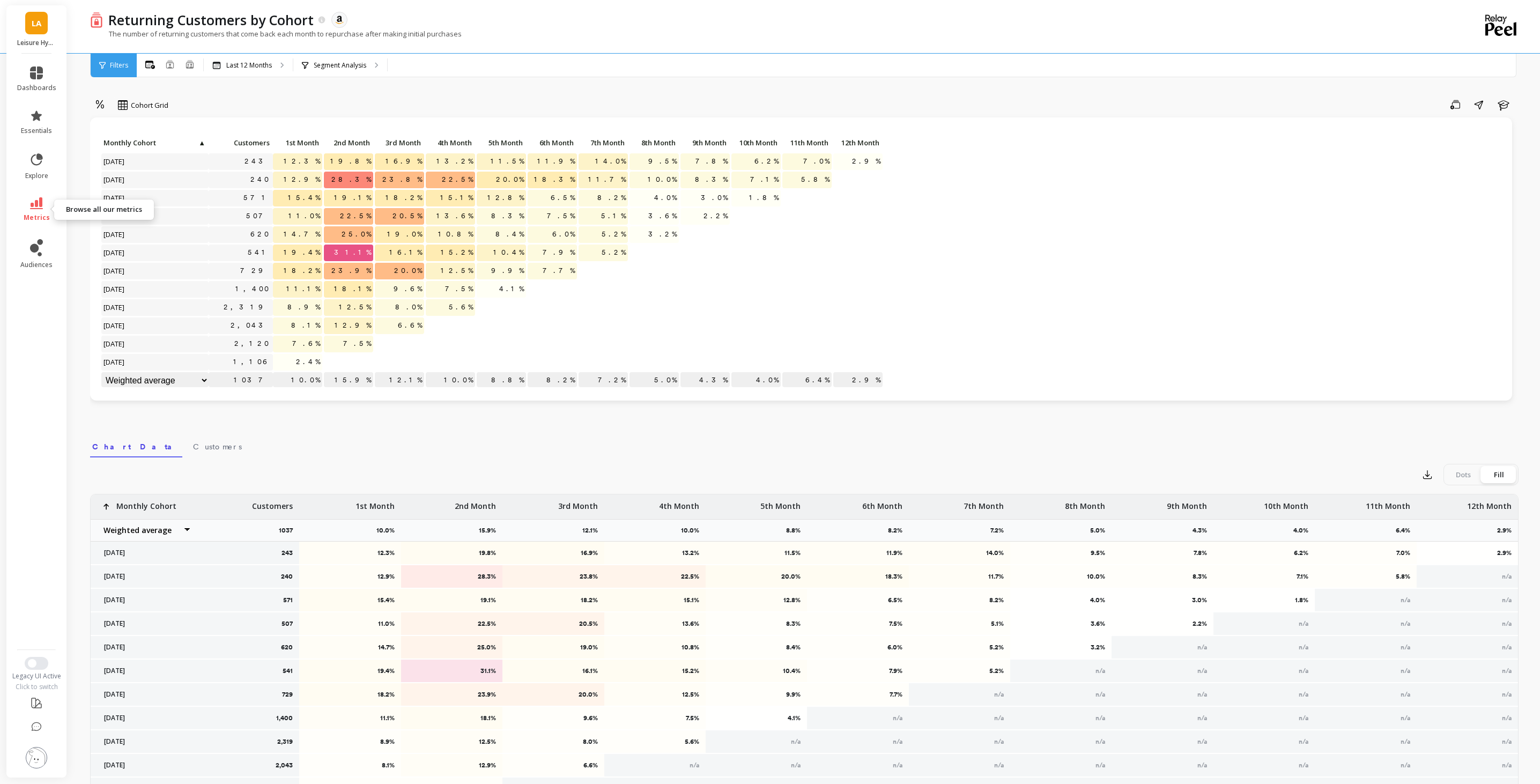
click at [39, 207] on icon at bounding box center [36, 203] width 13 height 12
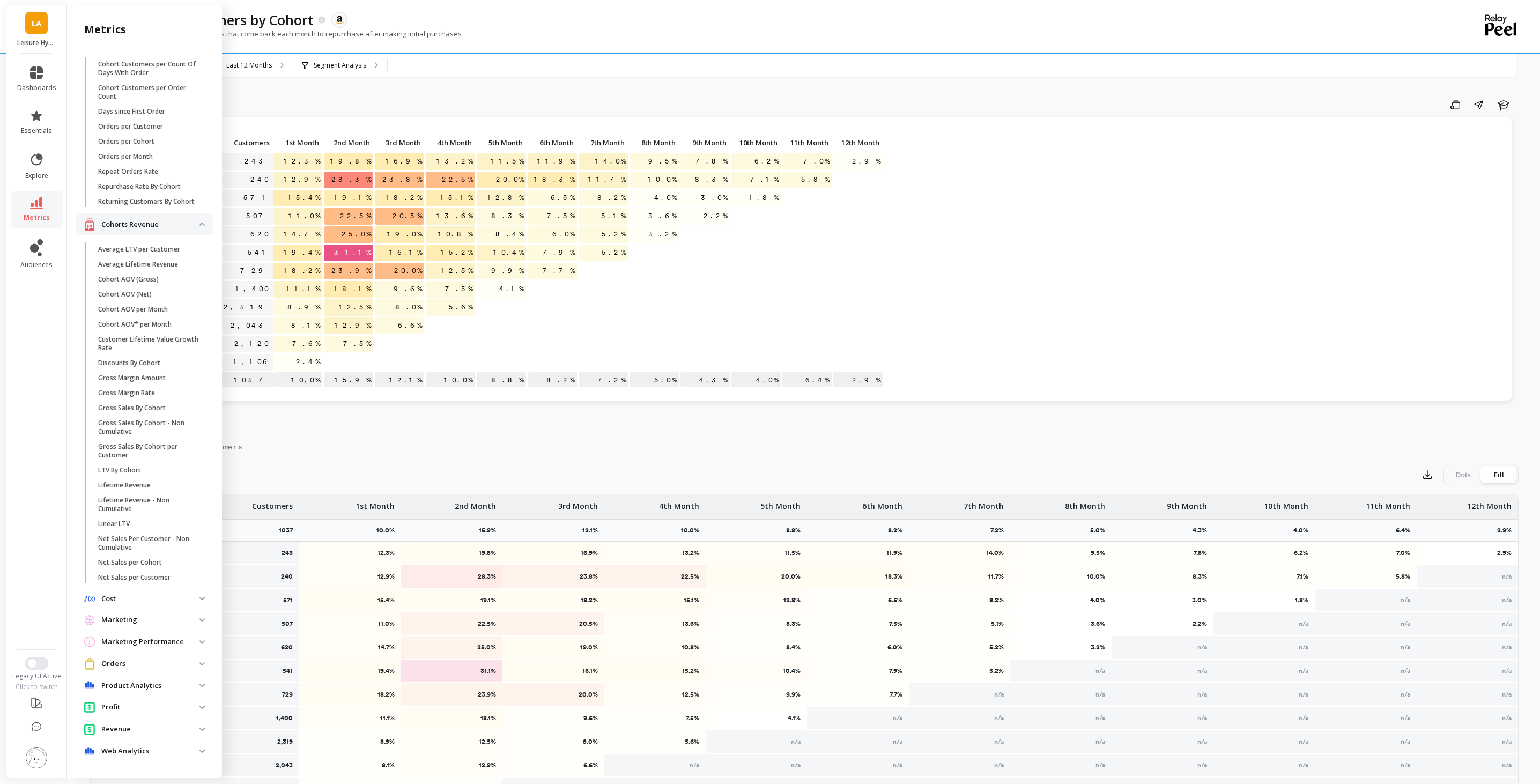
scroll to position [91, 0]
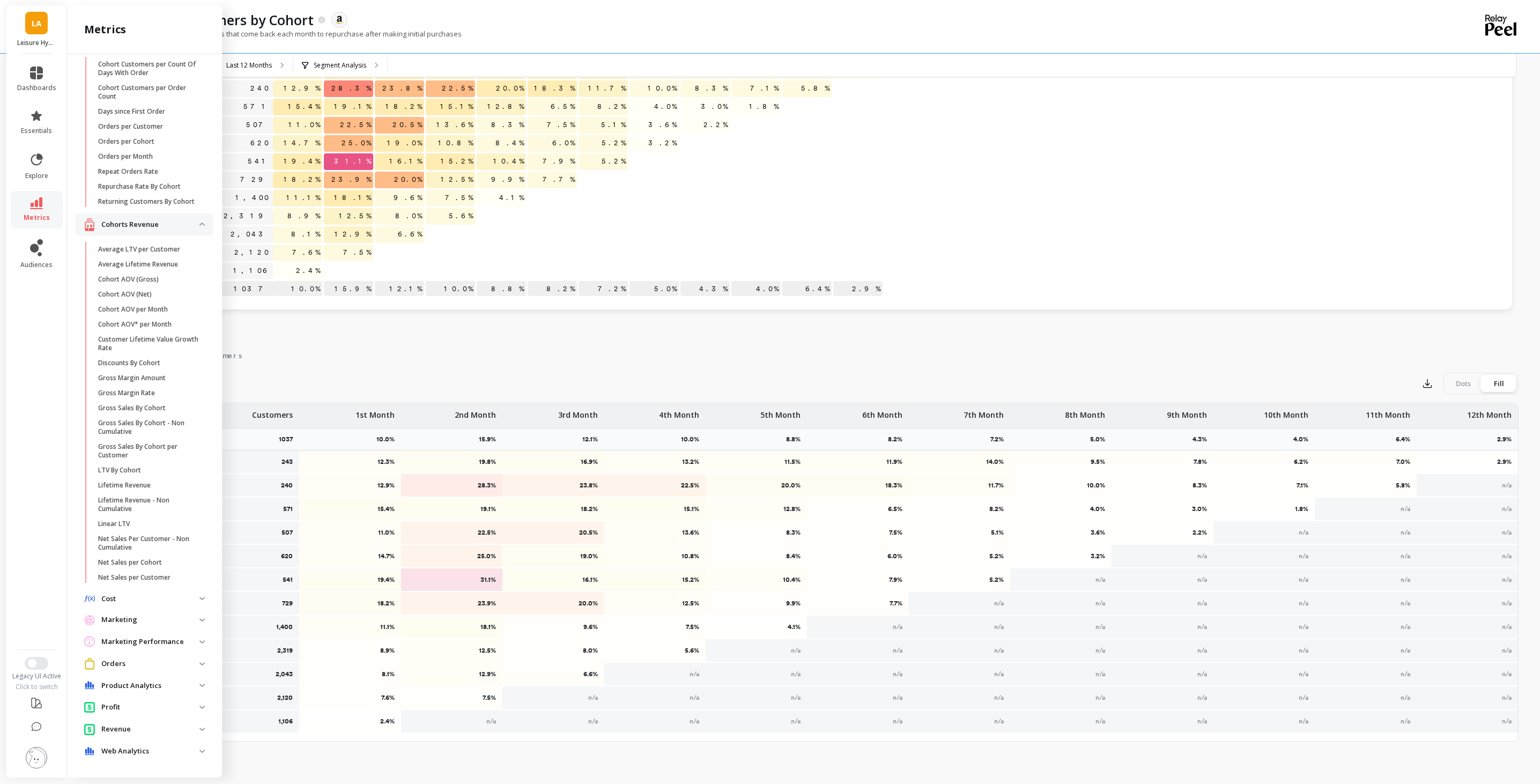
click at [172, 725] on p "Revenue" at bounding box center [150, 729] width 98 height 11
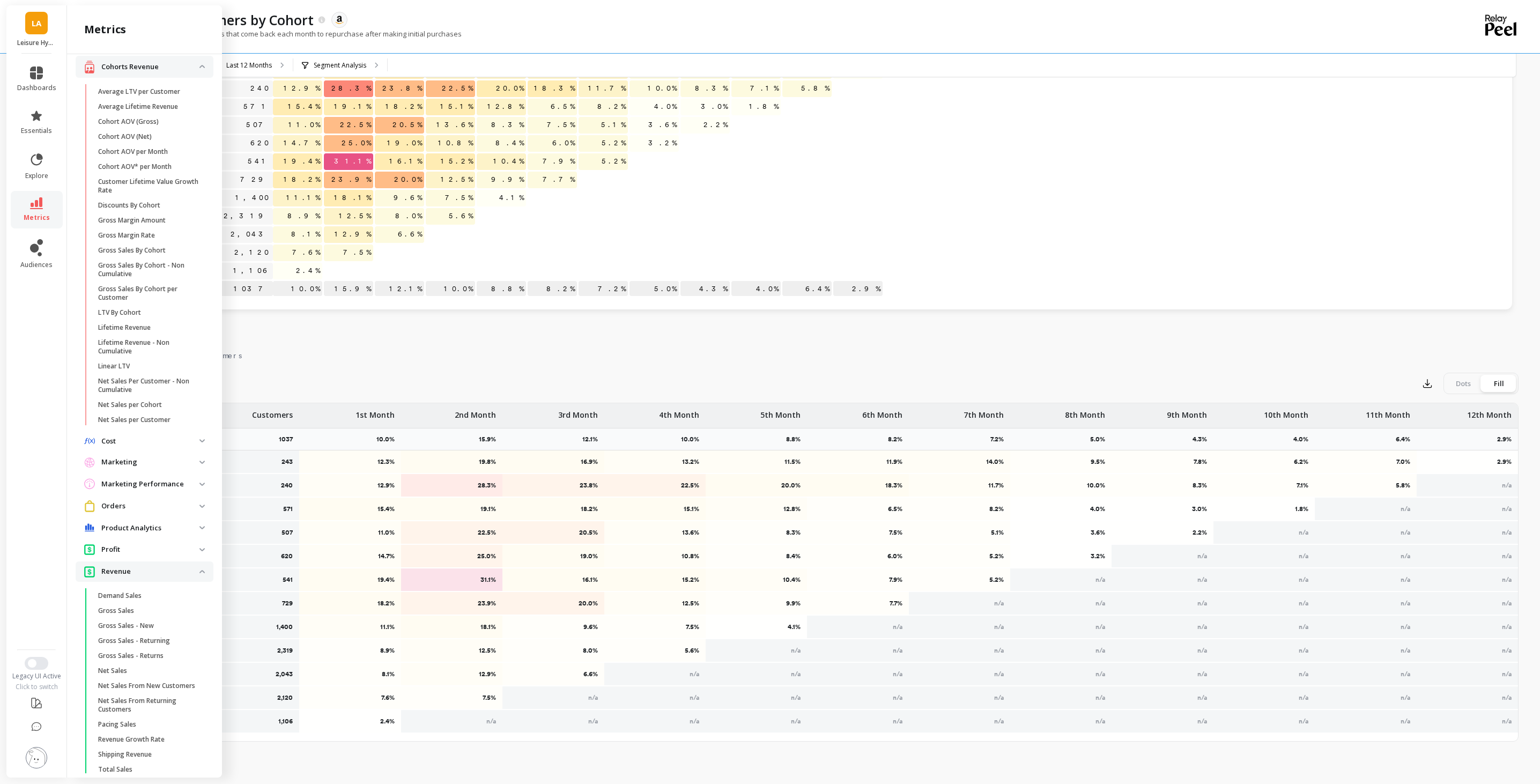
scroll to position [272, 0]
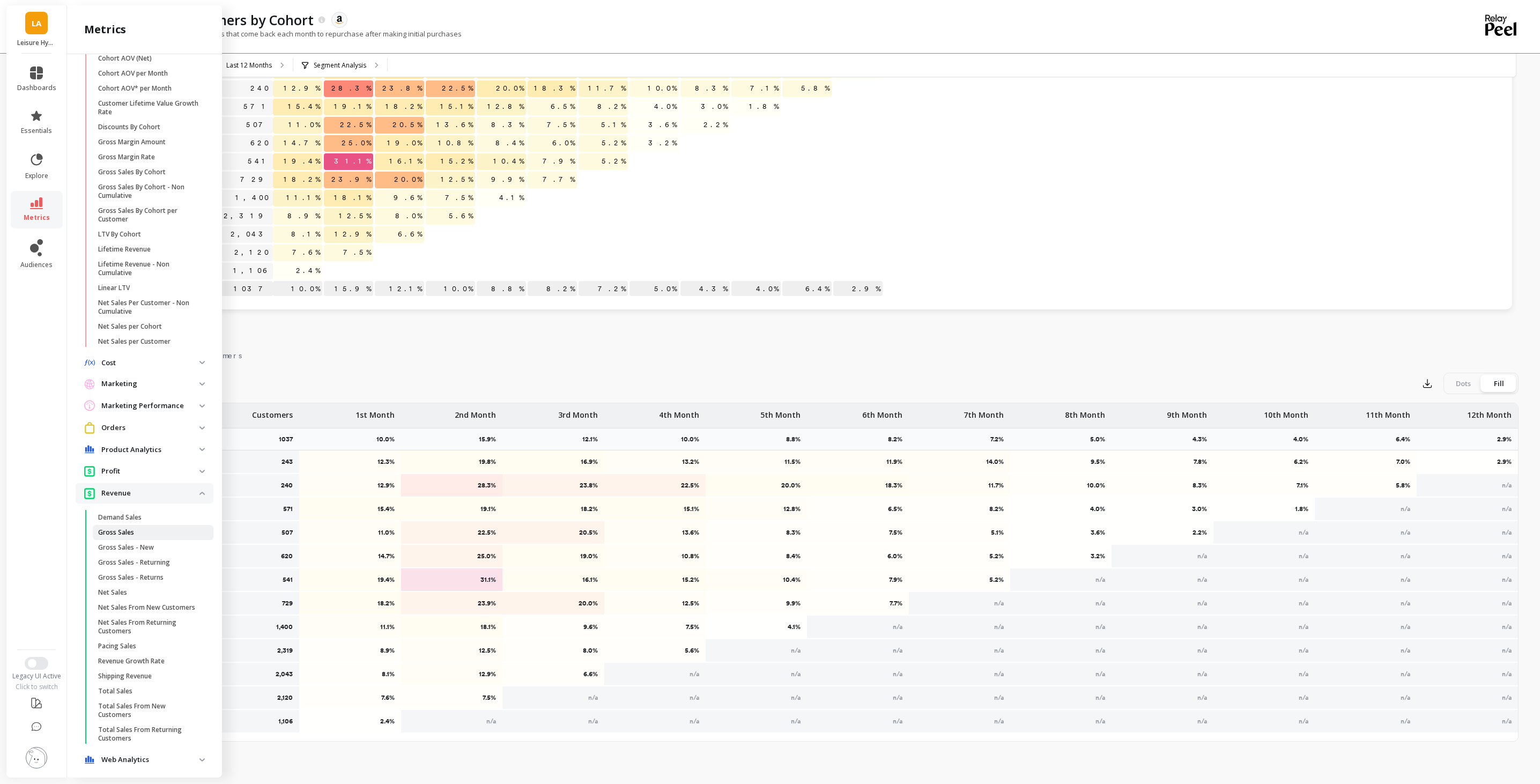
click at [153, 531] on span "Gross Sales" at bounding box center [149, 532] width 102 height 8
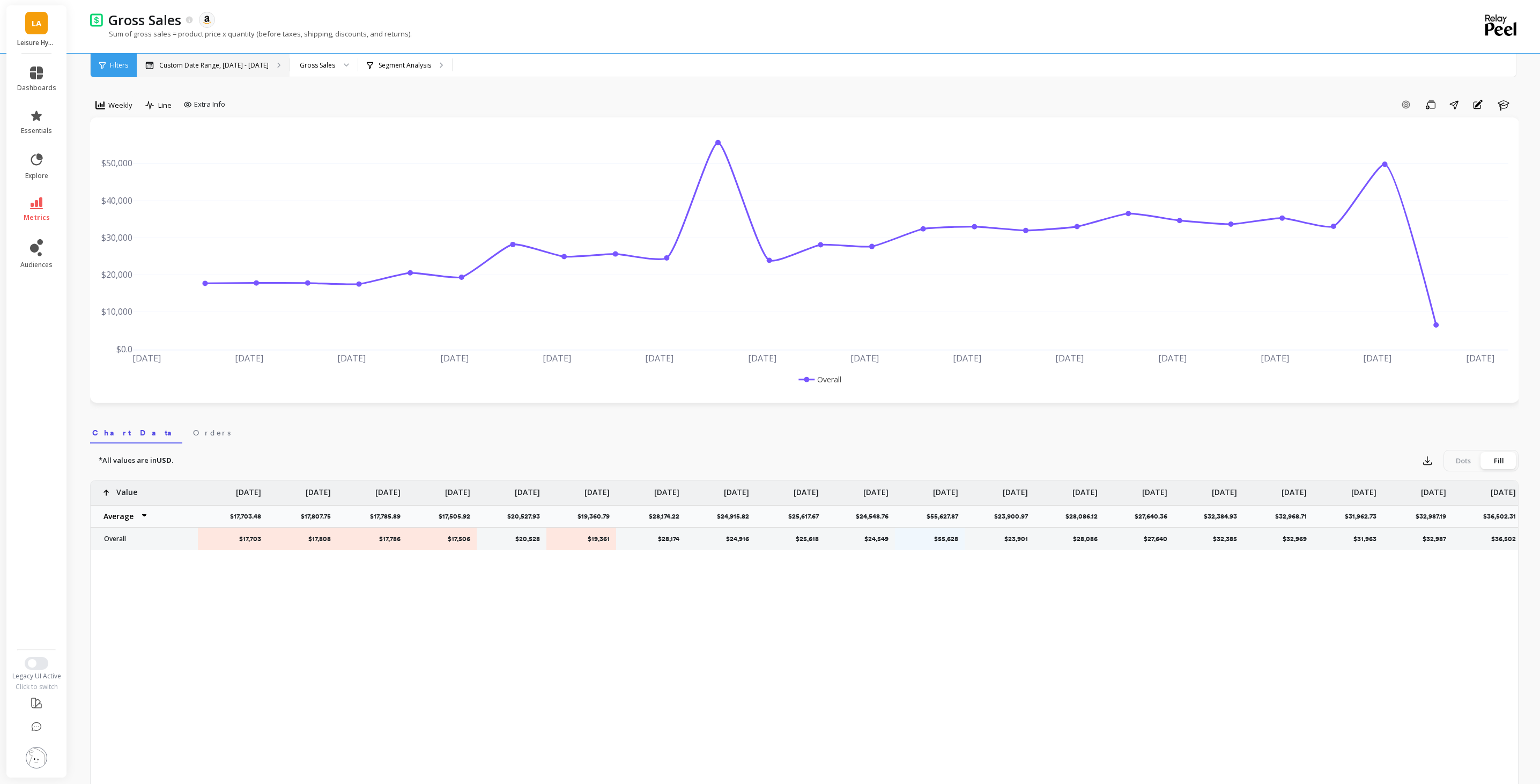
click at [246, 65] on p "Custom Date Range, May 1 - Oct 13" at bounding box center [214, 65] width 109 height 8
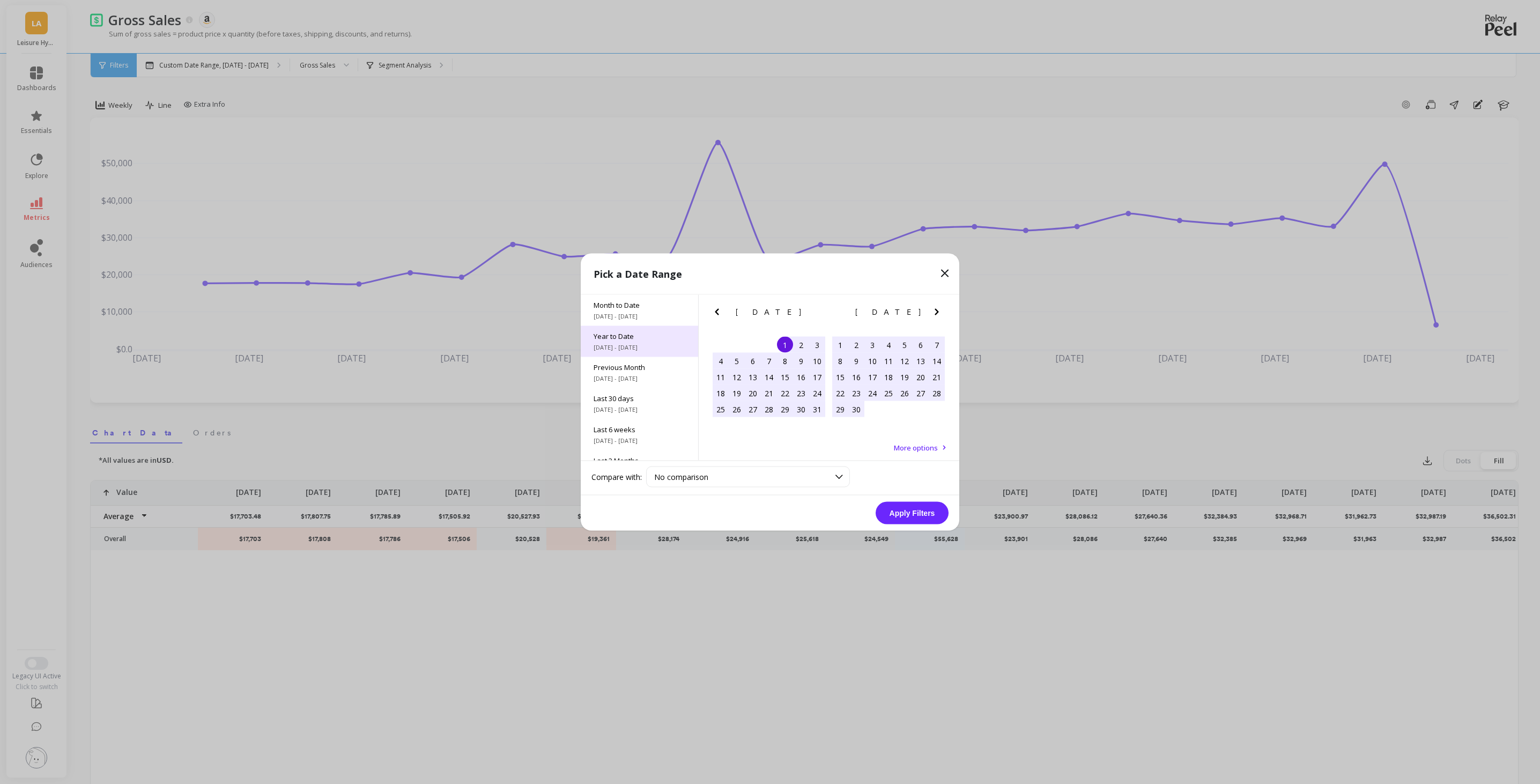
click at [664, 337] on span "Year to Date" at bounding box center [639, 336] width 92 height 10
click at [918, 510] on button "Apply Filters" at bounding box center [912, 513] width 73 height 23
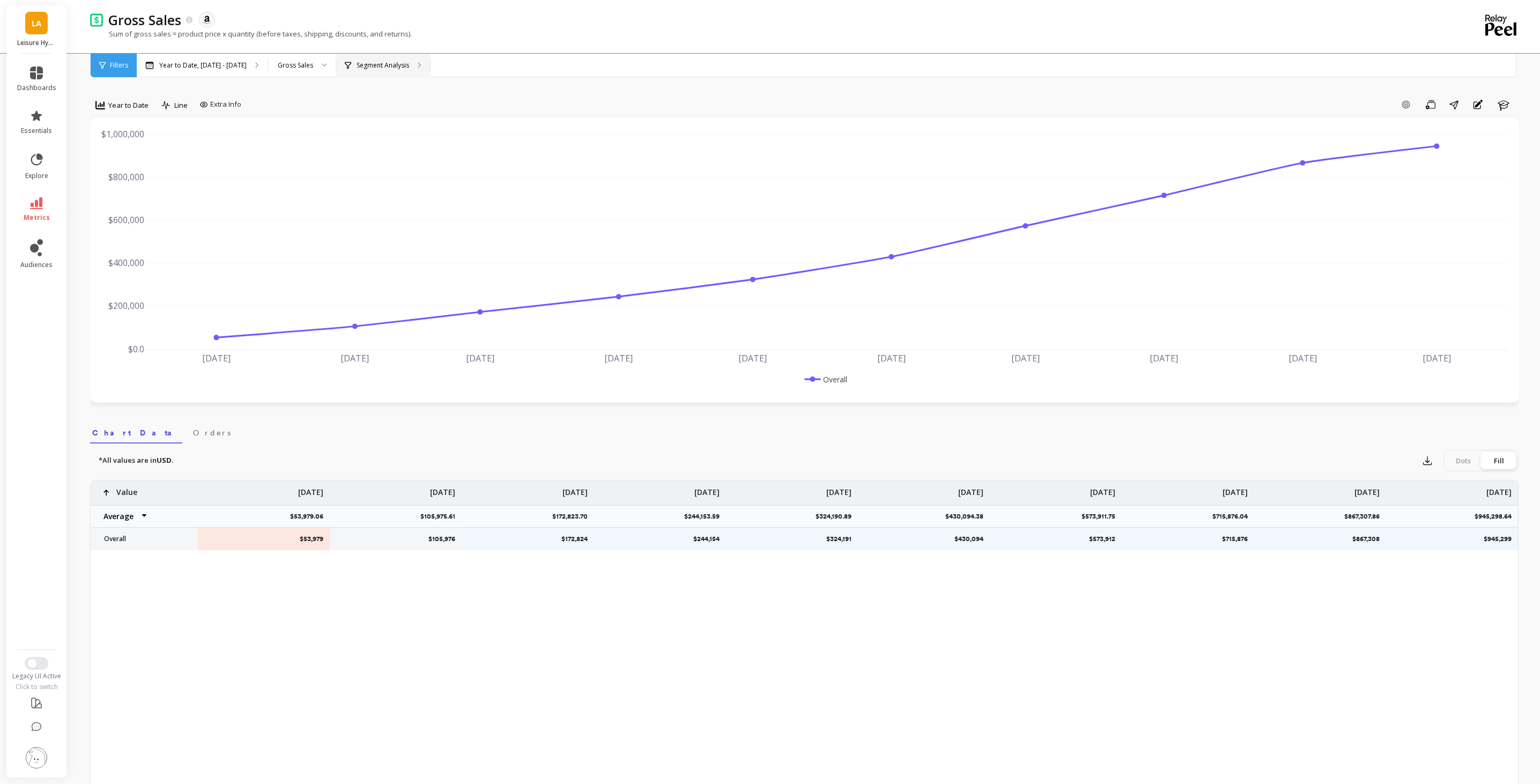
click at [367, 67] on p "Segment Analysis" at bounding box center [383, 65] width 52 height 8
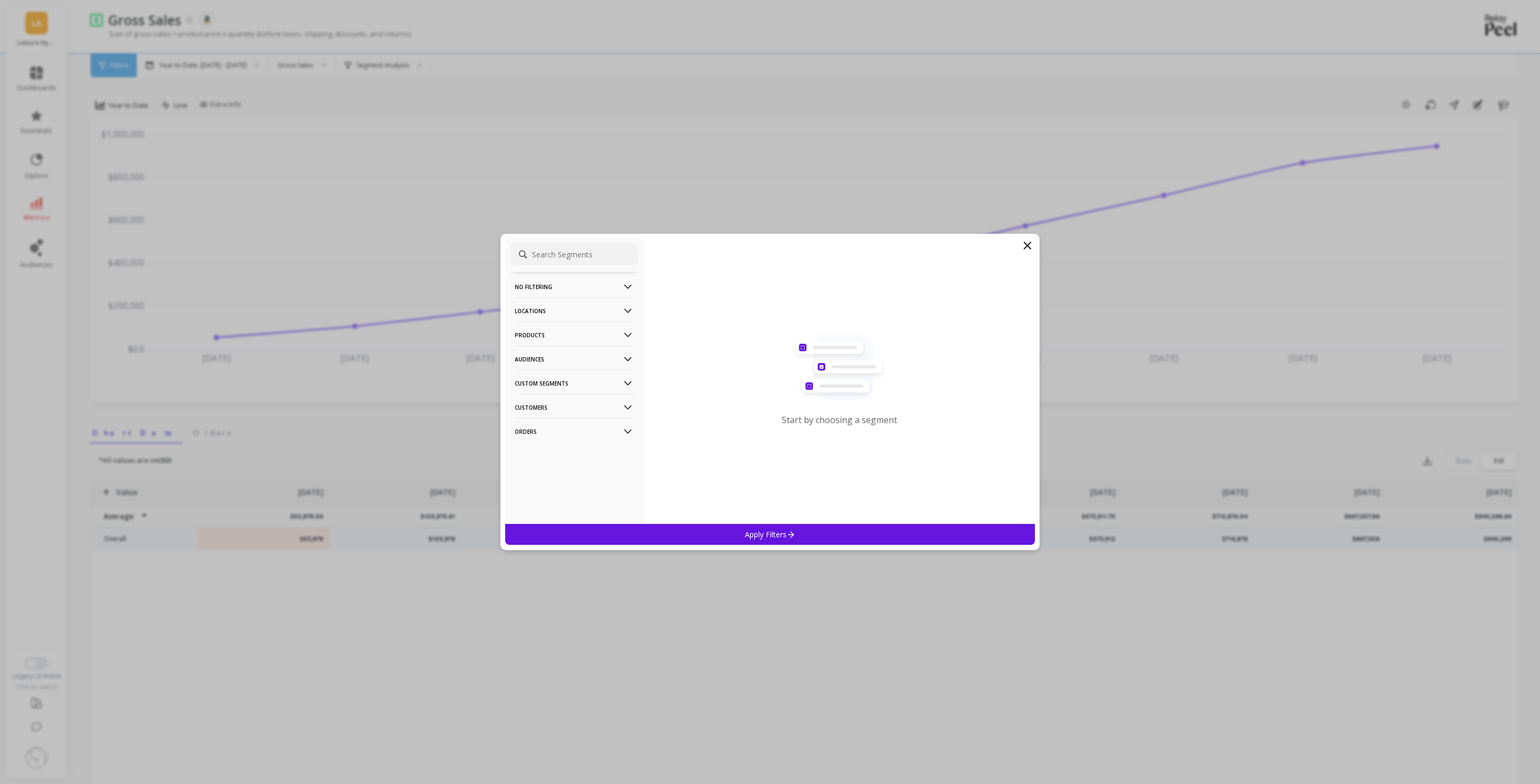
click at [620, 311] on p "Locations" at bounding box center [574, 310] width 119 height 27
click at [556, 414] on div "States" at bounding box center [574, 406] width 128 height 17
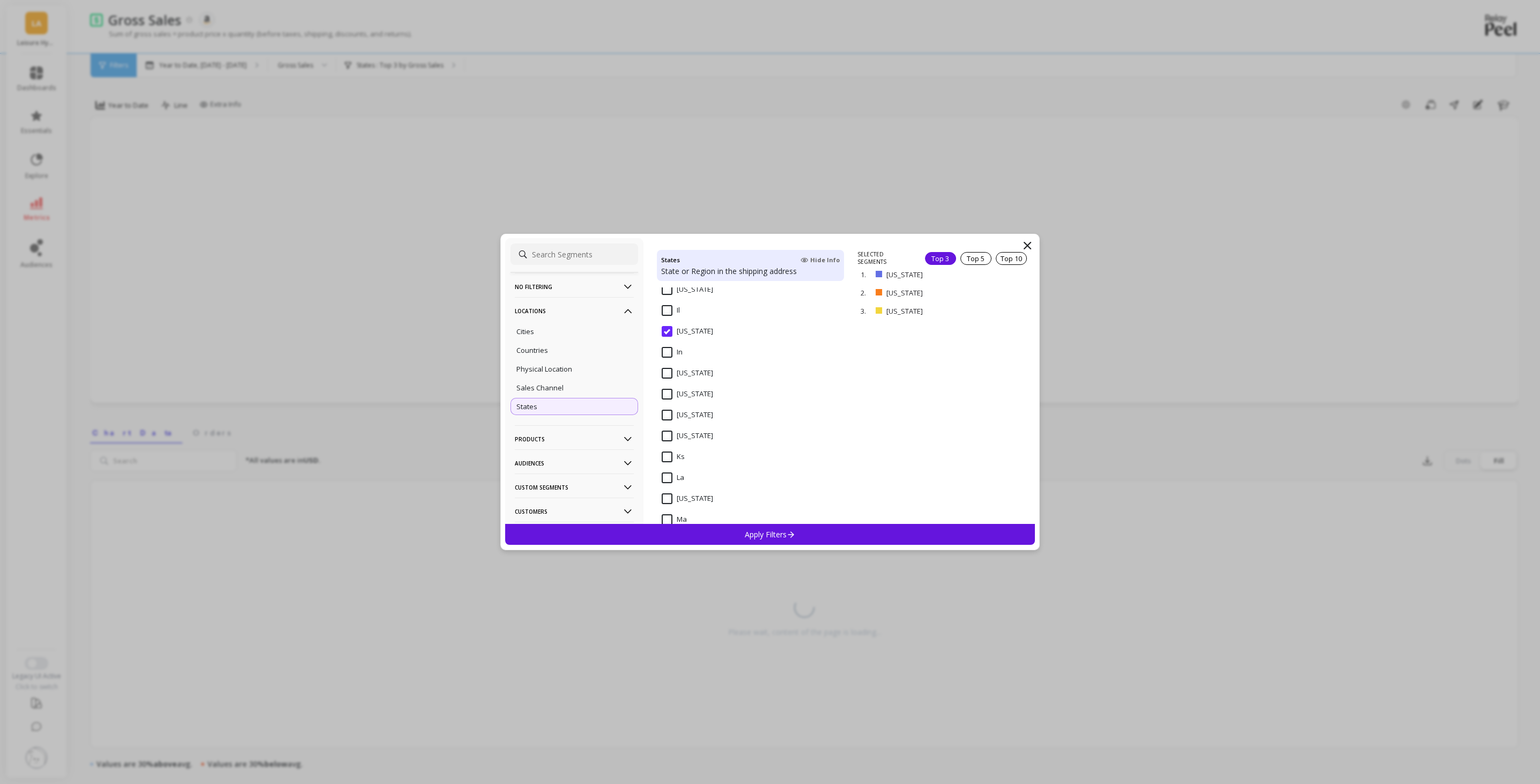
scroll to position [682, 0]
click at [769, 521] on div "Ma" at bounding box center [750, 531] width 187 height 32
click at [796, 528] on div "Apply Filters" at bounding box center [770, 534] width 530 height 21
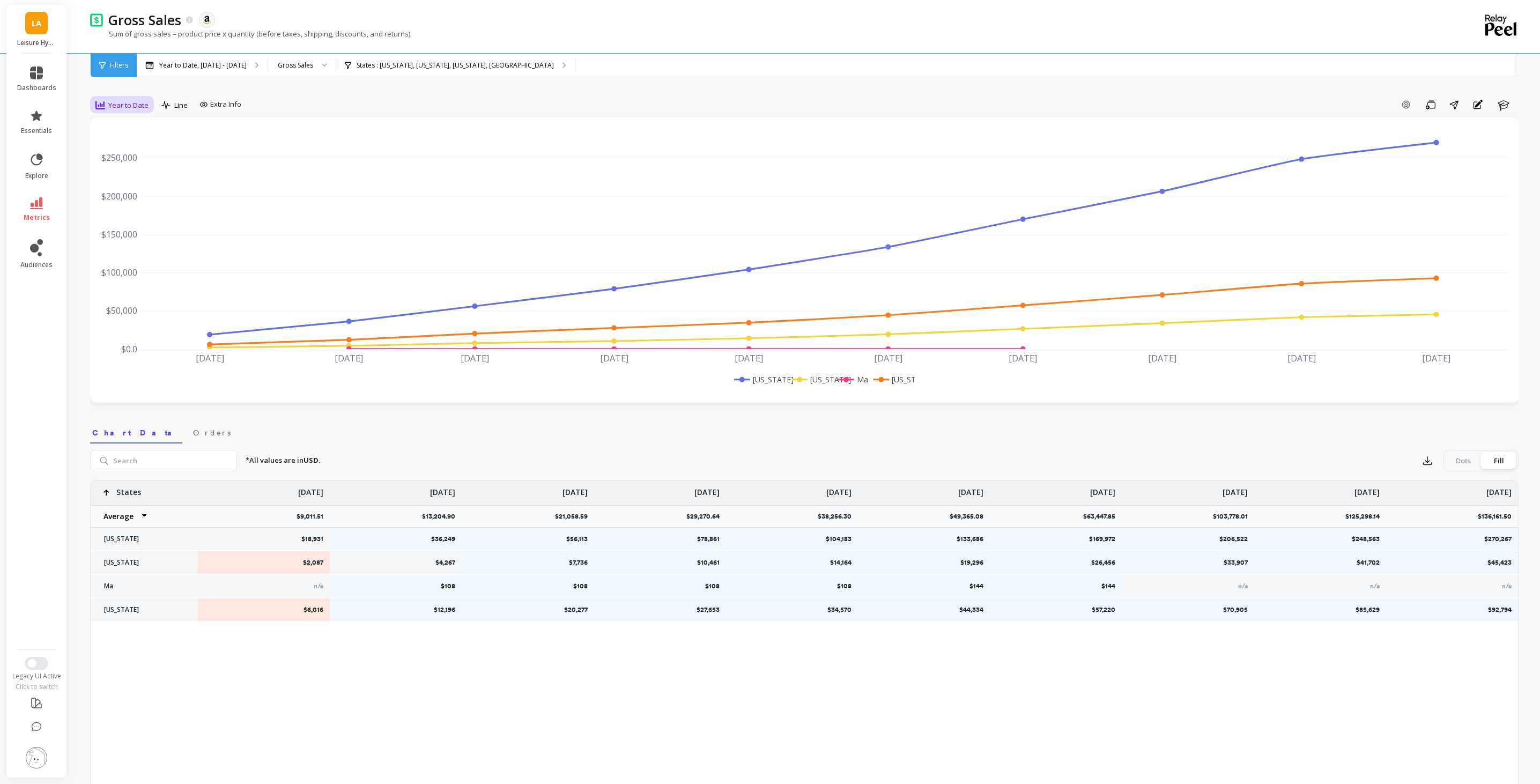
click at [143, 102] on span "Year to Date" at bounding box center [128, 105] width 40 height 10
click at [242, 69] on div "Year to Date, Jan 1 - Oct 14" at bounding box center [202, 65] width 131 height 24
click at [29, 200] on link "metrics" at bounding box center [37, 209] width 39 height 24
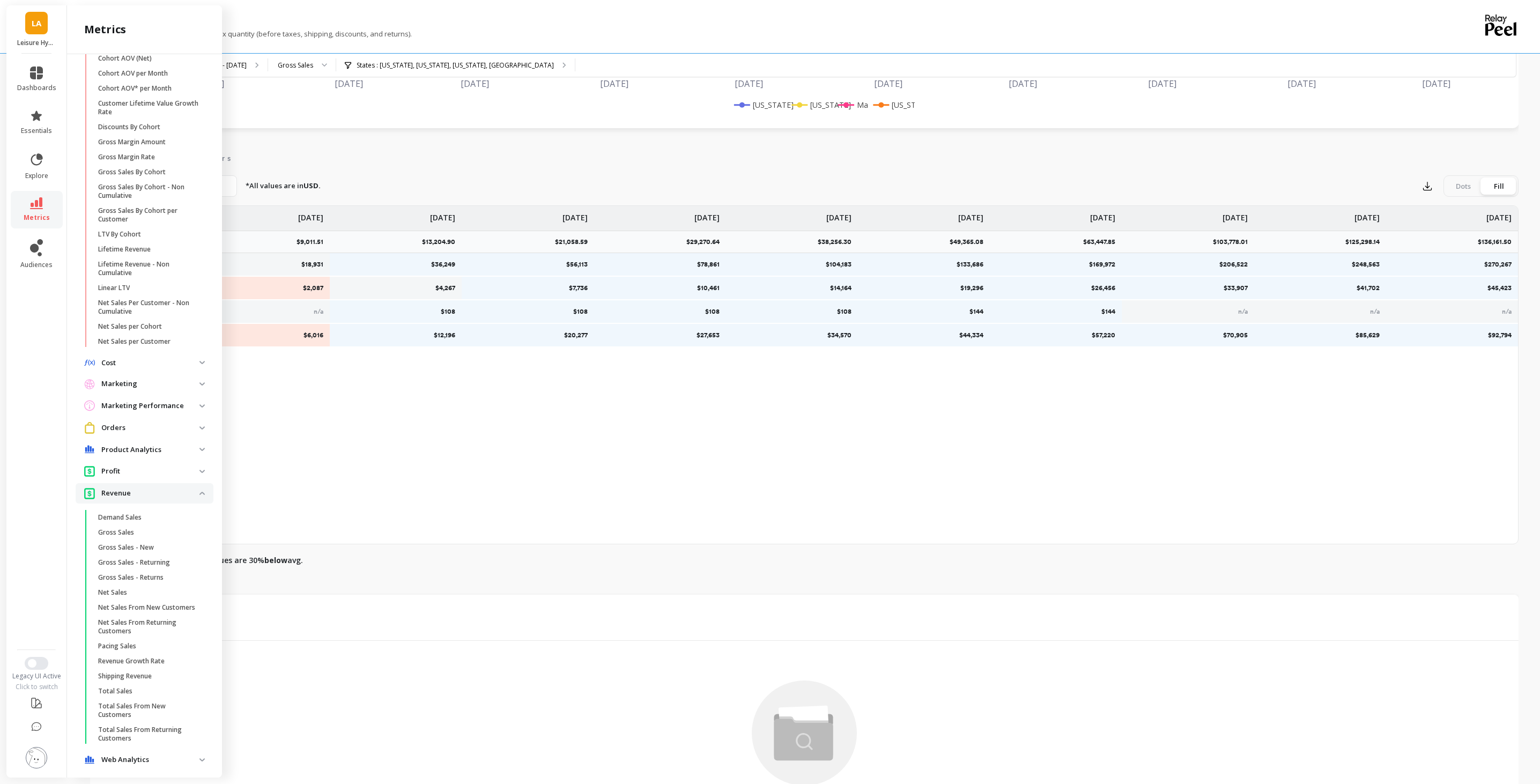
scroll to position [269, 0]
click at [198, 428] on p "Orders" at bounding box center [150, 428] width 98 height 11
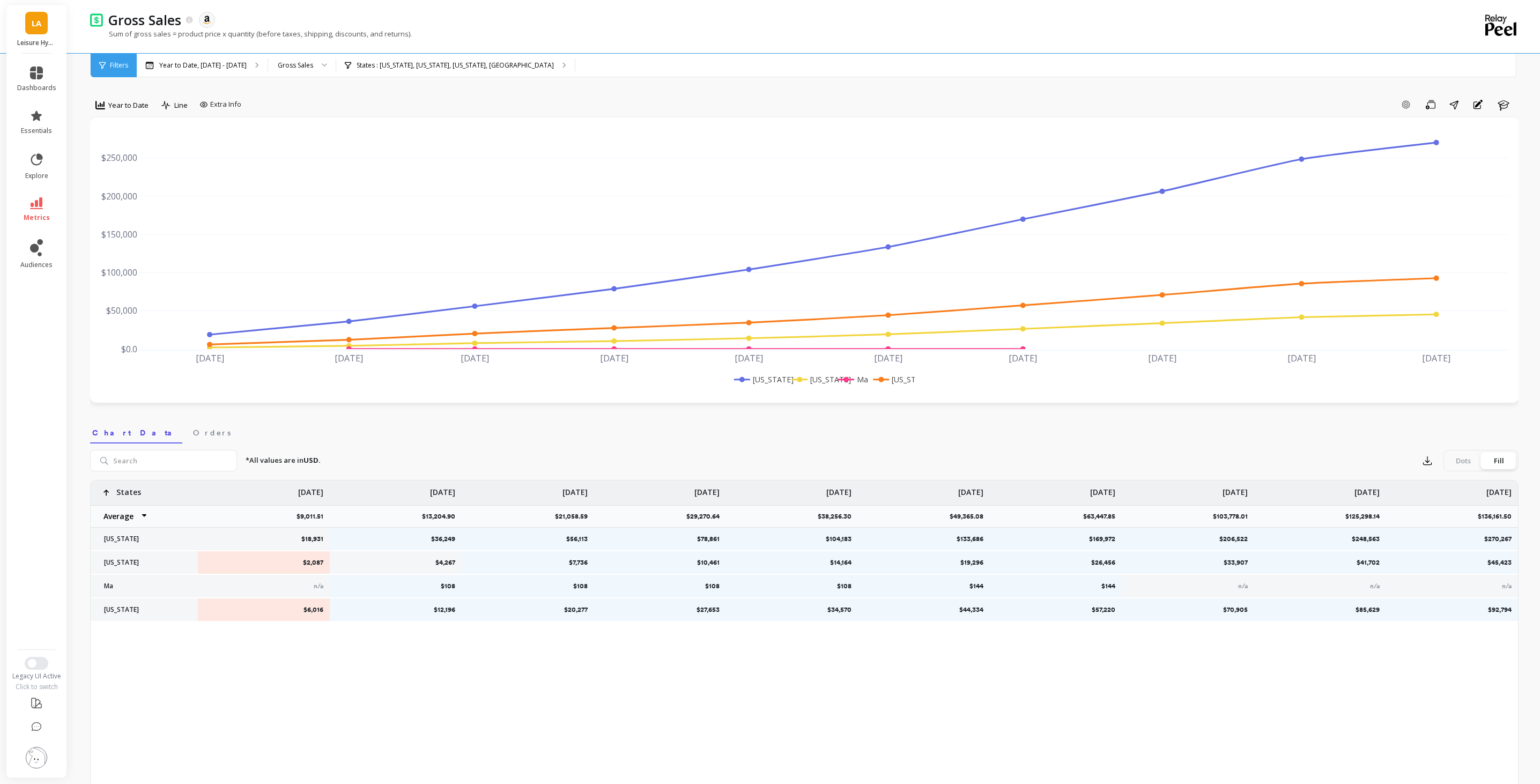
scroll to position [0, 0]
click at [526, 411] on div "Year to Date Line Extra Info Add Goal Save Share Annotations Learn Jan 2025 Feb…" at bounding box center [805, 616] width 1428 height 1145
click at [231, 57] on div "Year to Date, Jan 1 - Oct 14" at bounding box center [202, 65] width 131 height 24
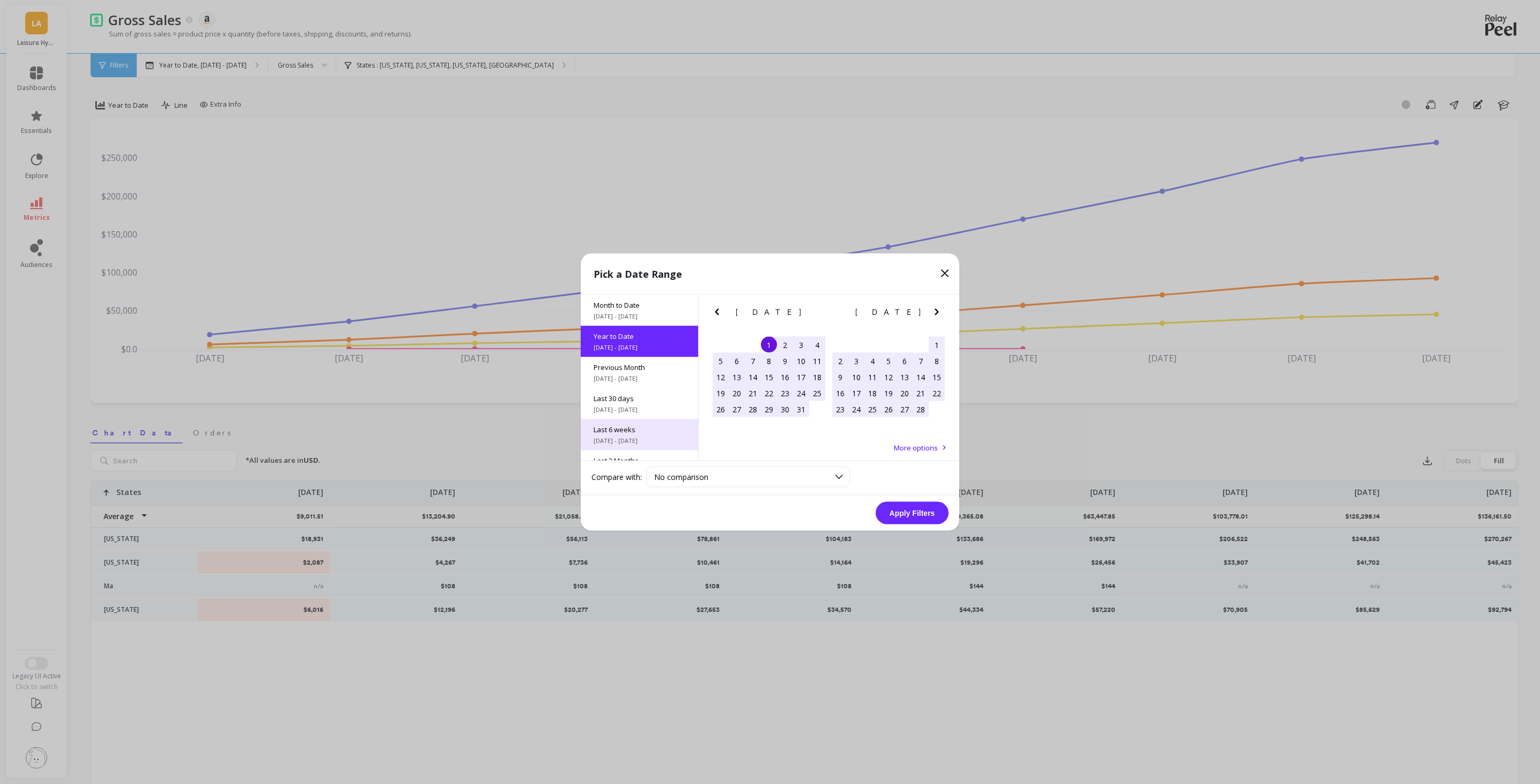
click at [655, 430] on span "Last 6 weeks" at bounding box center [639, 429] width 92 height 10
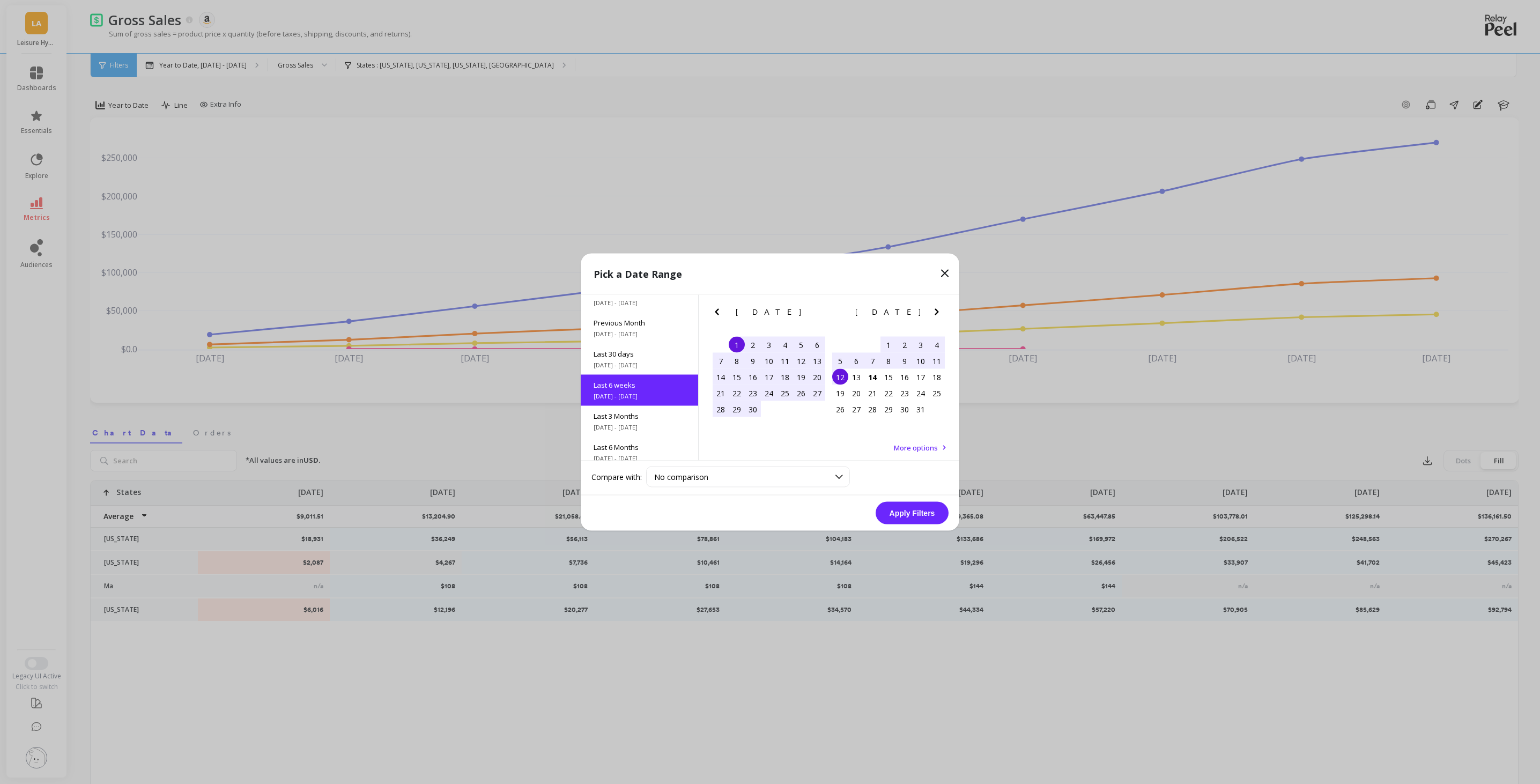
scroll to position [58, 0]
click at [658, 405] on span "Last 3 Months" at bounding box center [639, 403] width 92 height 10
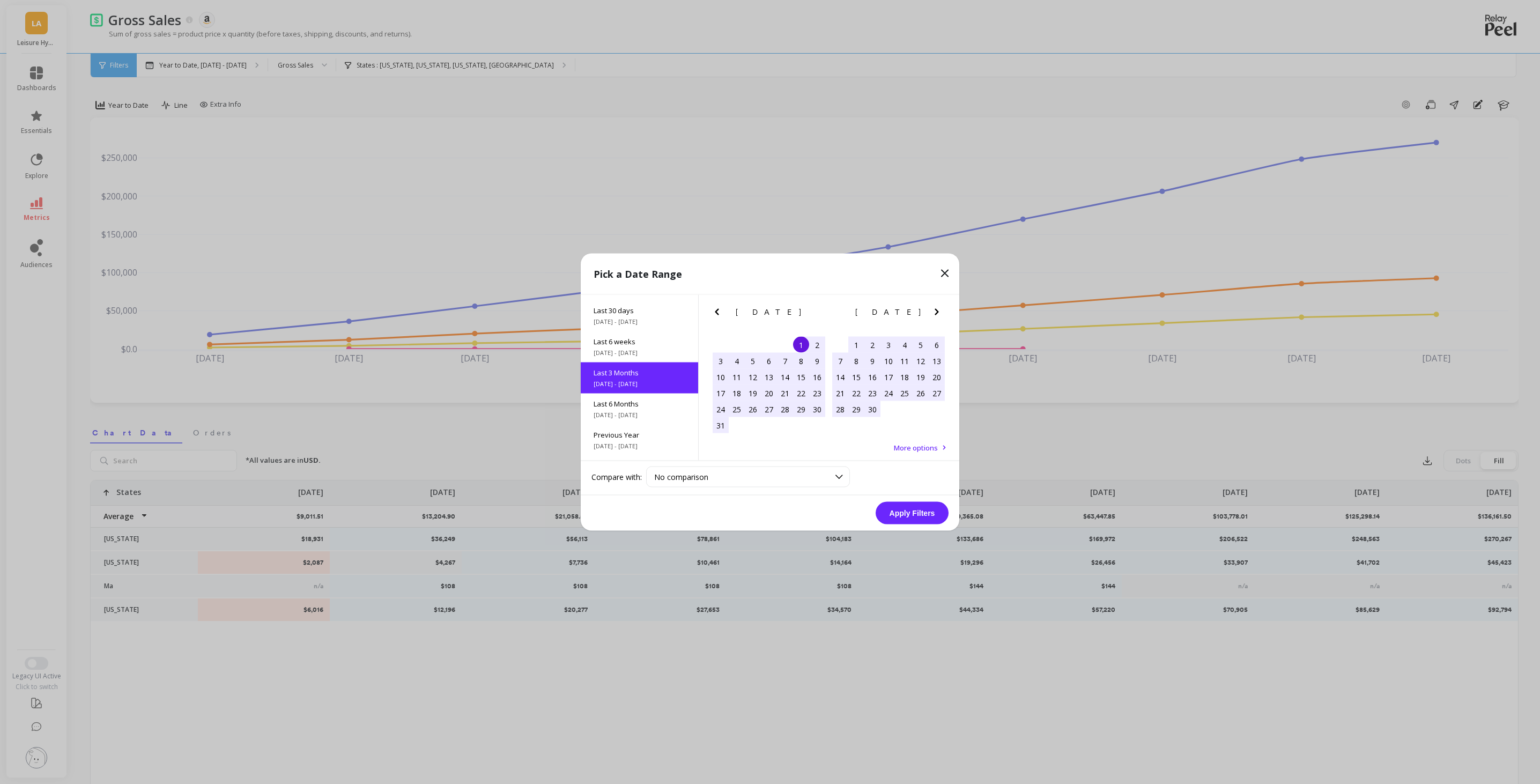
scroll to position [89, 0]
click at [921, 515] on button "Apply Filters" at bounding box center [912, 513] width 73 height 23
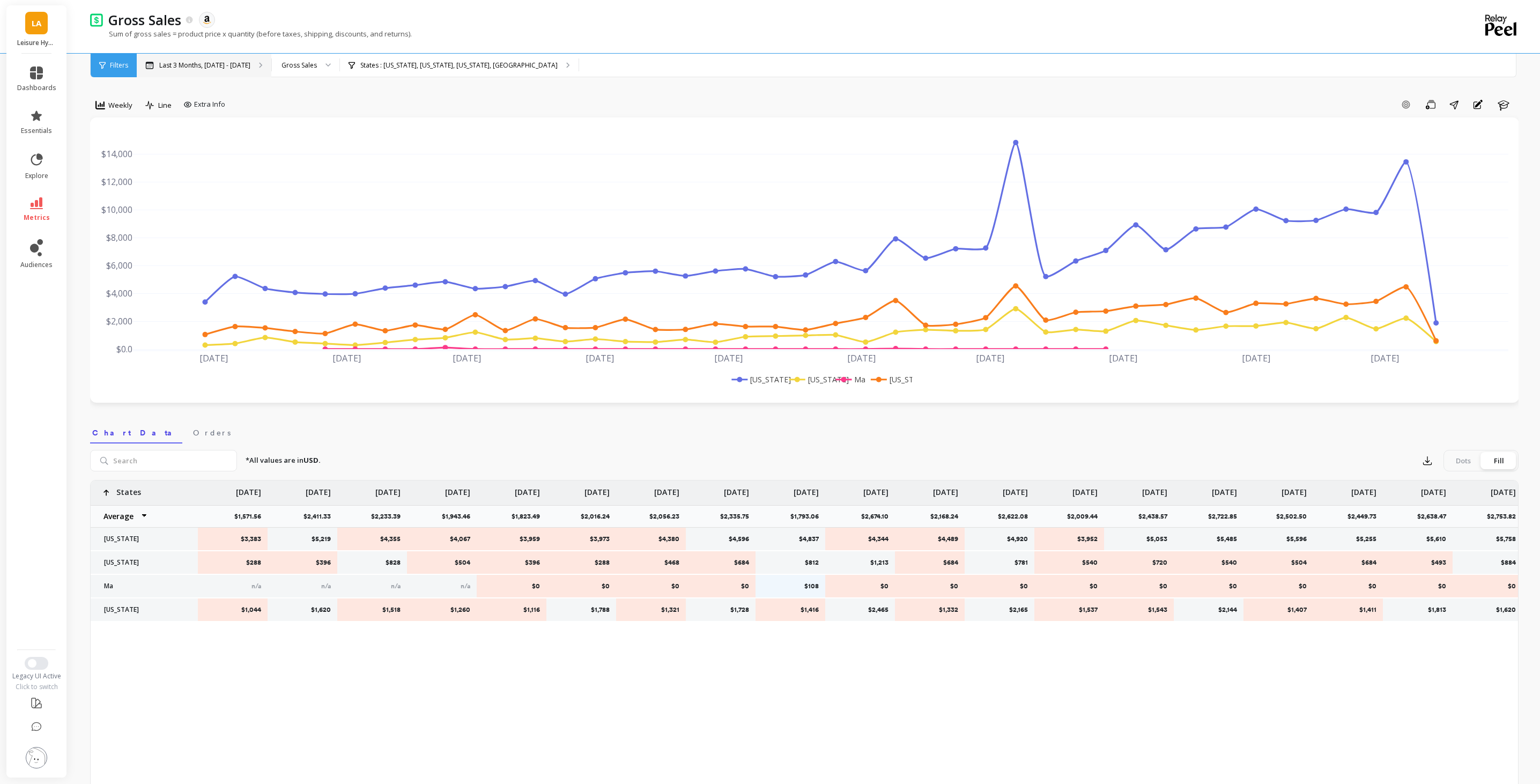
click at [239, 67] on p "Last 3 Months, Aug 1 - Oct 31" at bounding box center [205, 65] width 91 height 8
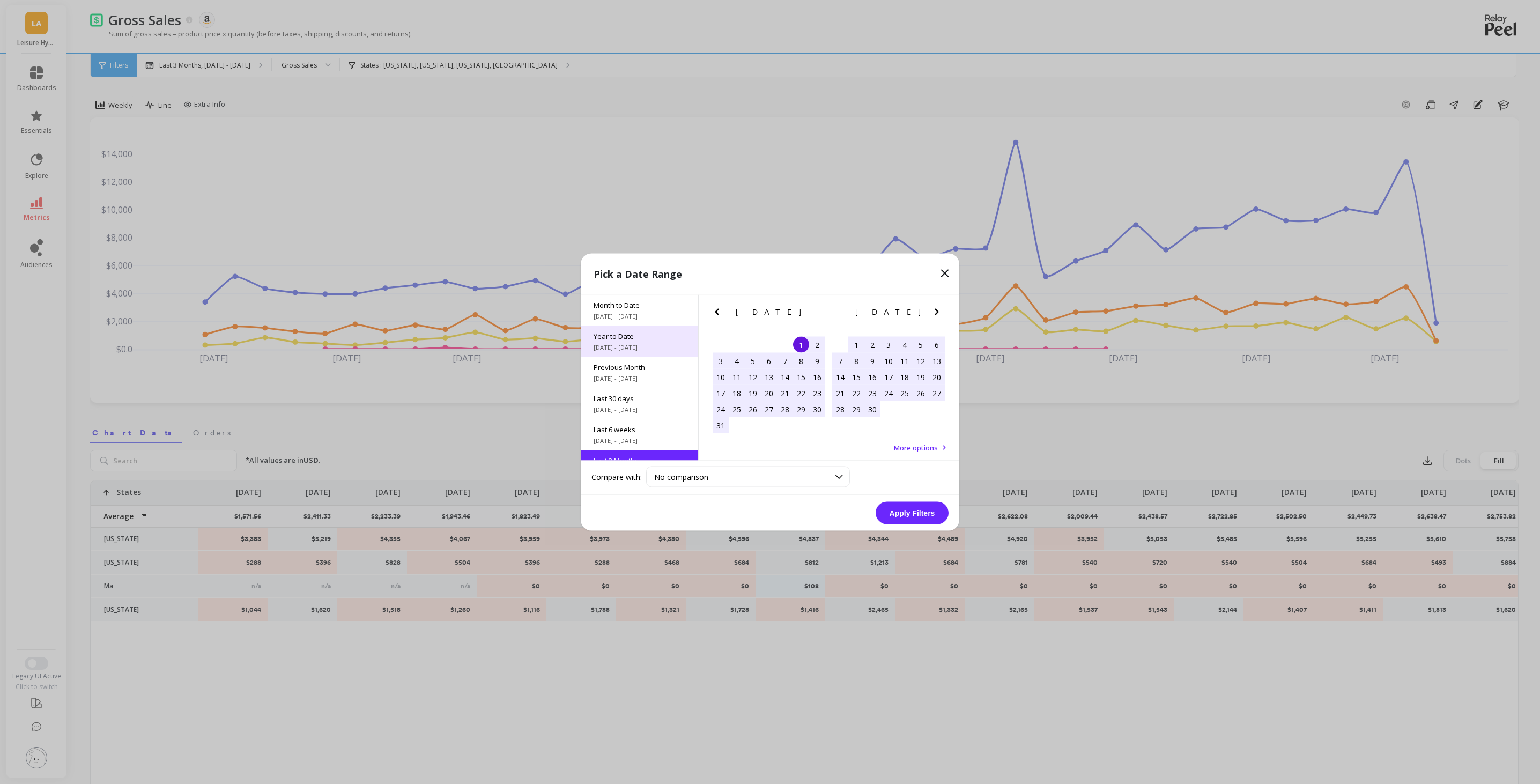
click at [644, 335] on span "Year to Date" at bounding box center [639, 336] width 92 height 10
click at [927, 514] on button "Apply Filters" at bounding box center [912, 513] width 73 height 23
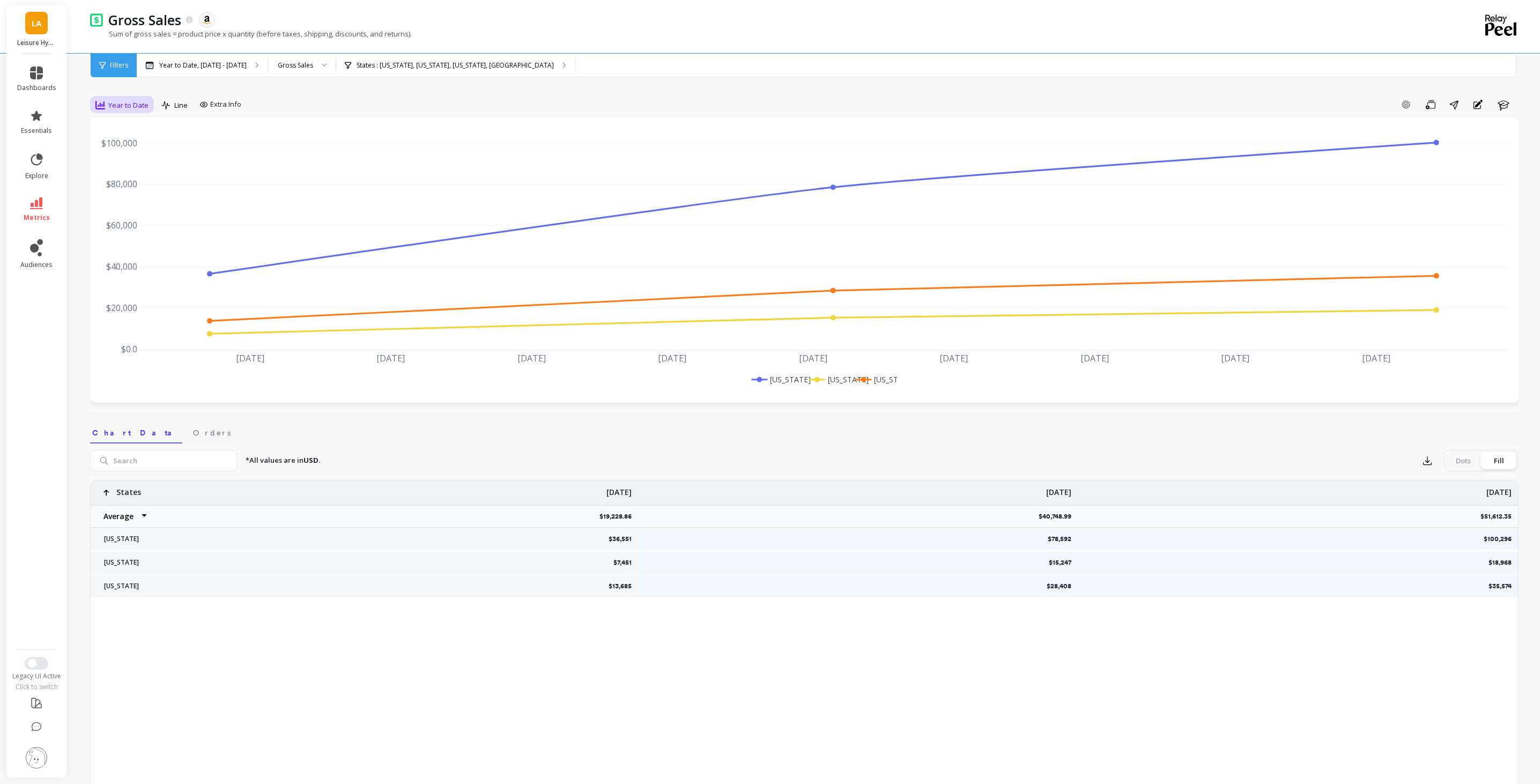
click at [112, 97] on div "Year to Date" at bounding box center [121, 105] width 59 height 18
click at [127, 129] on div "All" at bounding box center [130, 129] width 61 height 10
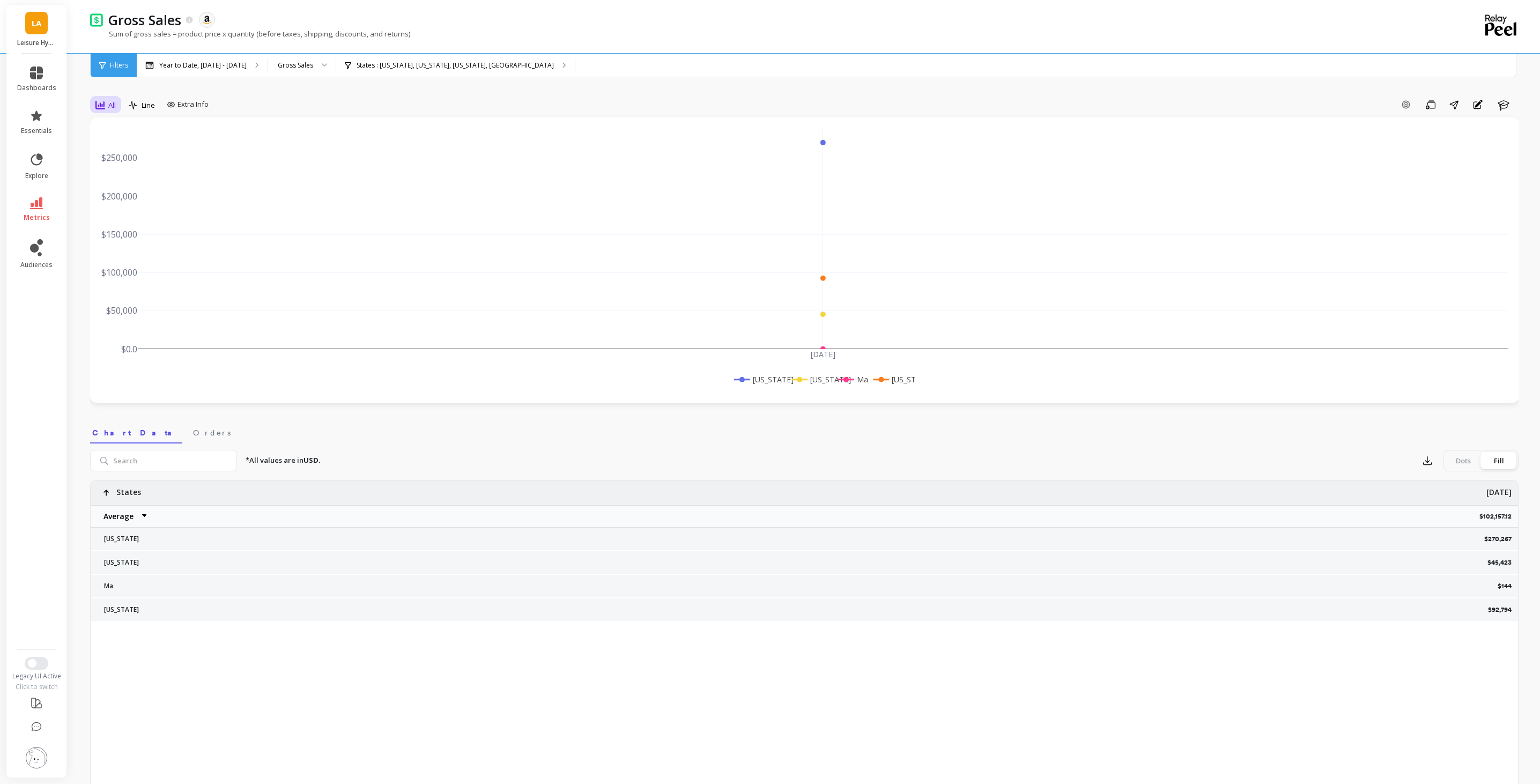
click at [109, 97] on div "All" at bounding box center [105, 105] width 27 height 18
click at [125, 194] on div "Monthly" at bounding box center [130, 190] width 61 height 10
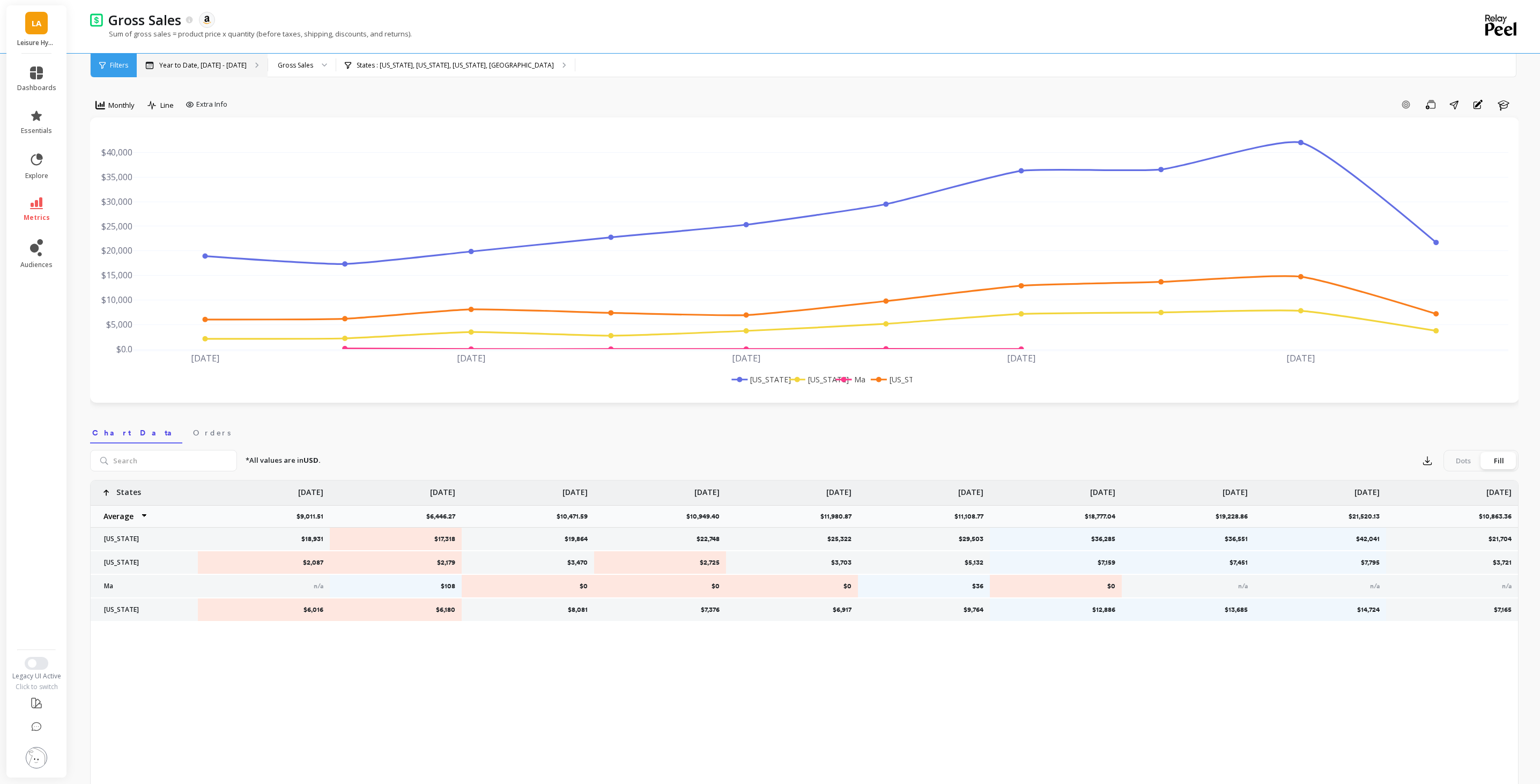
click at [236, 64] on p "Year to Date, Jan 1 - Oct 14" at bounding box center [203, 65] width 87 height 8
click at [35, 253] on icon at bounding box center [36, 247] width 13 height 17
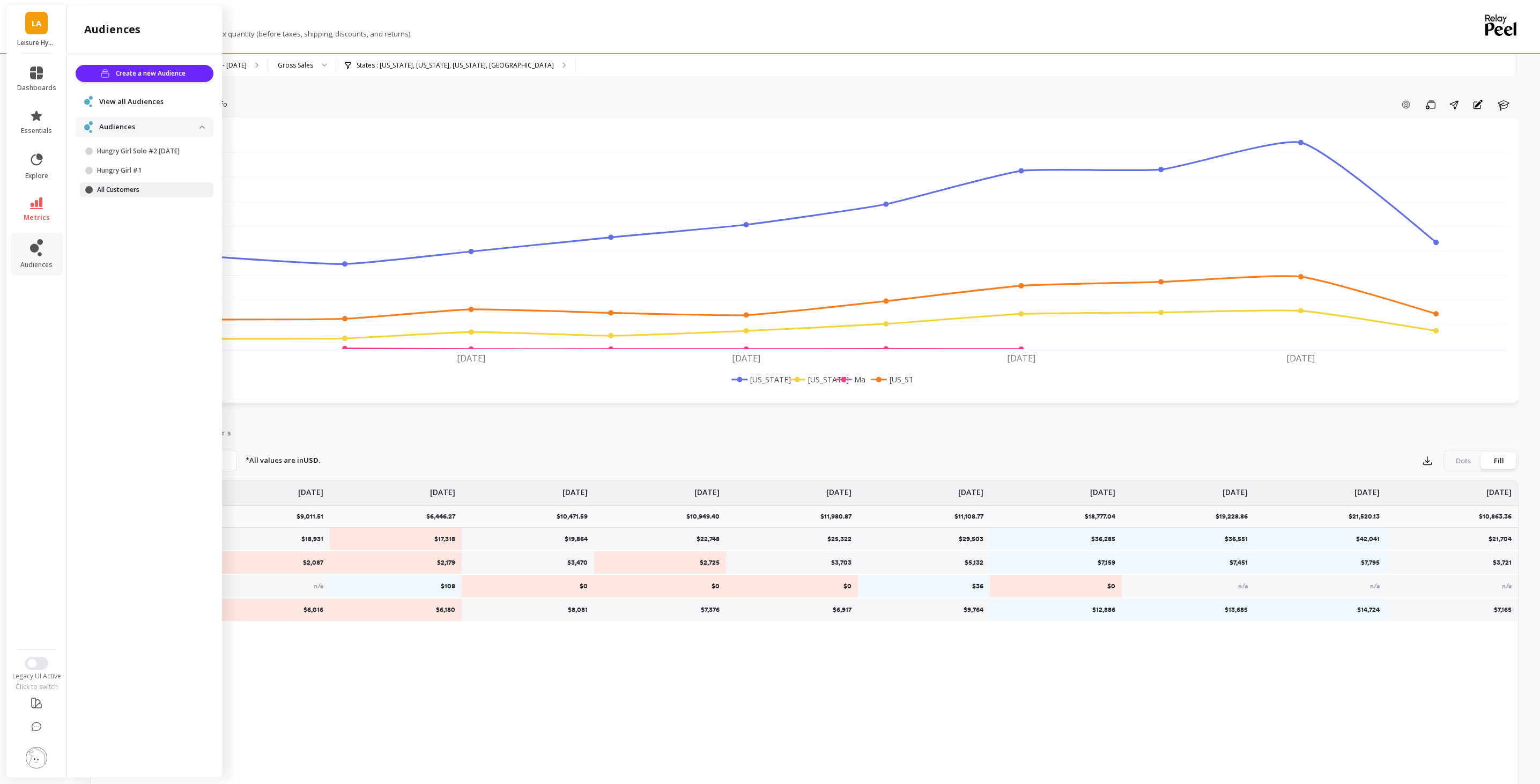
click at [112, 185] on p "All Customers" at bounding box center [148, 189] width 102 height 8
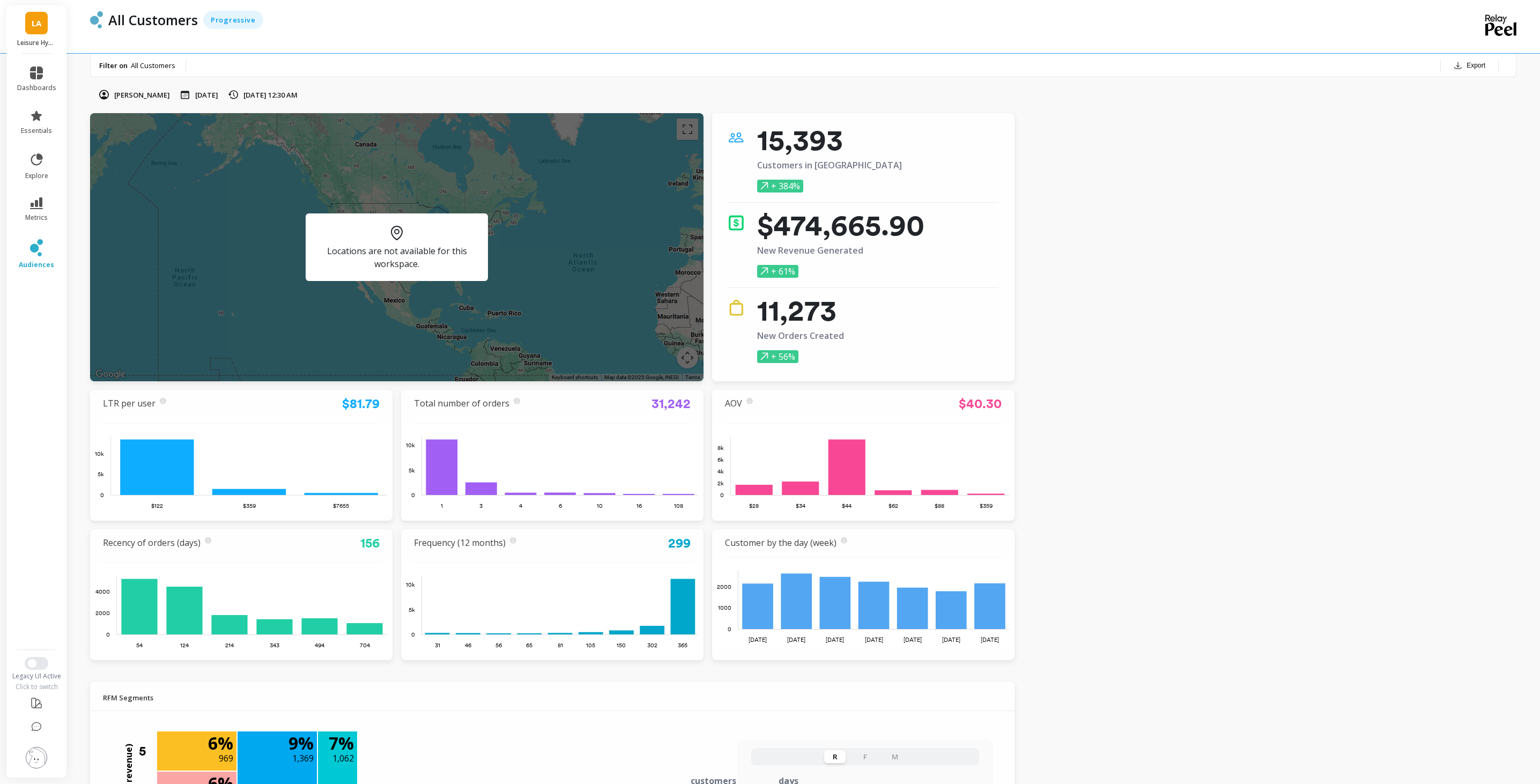
click at [143, 67] on span "All Customers" at bounding box center [153, 65] width 45 height 10
click at [142, 64] on span "All Customers" at bounding box center [153, 65] width 45 height 10
click at [28, 257] on link "audiences" at bounding box center [37, 254] width 39 height 30
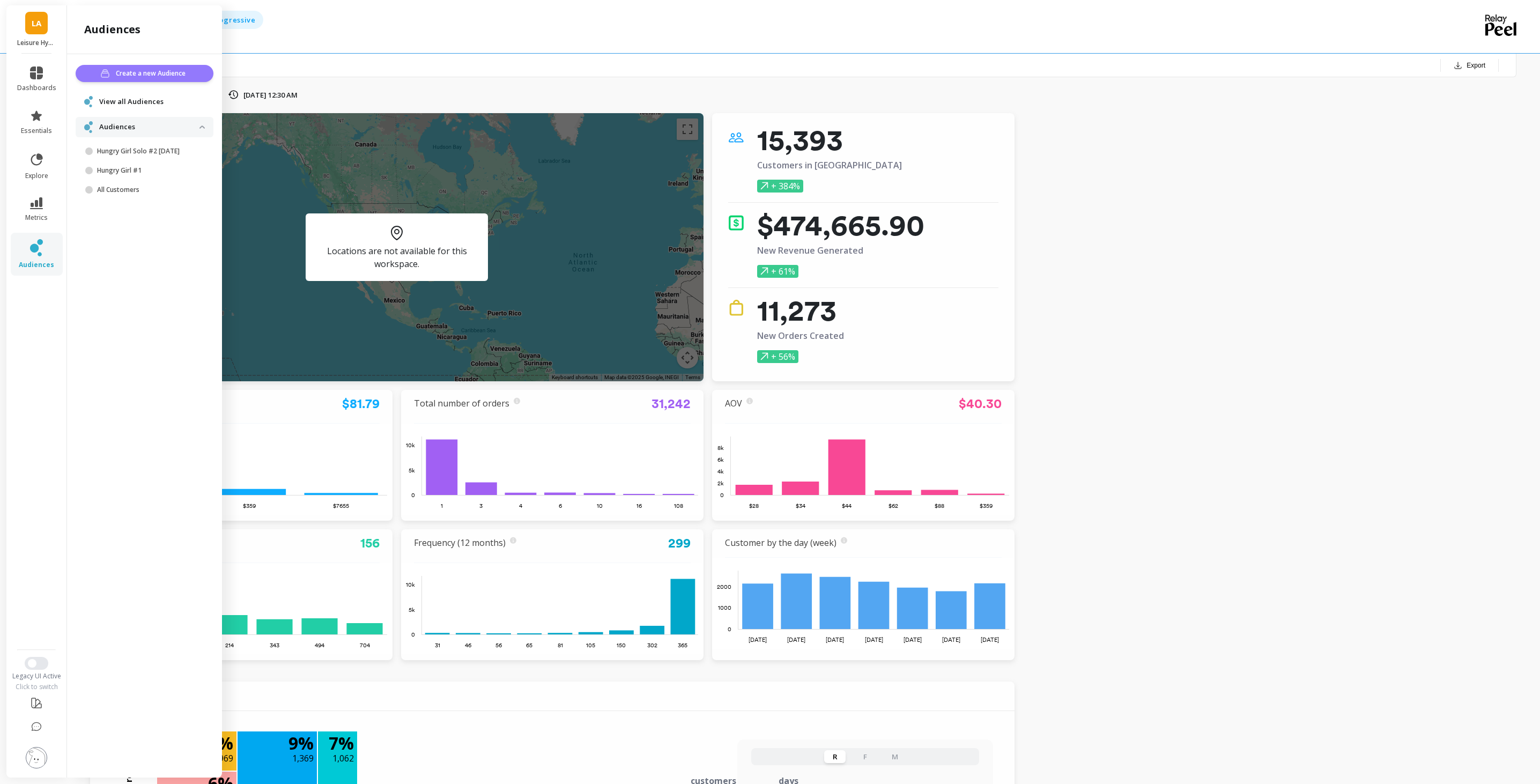
click at [150, 75] on span "Create a new Audience" at bounding box center [153, 74] width 73 height 11
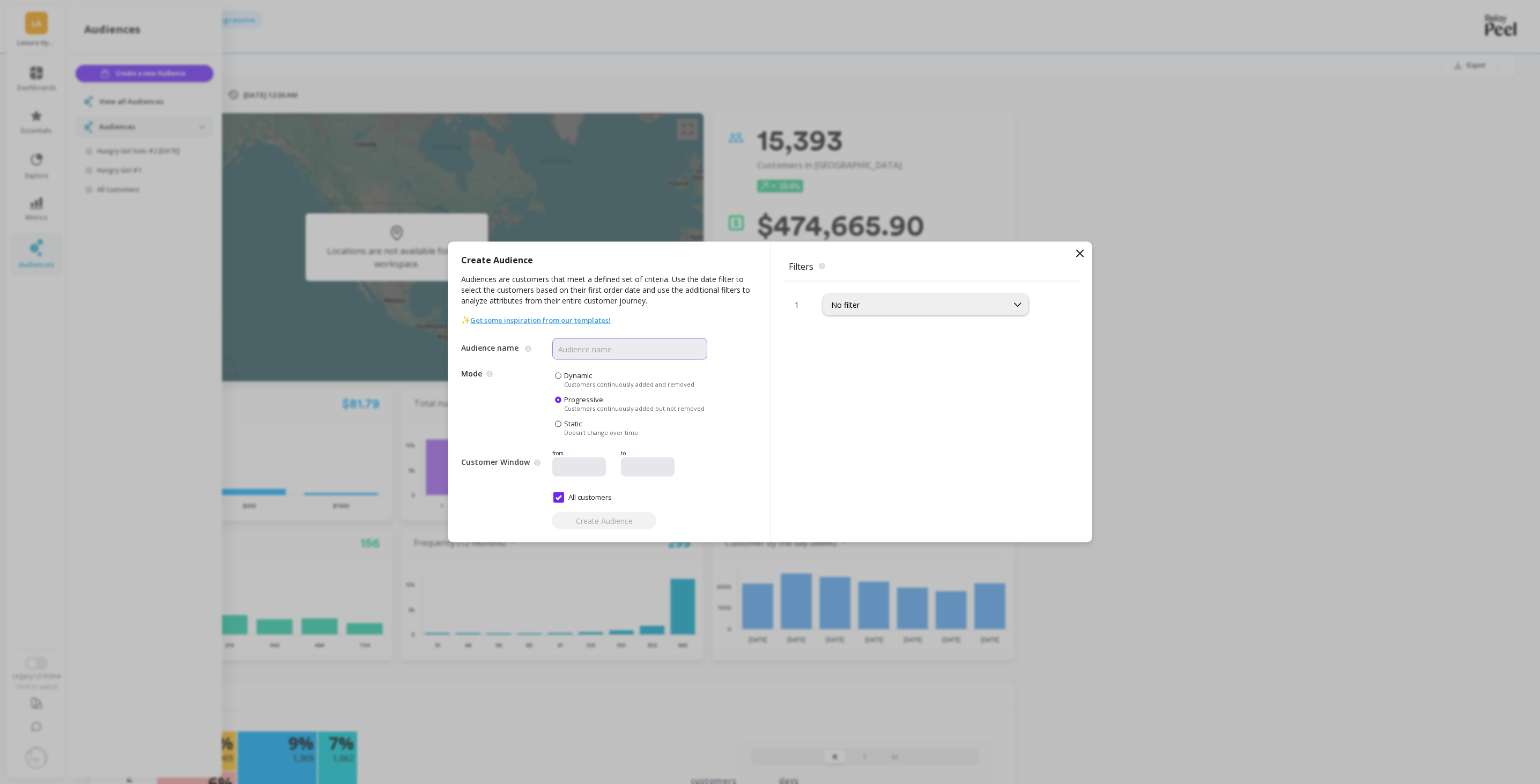
click at [617, 350] on input "Audience name" at bounding box center [630, 349] width 155 height 21
click at [896, 298] on div "No filter" at bounding box center [915, 304] width 184 height 12
click at [874, 461] on div "States" at bounding box center [925, 461] width 191 height 10
click at [915, 329] on div at bounding box center [963, 334] width 143 height 10
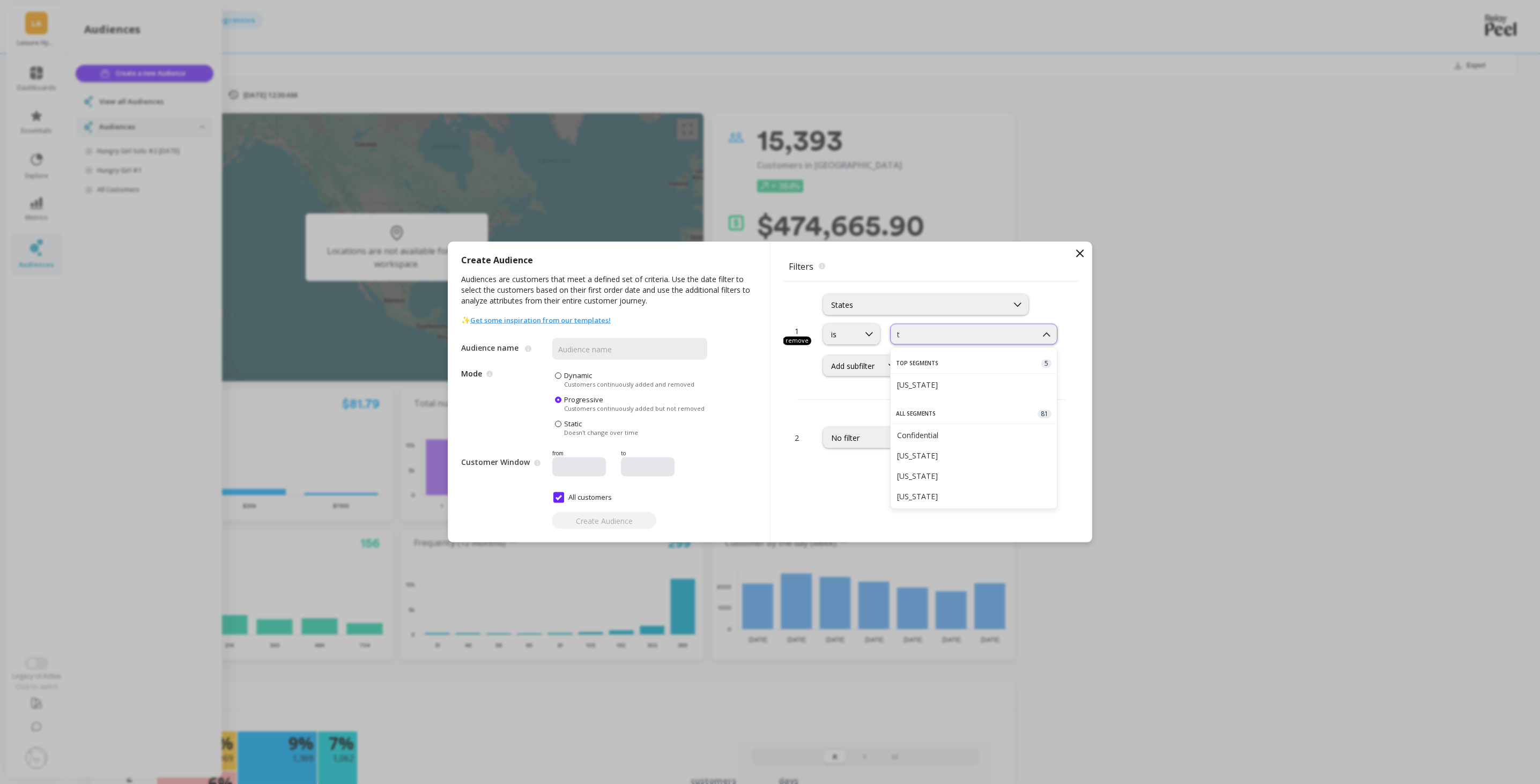
type input "te"
click at [943, 388] on div "[US_STATE]" at bounding box center [974, 384] width 153 height 10
click at [616, 348] on input "Audience name" at bounding box center [630, 349] width 155 height 21
type input "HEB Deck"
click at [589, 517] on span "Create Audience" at bounding box center [604, 520] width 57 height 10
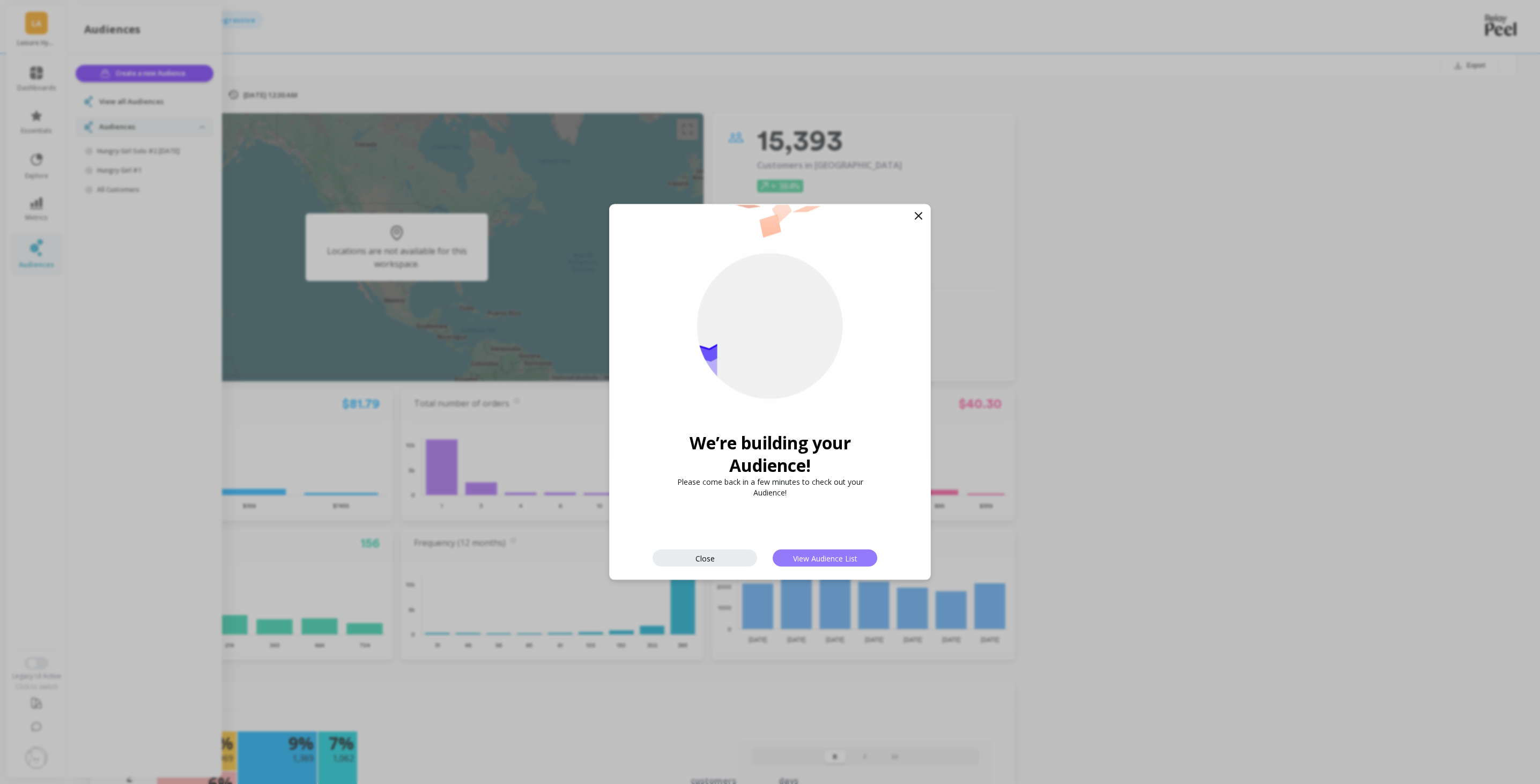
click at [839, 553] on span "View Audience List" at bounding box center [825, 557] width 65 height 10
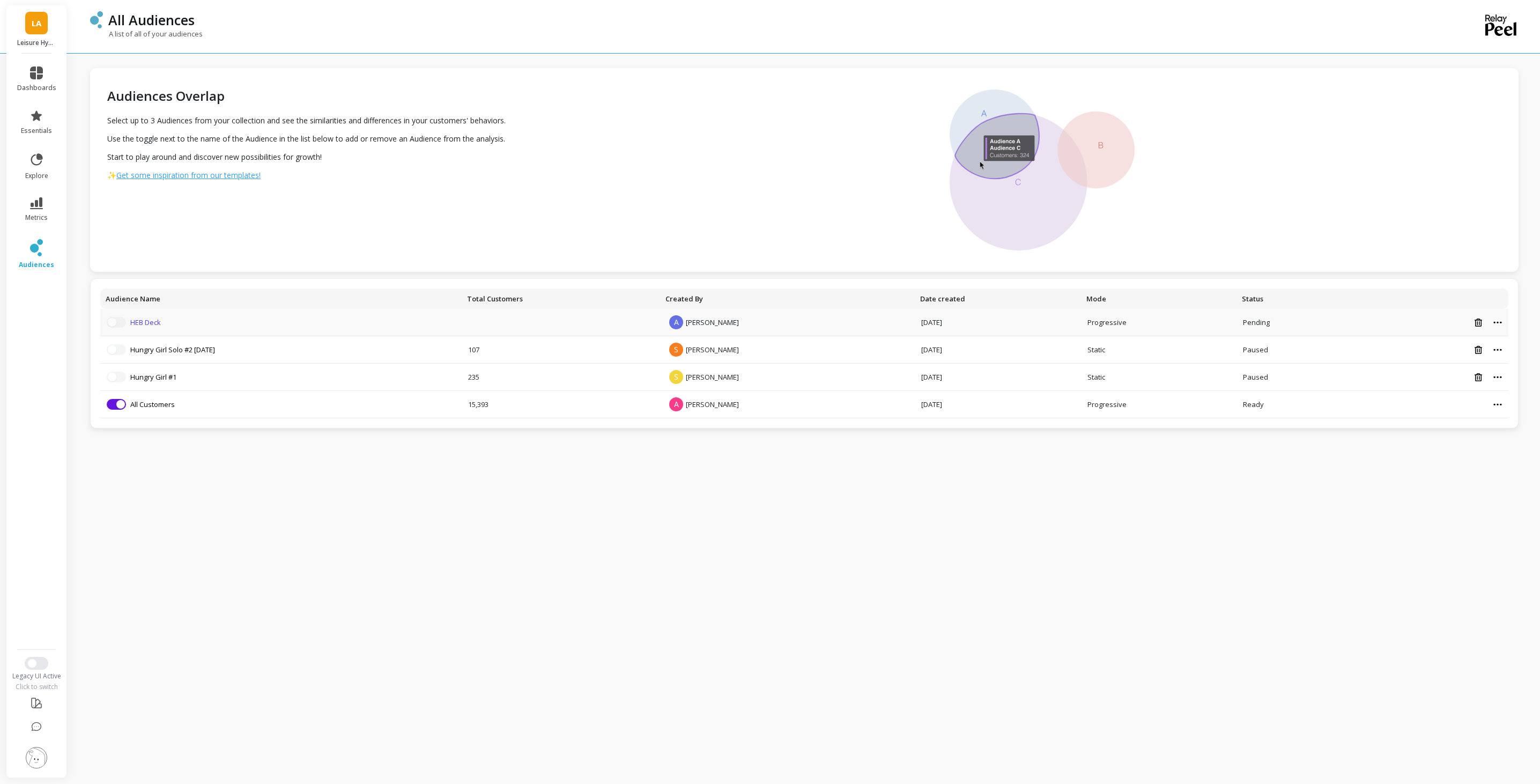
click at [147, 322] on link "HEB Deck" at bounding box center [146, 322] width 30 height 10
click at [116, 319] on button "button" at bounding box center [116, 322] width 19 height 11
click at [739, 328] on div "A Alex Michaelsen" at bounding box center [702, 322] width 72 height 14
click at [155, 320] on link "HEB Deck" at bounding box center [146, 322] width 30 height 10
click at [715, 329] on div "A Alex Michaelsen" at bounding box center [702, 322] width 72 height 14
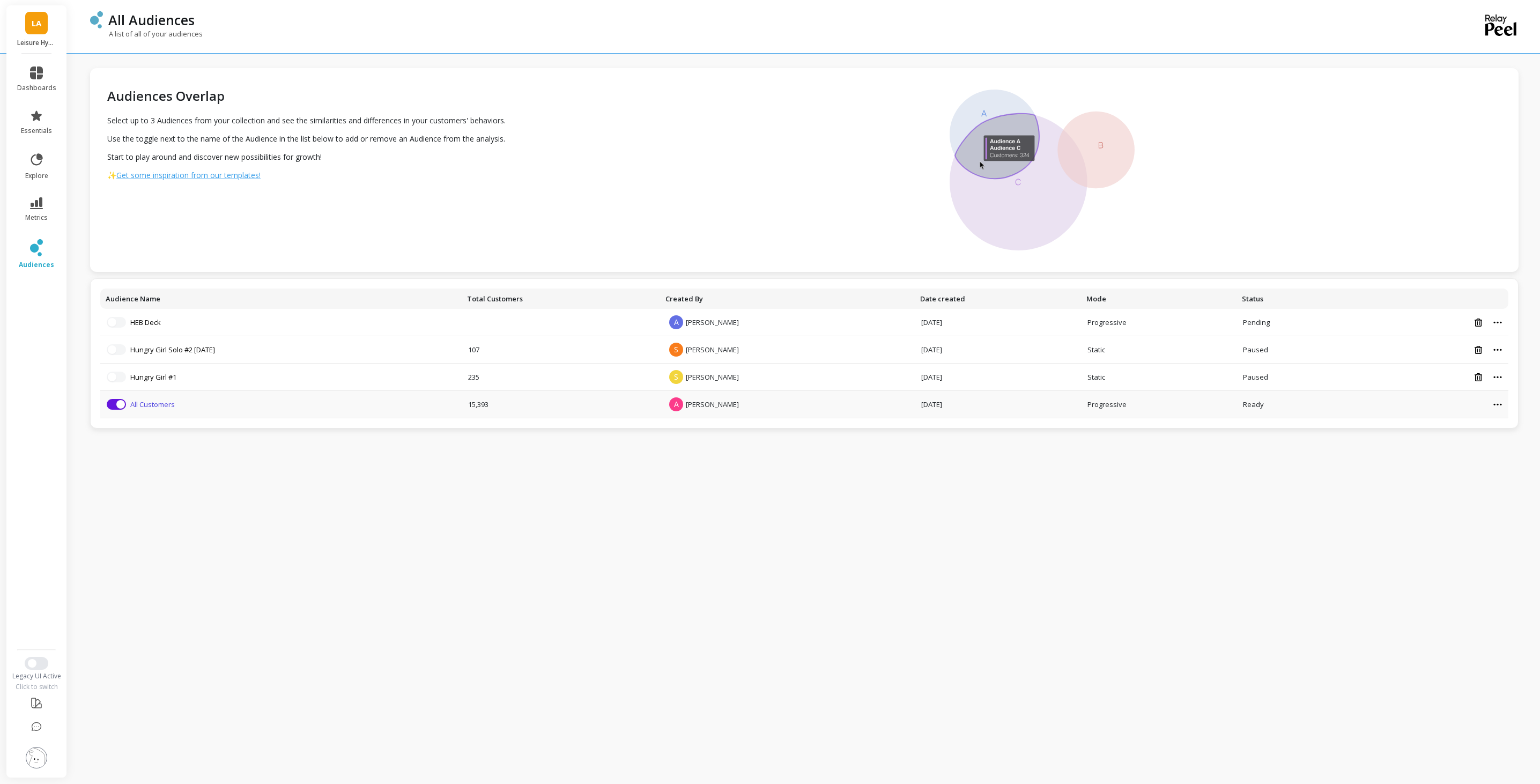
click at [161, 402] on link "All Customers" at bounding box center [153, 404] width 45 height 10
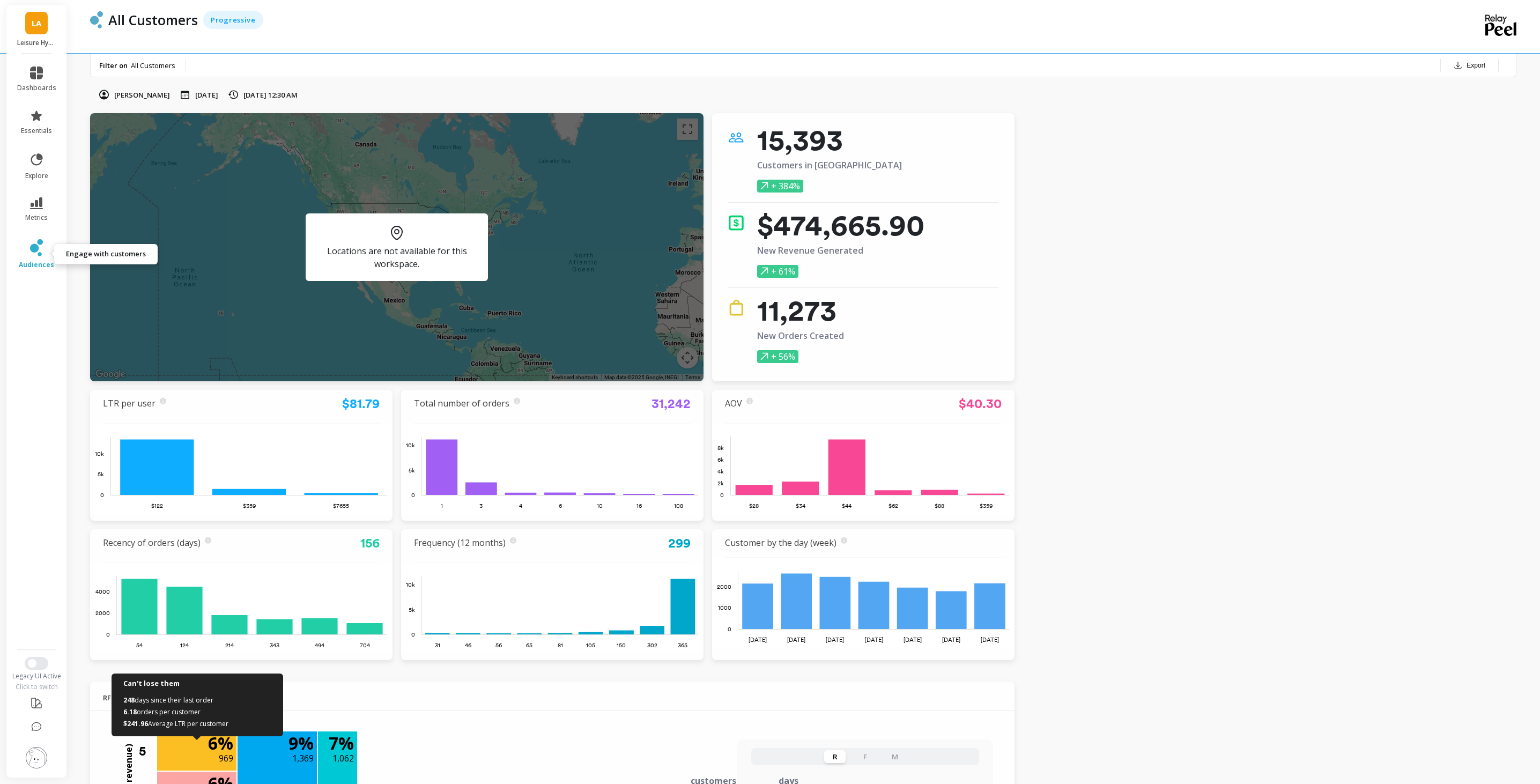
click at [32, 239] on icon at bounding box center [36, 247] width 13 height 17
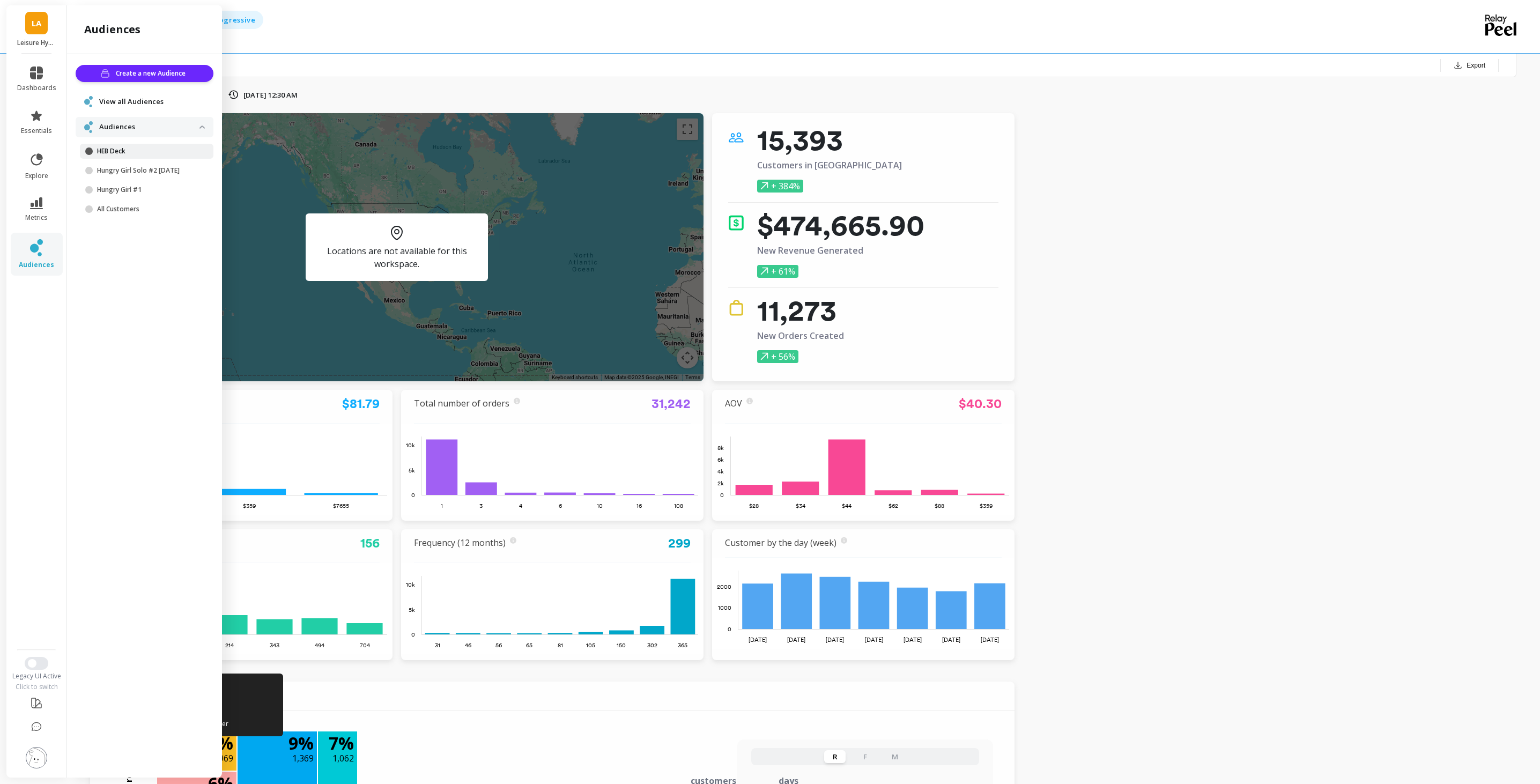
click at [138, 156] on link "HEB Deck" at bounding box center [146, 151] width 134 height 15
